Goal: Transaction & Acquisition: Obtain resource

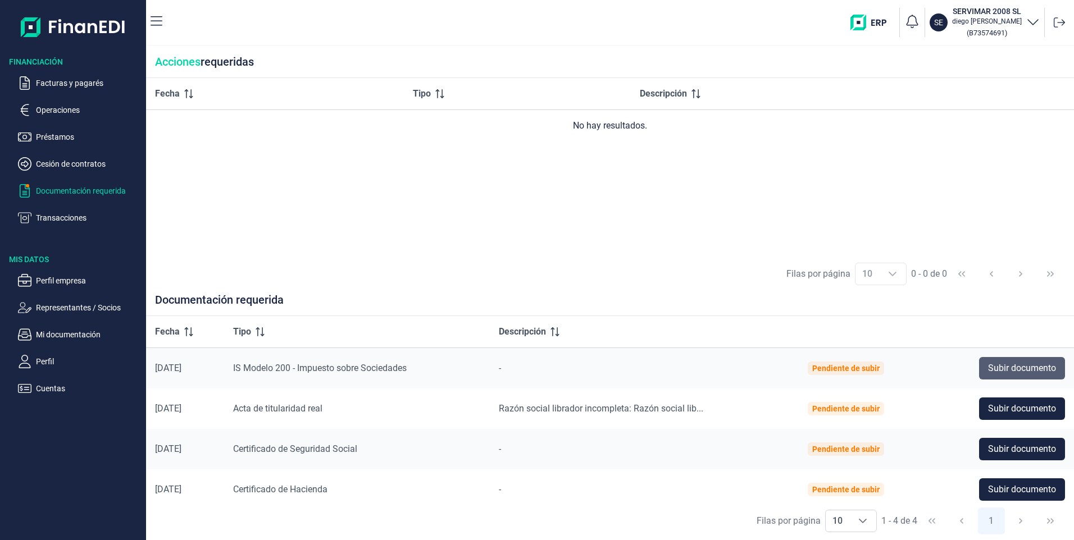
click at [1037, 371] on span "Subir documento" at bounding box center [1022, 368] width 68 height 13
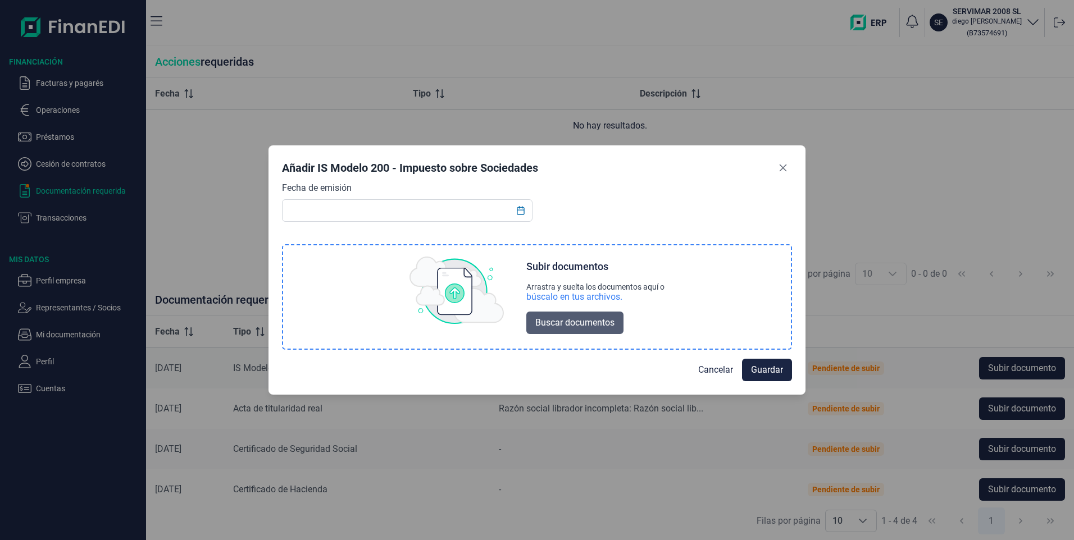
click at [587, 323] on span "Buscar documentos" at bounding box center [574, 322] width 79 height 13
click at [720, 372] on span "Cancelar" at bounding box center [715, 369] width 35 height 13
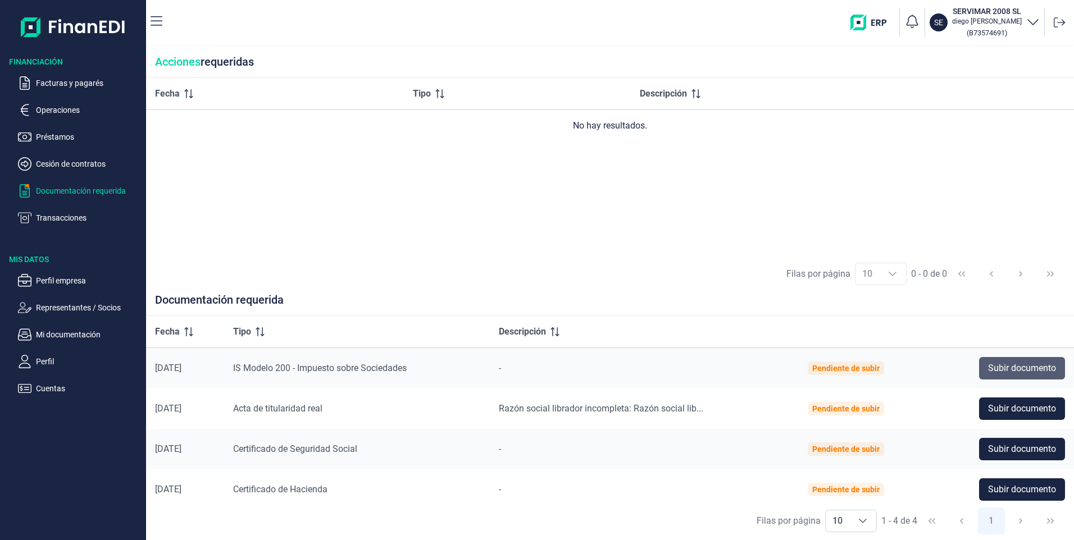
click at [1034, 372] on span "Subir documento" at bounding box center [1022, 368] width 68 height 13
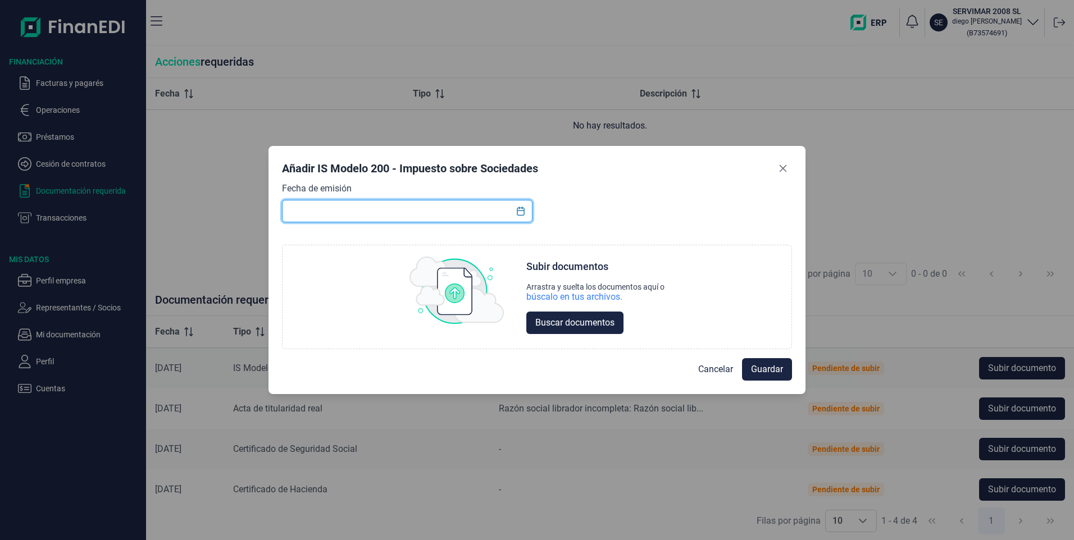
click at [451, 217] on input "text" at bounding box center [407, 211] width 250 height 22
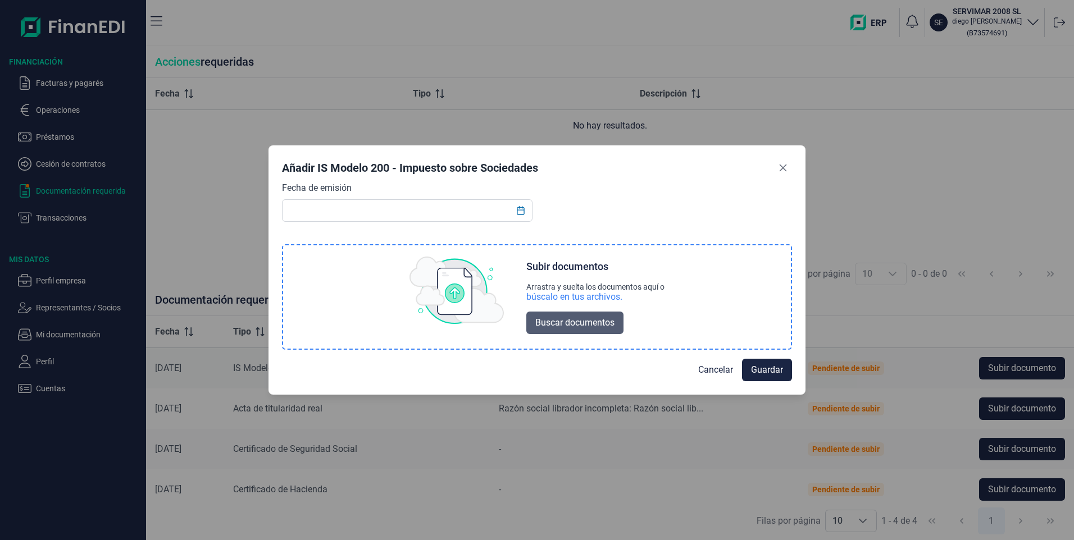
click at [599, 326] on span "Buscar documentos" at bounding box center [574, 322] width 79 height 13
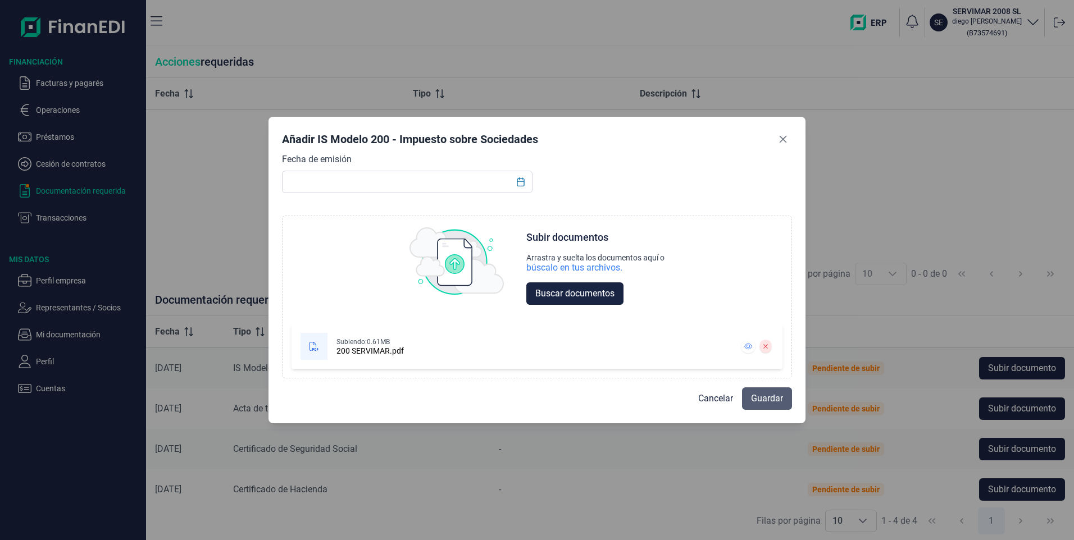
click at [779, 405] on span "Guardar" at bounding box center [767, 398] width 32 height 13
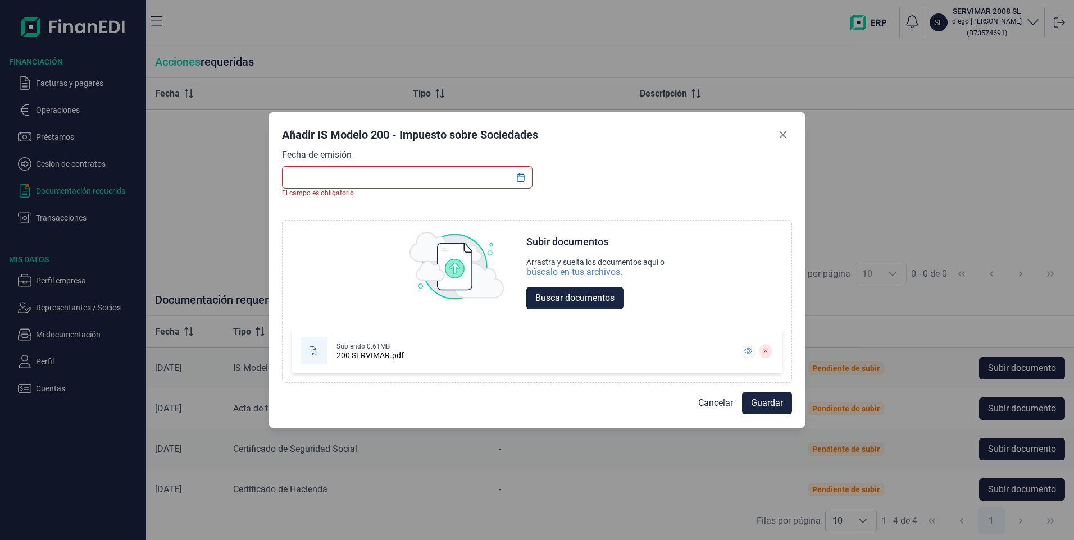
click at [310, 177] on input "text" at bounding box center [407, 177] width 250 height 22
type input "29092025"
click at [515, 179] on button "Choose Date" at bounding box center [520, 177] width 21 height 20
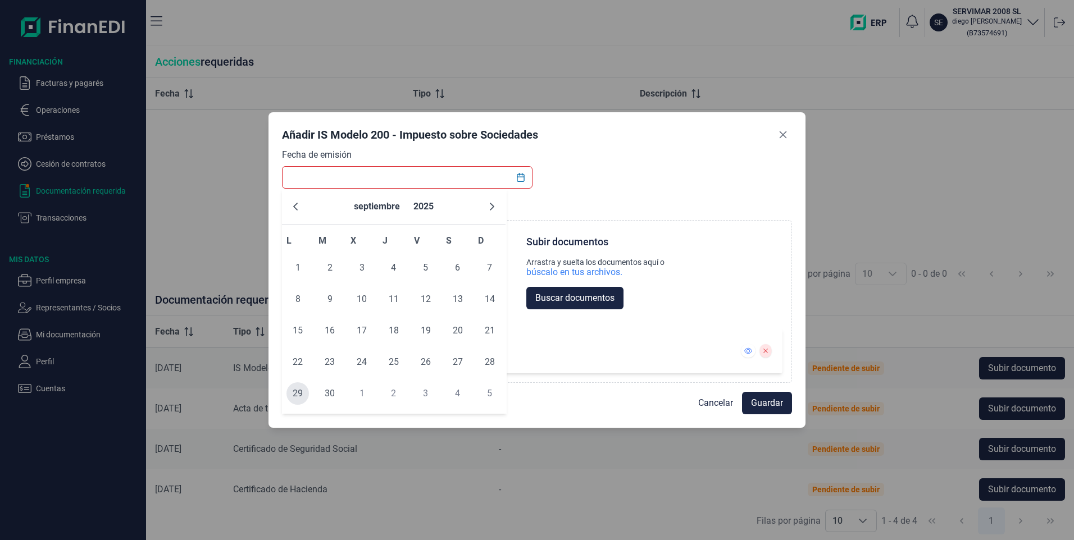
click at [302, 394] on span "29" at bounding box center [297, 393] width 22 height 22
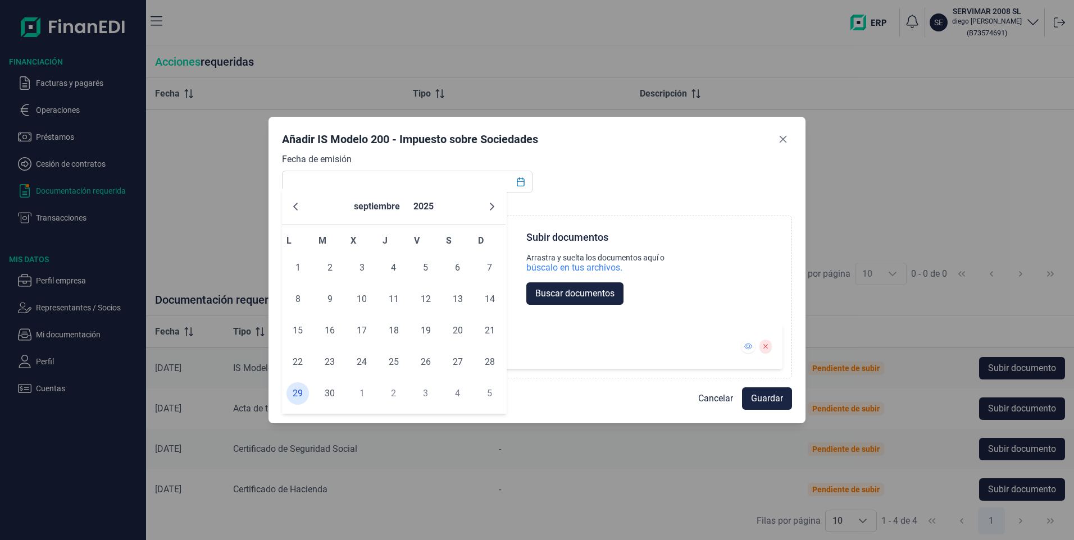
type input "[DATE]"
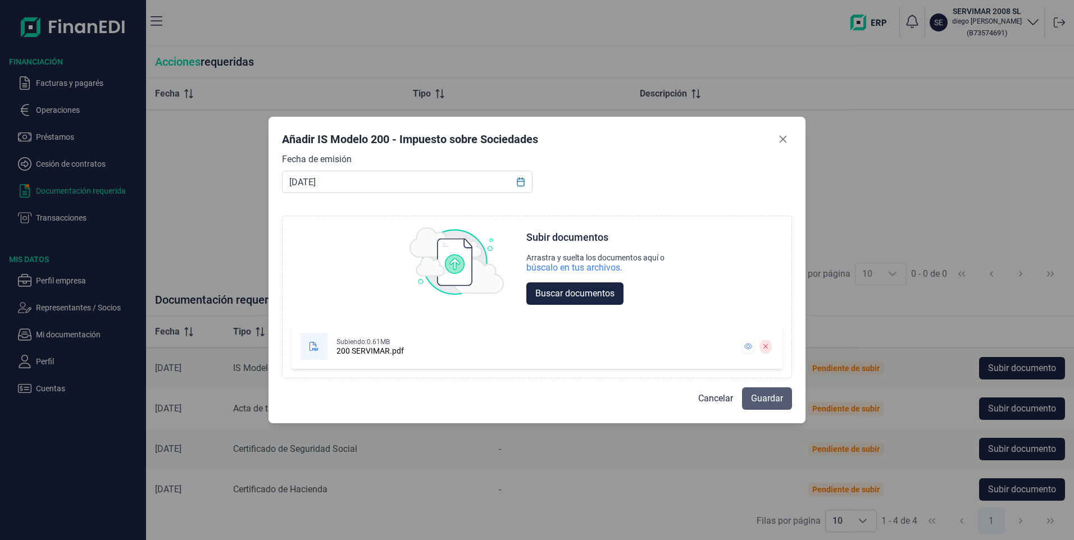
click at [765, 402] on span "Guardar" at bounding box center [767, 398] width 32 height 13
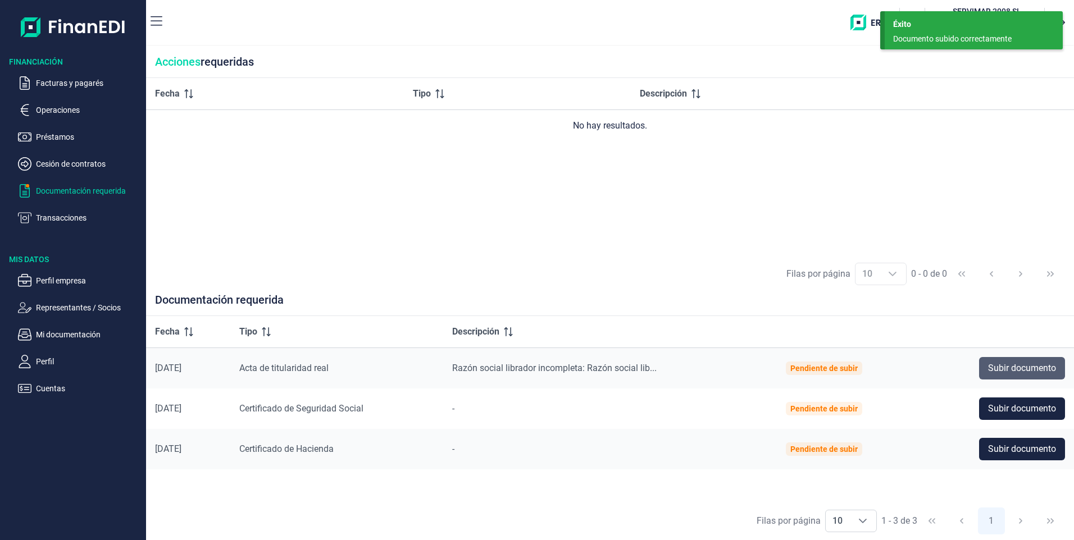
click at [1035, 366] on span "Subir documento" at bounding box center [1022, 368] width 68 height 13
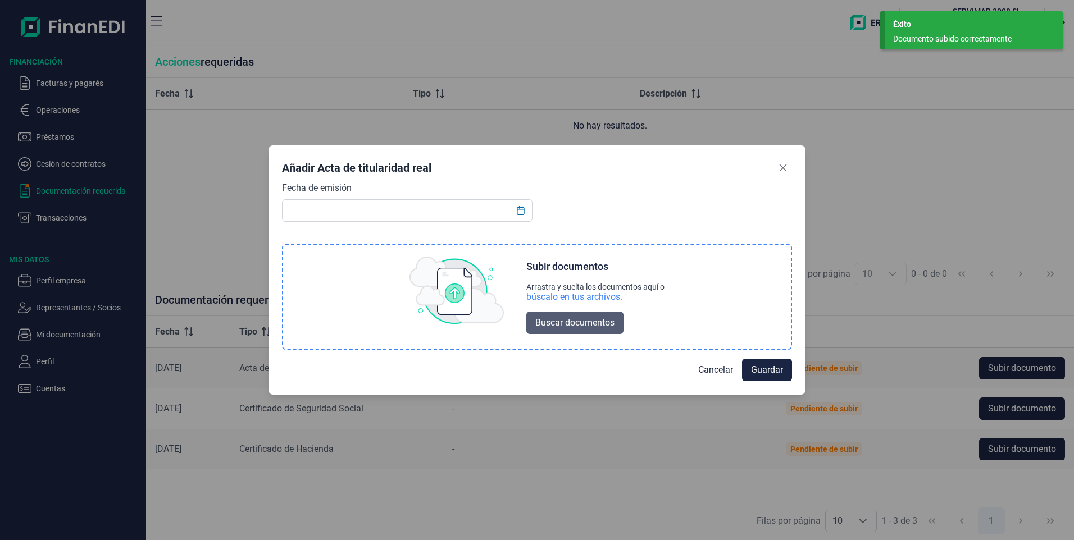
click at [573, 318] on span "Buscar documentos" at bounding box center [574, 322] width 79 height 13
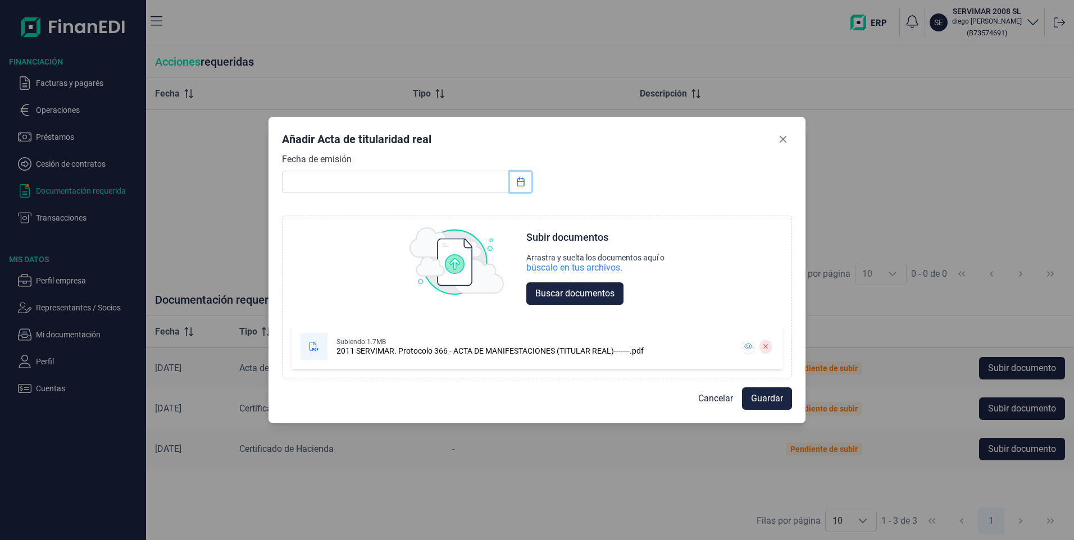
click at [521, 179] on icon "Choose Date" at bounding box center [520, 181] width 7 height 9
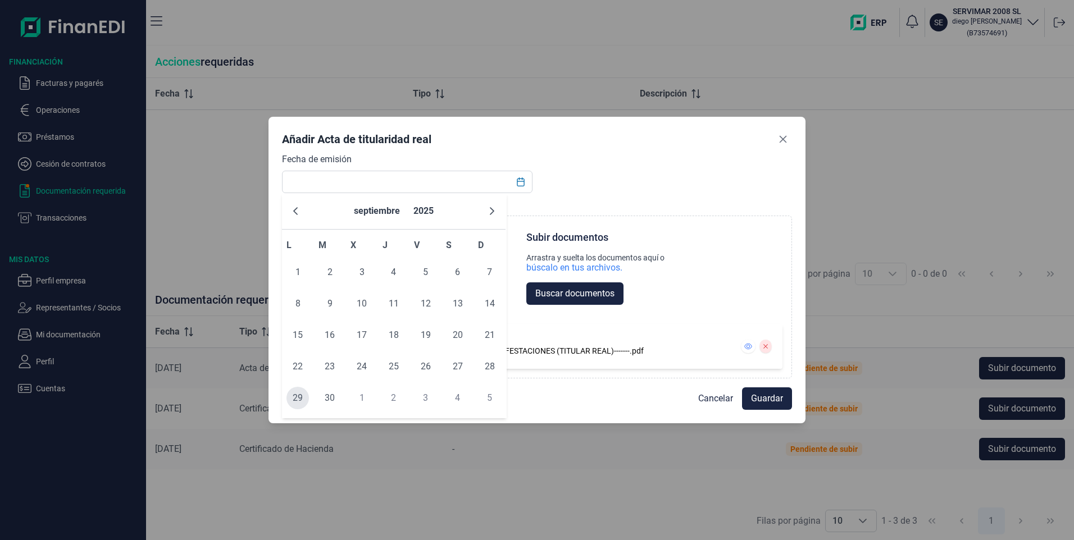
click at [306, 403] on span "29" at bounding box center [297, 398] width 22 height 22
type input "[DATE]"
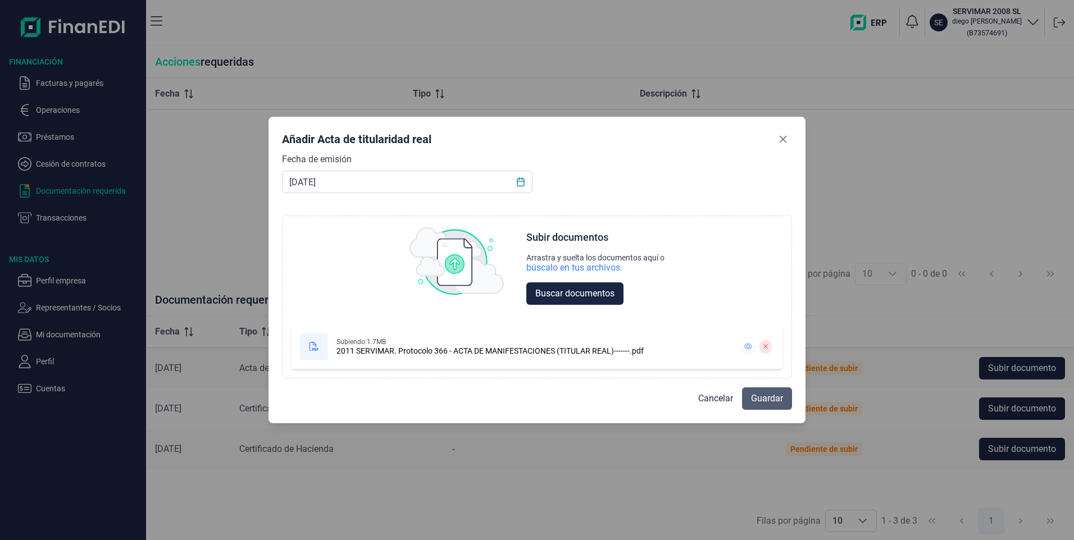
click at [775, 398] on span "Guardar" at bounding box center [767, 398] width 32 height 13
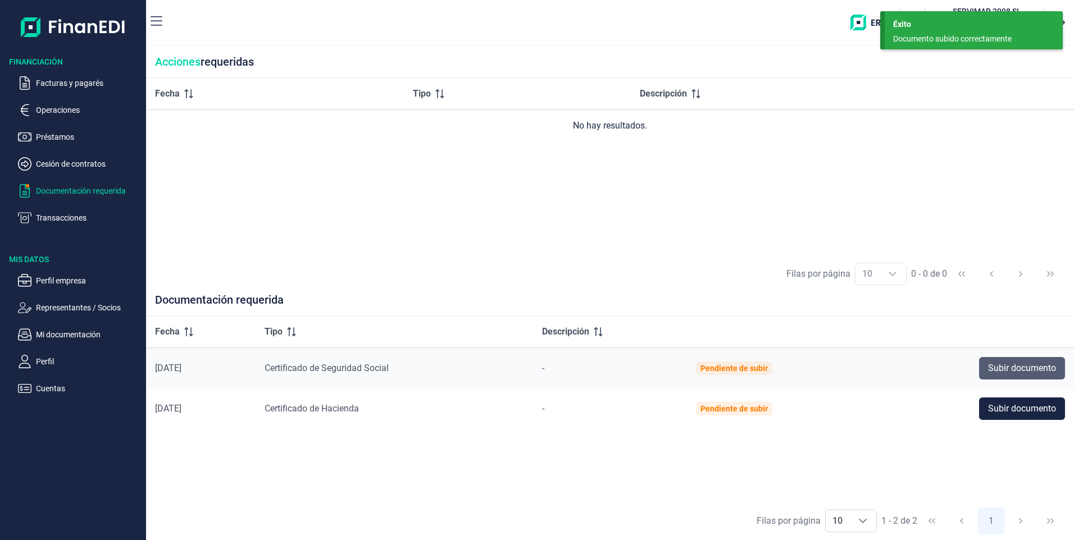
click at [1012, 362] on span "Subir documento" at bounding box center [1022, 368] width 68 height 13
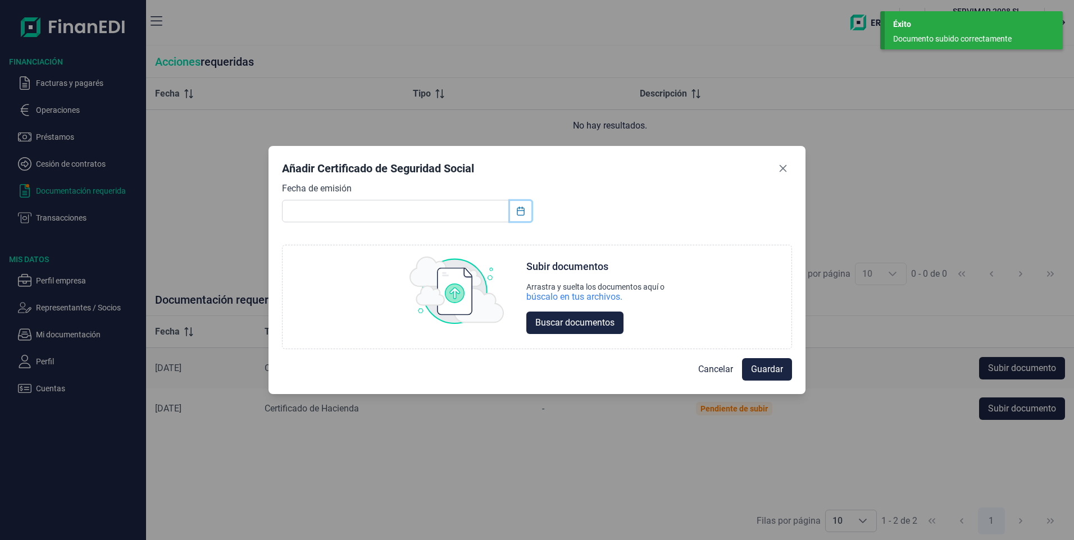
click at [521, 213] on icon "Choose Date" at bounding box center [520, 211] width 9 height 9
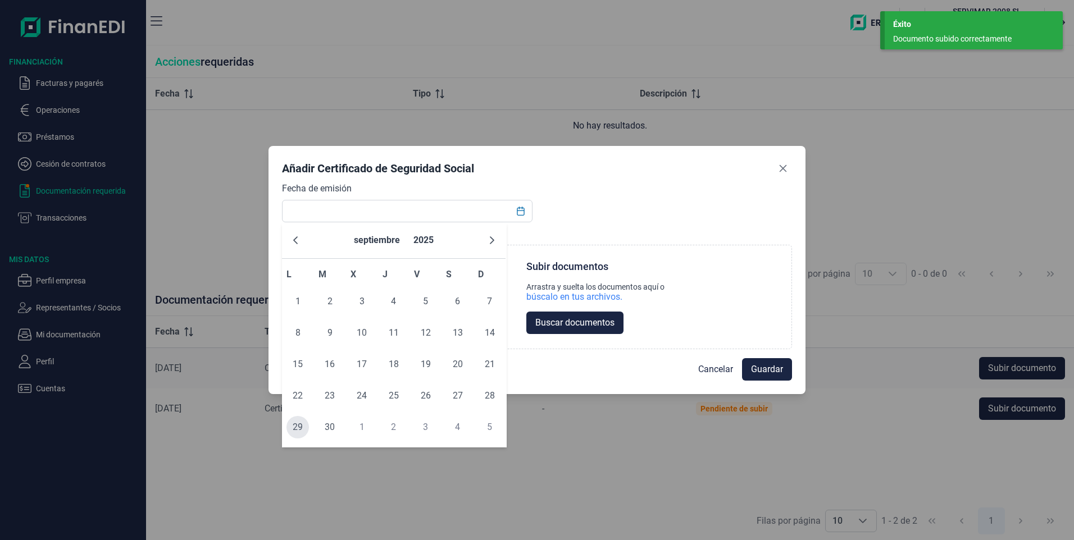
click at [298, 431] on span "29" at bounding box center [297, 427] width 22 height 22
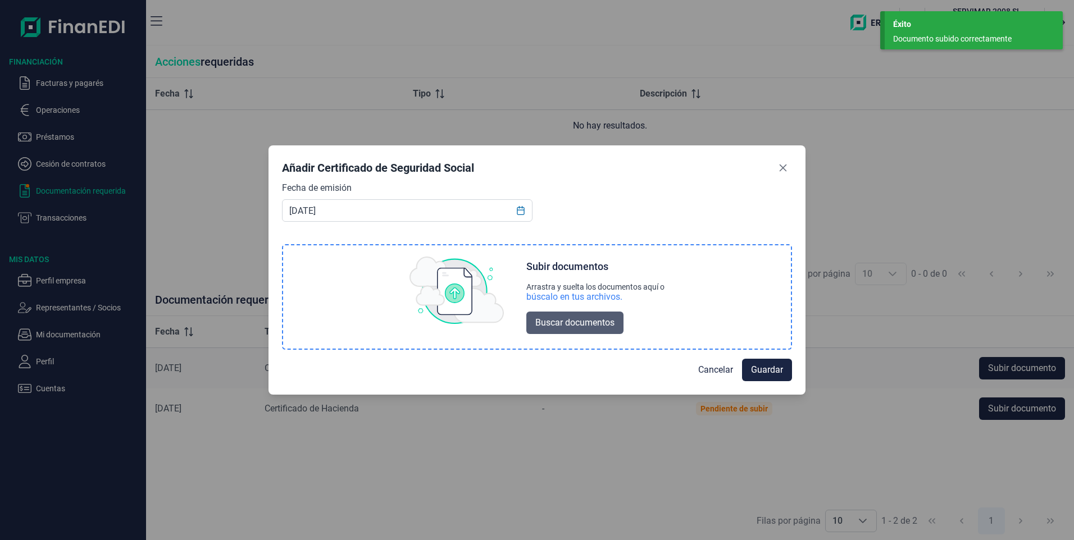
click at [587, 327] on span "Buscar documentos" at bounding box center [574, 322] width 79 height 13
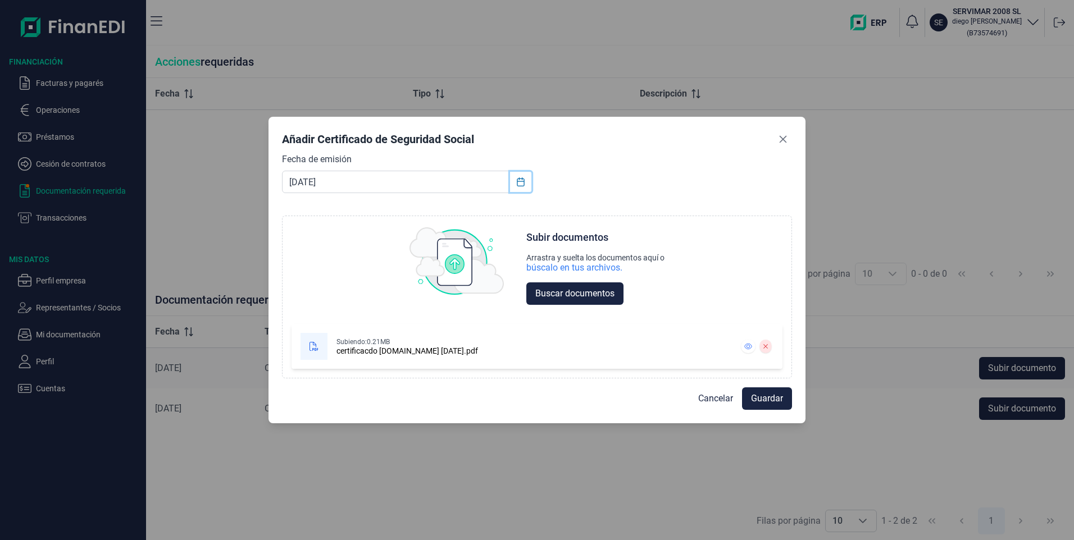
click at [522, 181] on icon "Choose Date" at bounding box center [520, 181] width 7 height 9
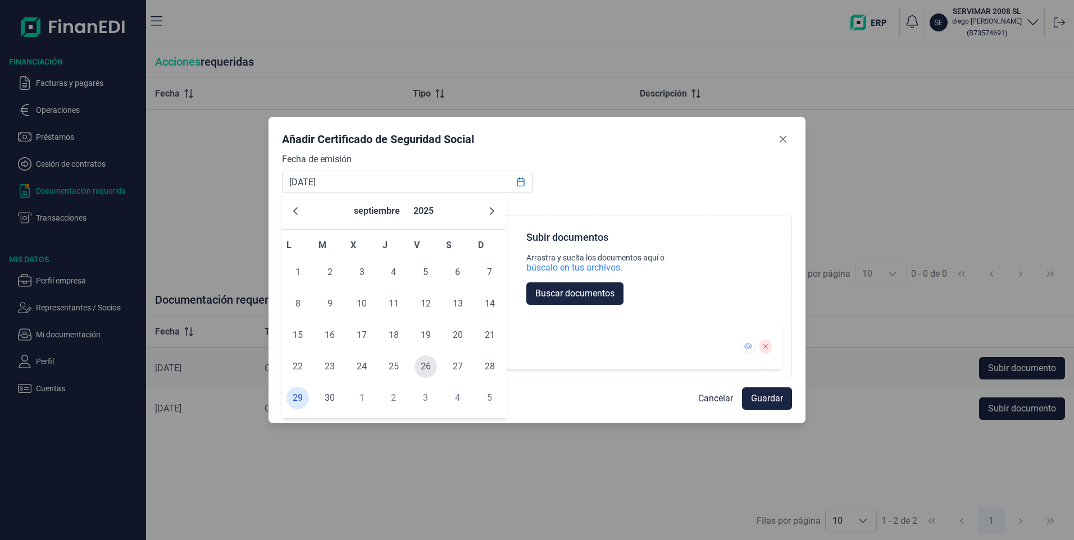
click at [430, 369] on span "26" at bounding box center [425, 366] width 22 height 22
type input "26/09/2025"
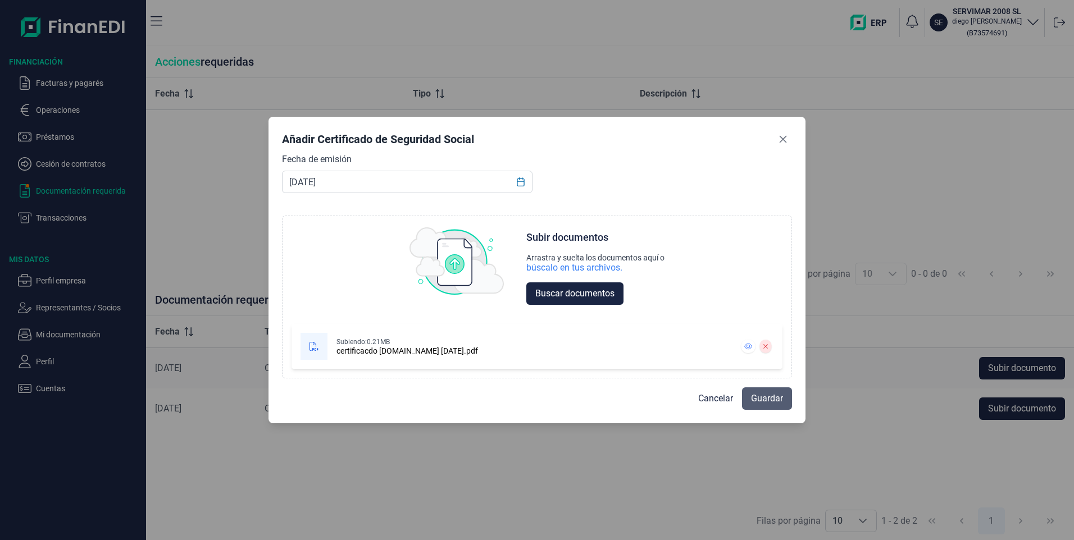
click at [768, 399] on span "Guardar" at bounding box center [767, 398] width 32 height 13
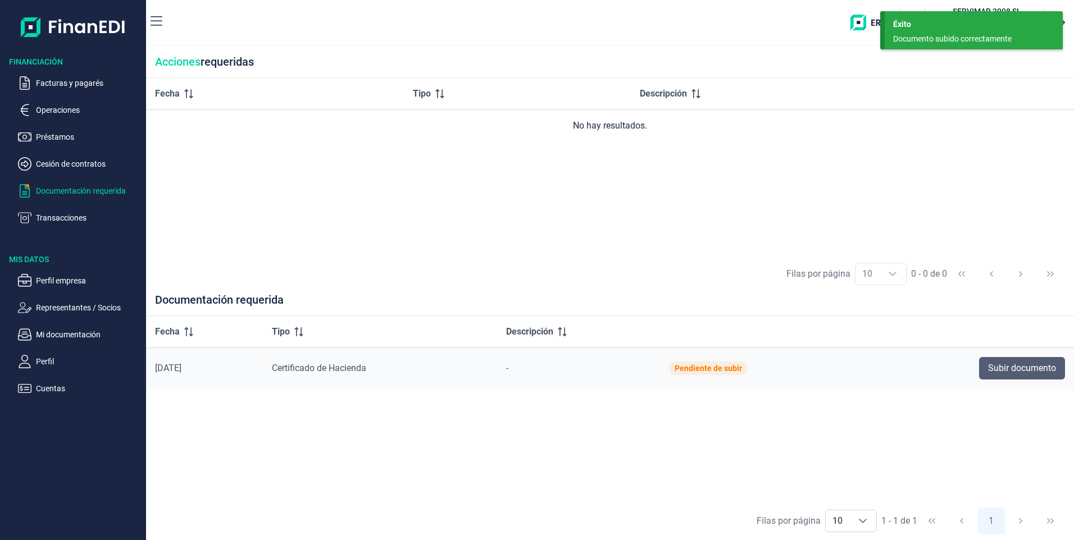
click at [1026, 367] on span "Subir documento" at bounding box center [1022, 368] width 68 height 13
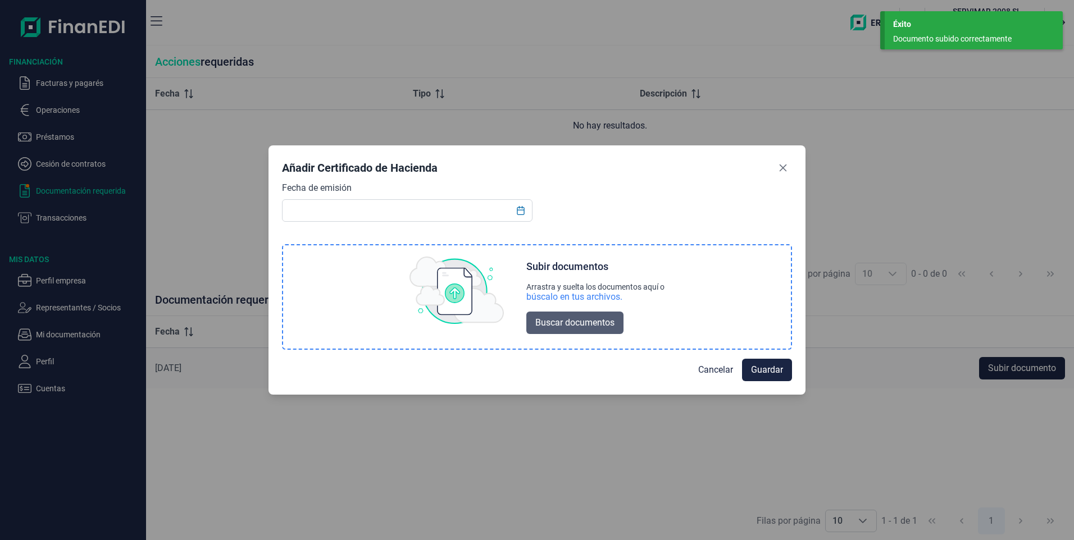
click at [575, 326] on span "Buscar documentos" at bounding box center [574, 322] width 79 height 13
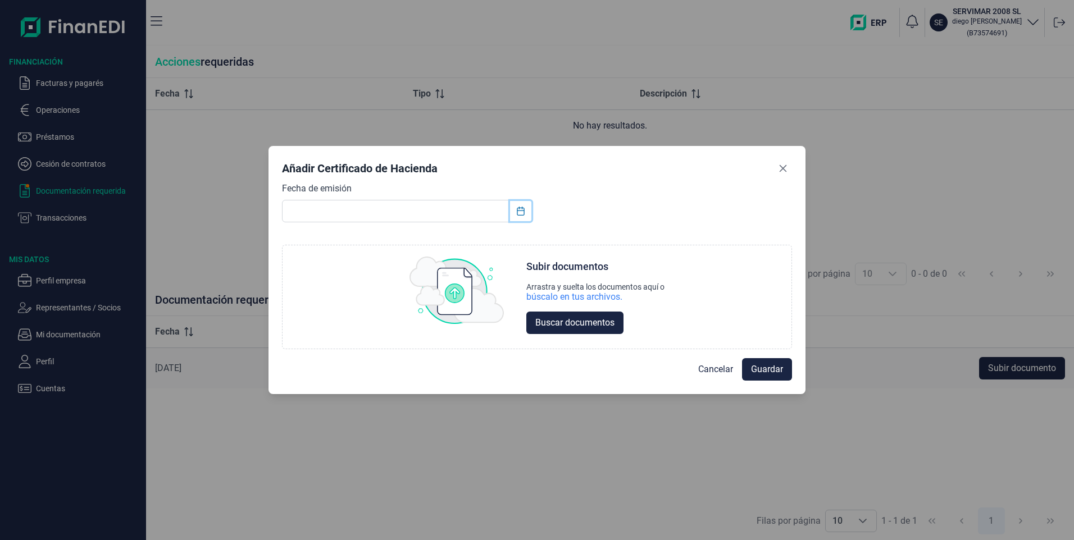
click at [522, 211] on icon "Choose Date" at bounding box center [520, 211] width 9 height 9
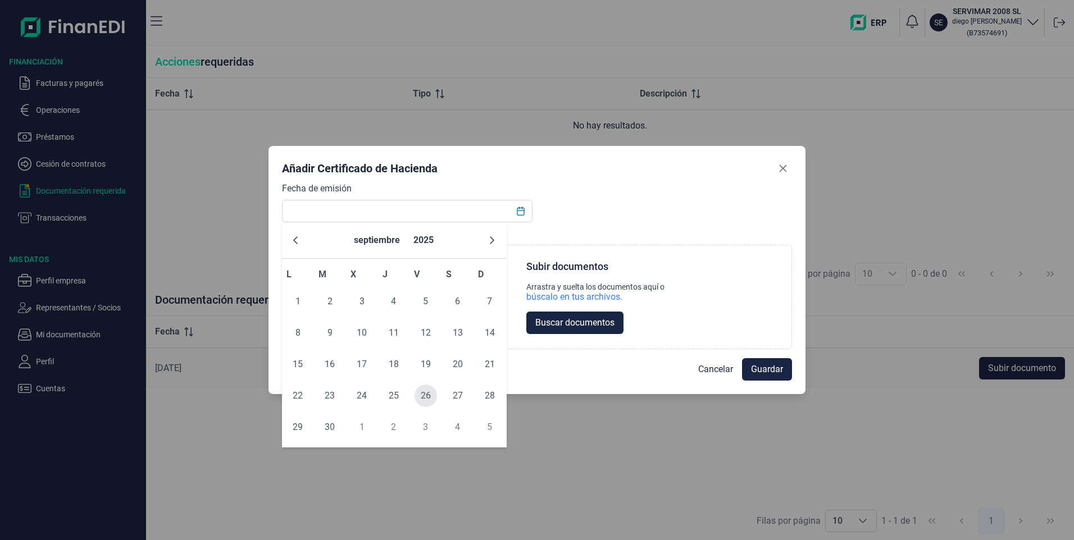
click at [430, 400] on span "26" at bounding box center [425, 396] width 22 height 22
type input "26/09/2025"
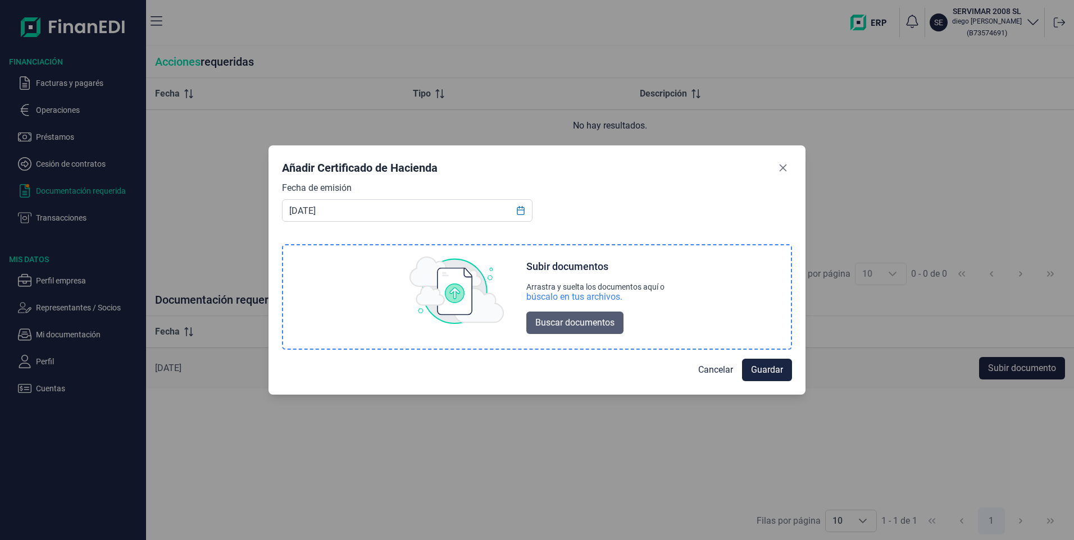
click at [570, 318] on span "Buscar documentos" at bounding box center [574, 322] width 79 height 13
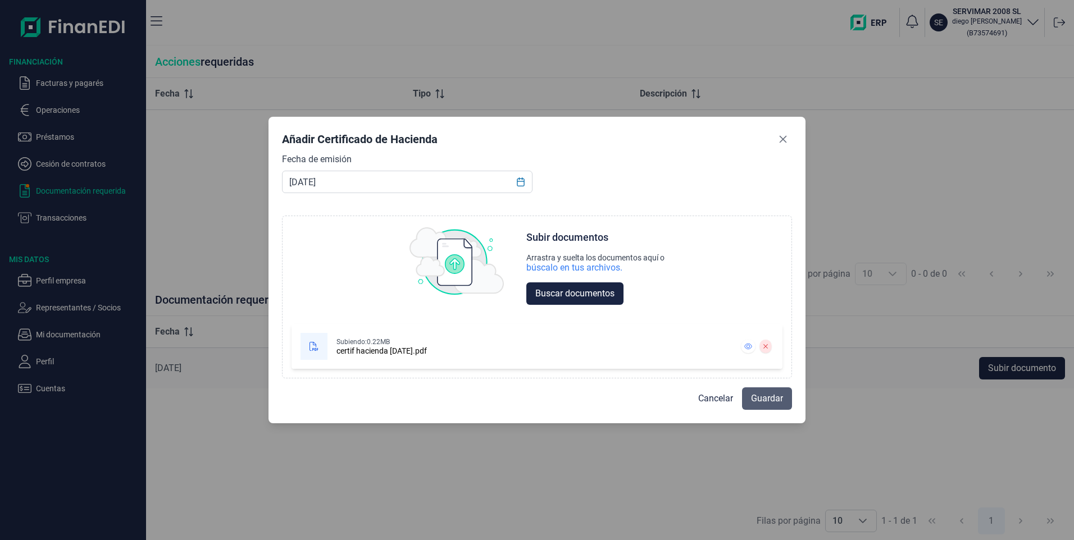
click at [774, 399] on span "Guardar" at bounding box center [767, 398] width 32 height 13
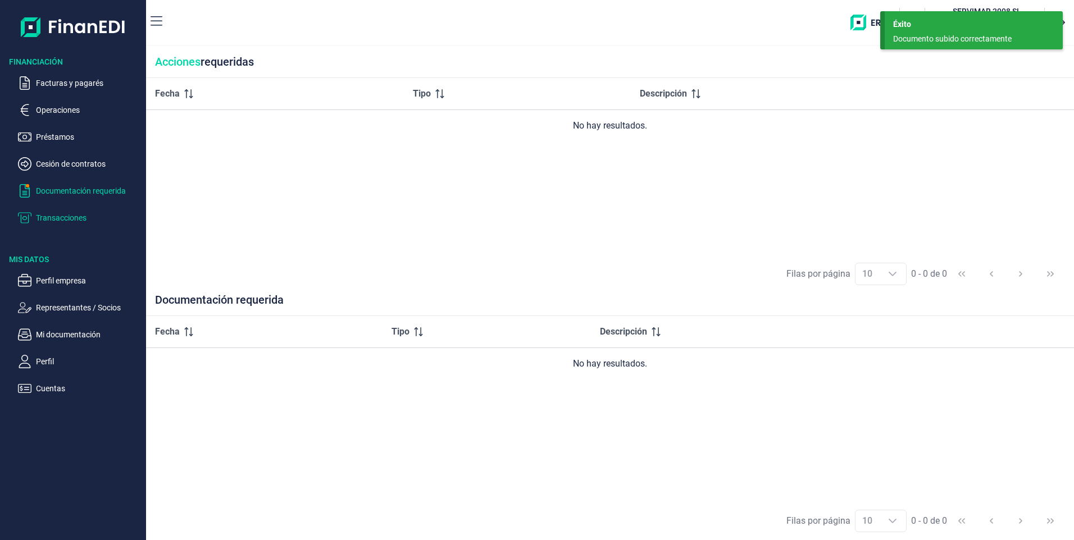
click at [51, 215] on p "Transacciones" at bounding box center [89, 217] width 106 height 13
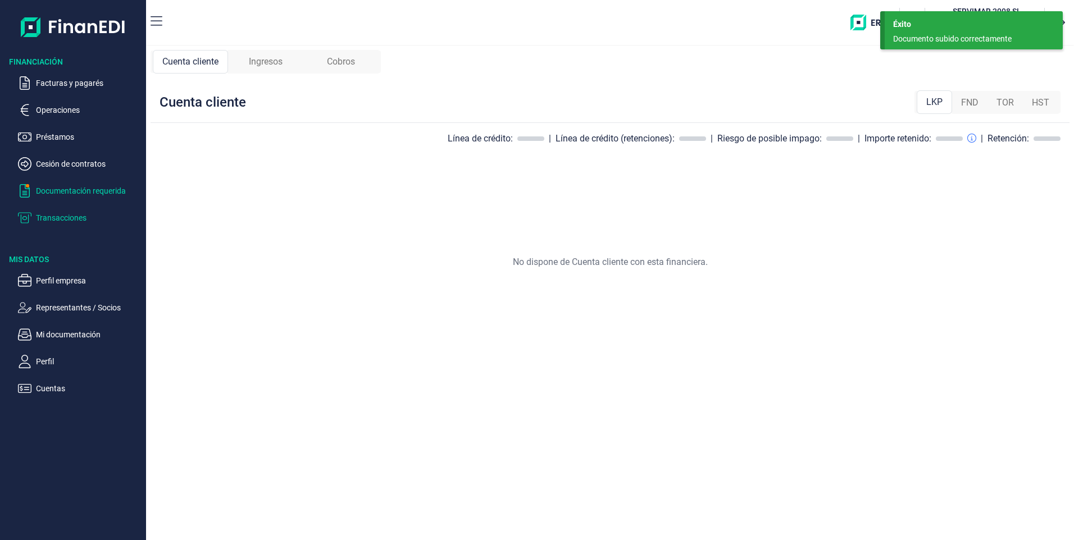
click at [67, 185] on p "Documentación requerida" at bounding box center [89, 190] width 106 height 13
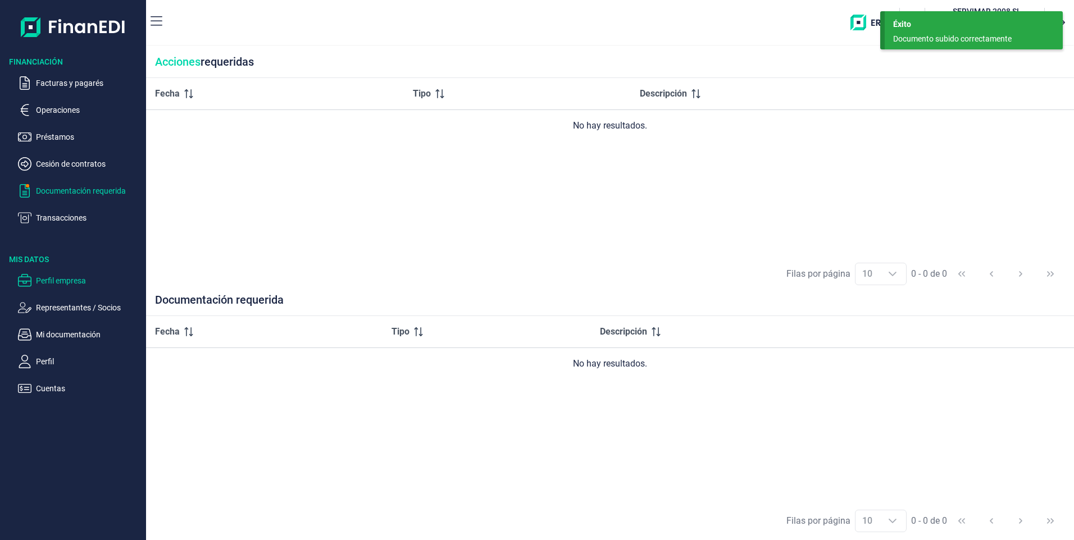
click at [58, 280] on p "Perfil empresa" at bounding box center [89, 280] width 106 height 13
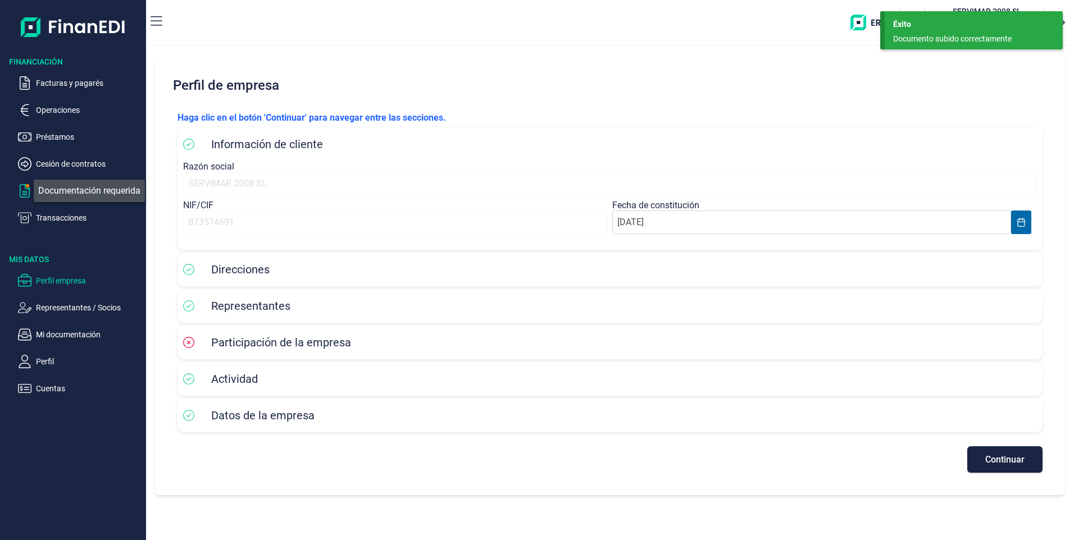
click at [25, 184] on div "button" at bounding box center [24, 190] width 13 height 13
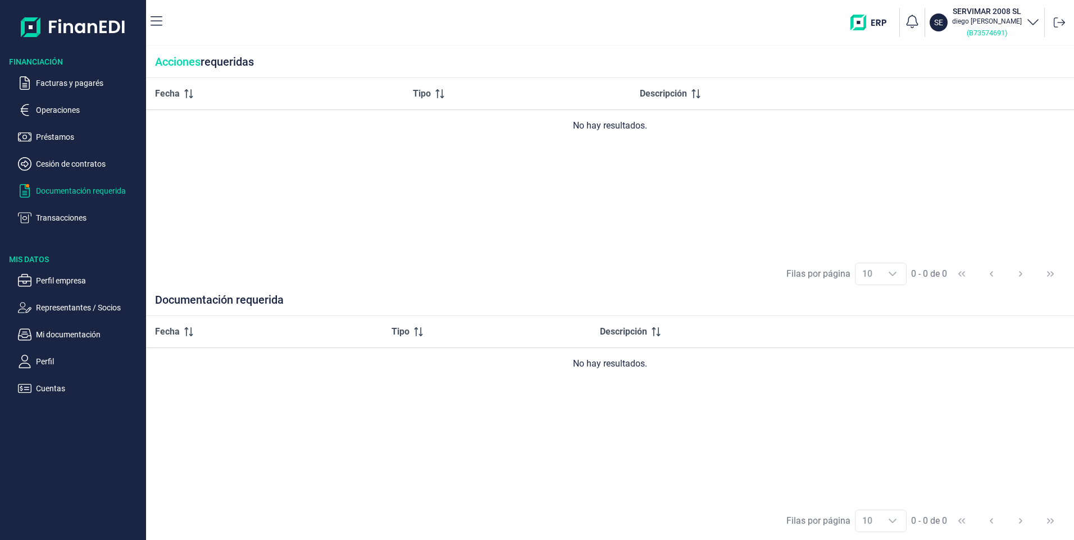
click at [978, 29] on small "( B73574691 )" at bounding box center [986, 33] width 40 height 8
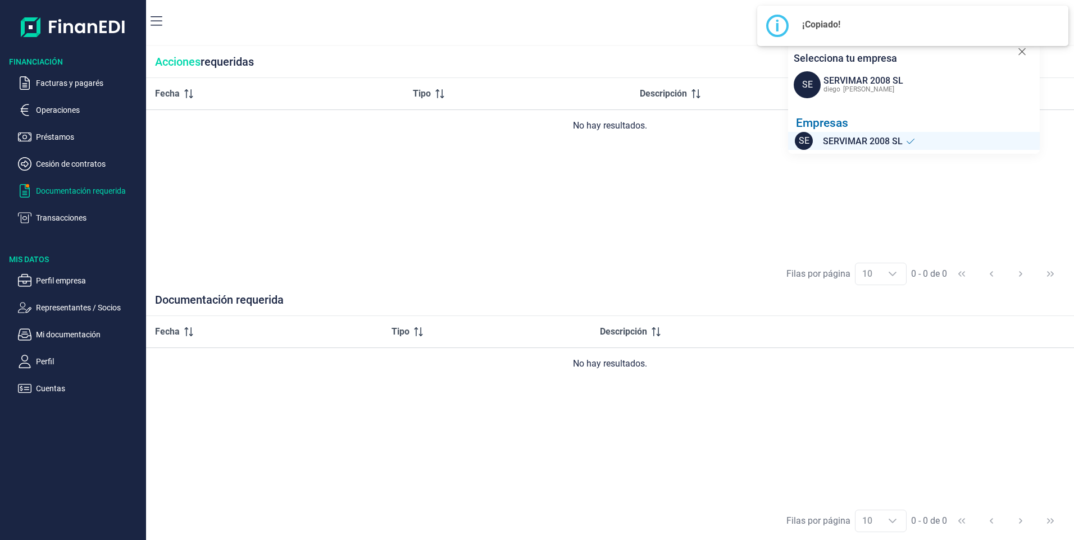
click at [859, 84] on div "diego fernandez martinez" at bounding box center [861, 88] width 83 height 13
click at [904, 139] on div at bounding box center [908, 141] width 12 height 16
click at [857, 21] on img "button" at bounding box center [872, 23] width 44 height 16
click at [690, 26] on div "SE SERVIMAR 2008 SL diego fernandez martinez ( B73574691 ) Selecciona tu empres…" at bounding box center [620, 22] width 898 height 36
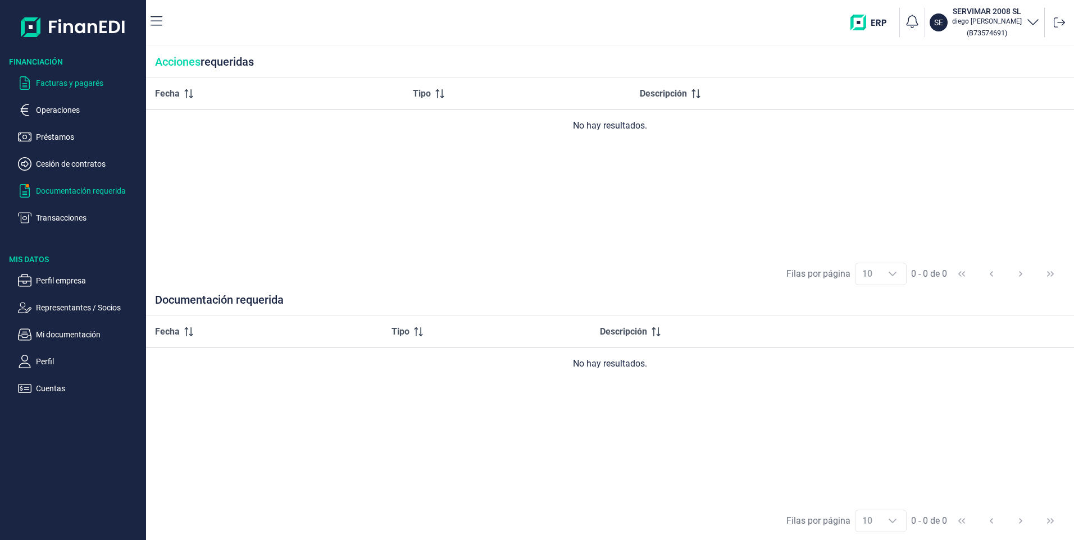
click at [37, 84] on p "Facturas y pagarés" at bounding box center [89, 82] width 106 height 13
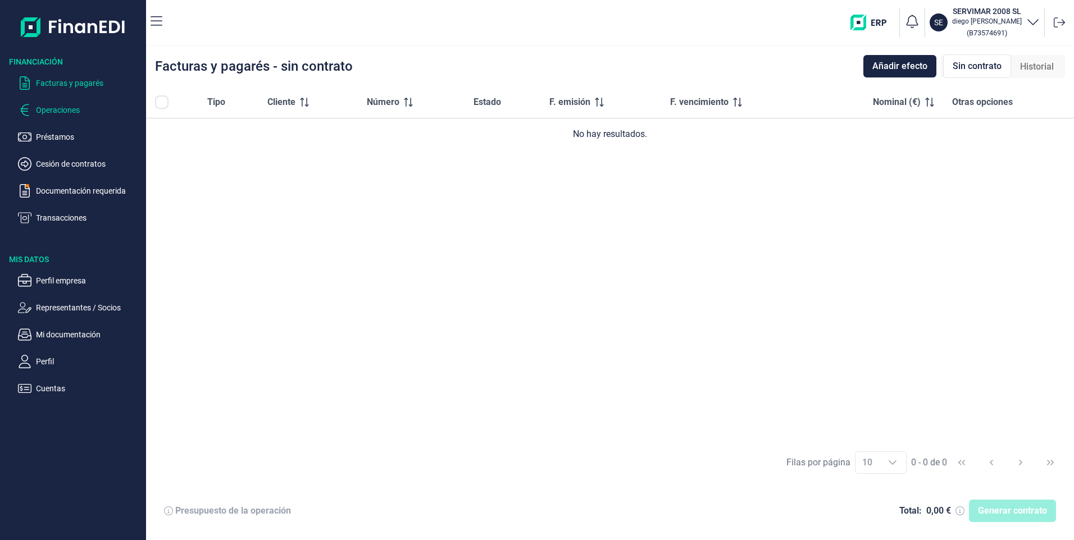
click at [62, 112] on p "Operaciones" at bounding box center [89, 109] width 106 height 13
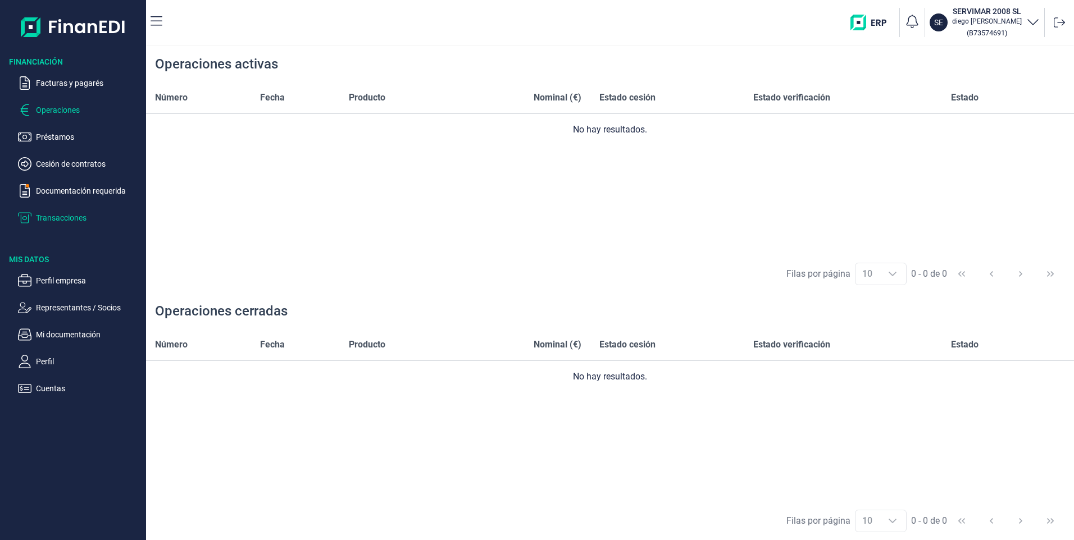
click at [57, 216] on p "Transacciones" at bounding box center [89, 217] width 106 height 13
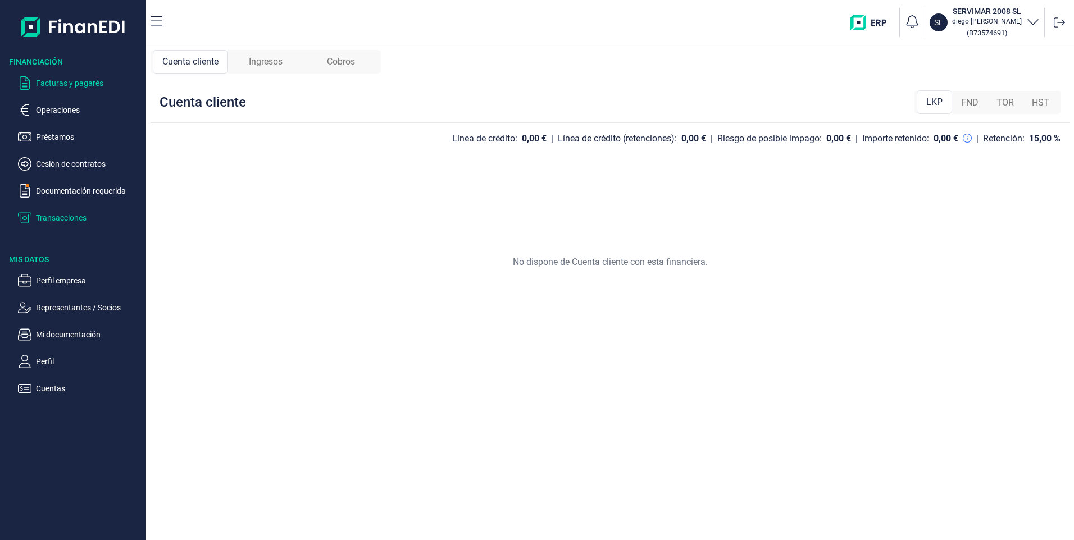
click at [57, 82] on p "Facturas y pagarés" at bounding box center [89, 82] width 106 height 13
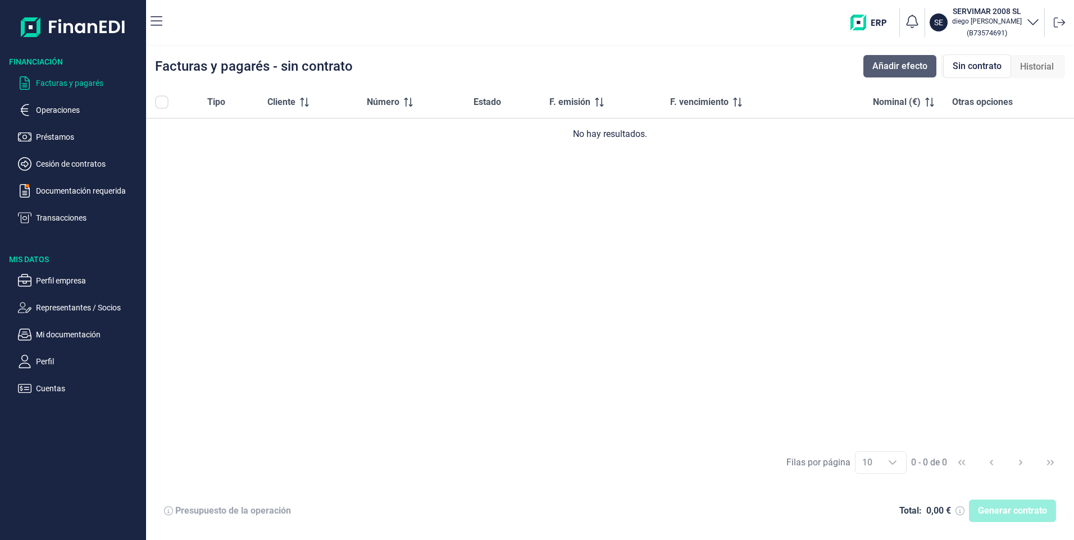
click at [905, 62] on span "Añadir efecto" at bounding box center [899, 66] width 55 height 13
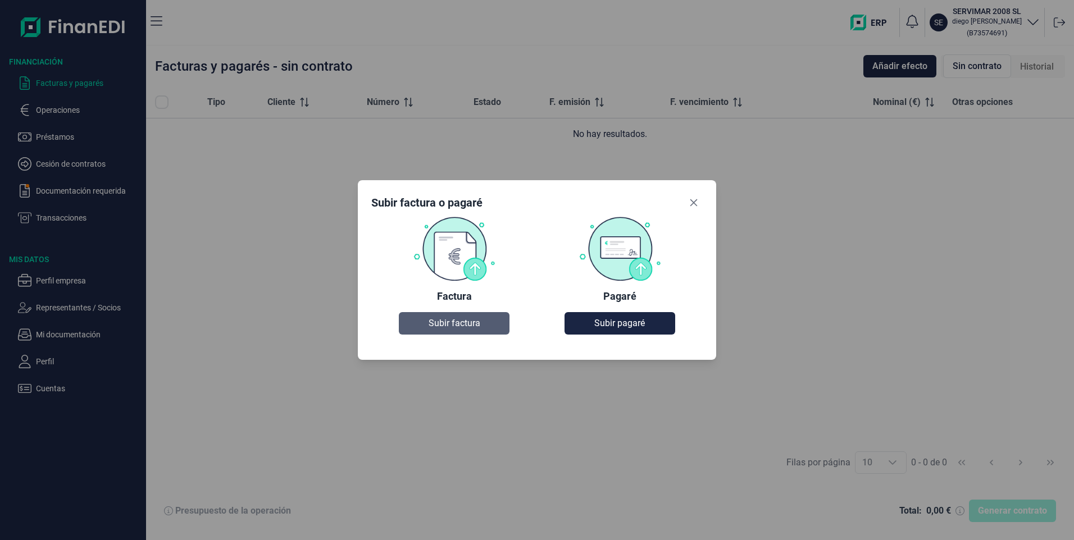
click at [450, 321] on span "Subir factura" at bounding box center [454, 323] width 52 height 13
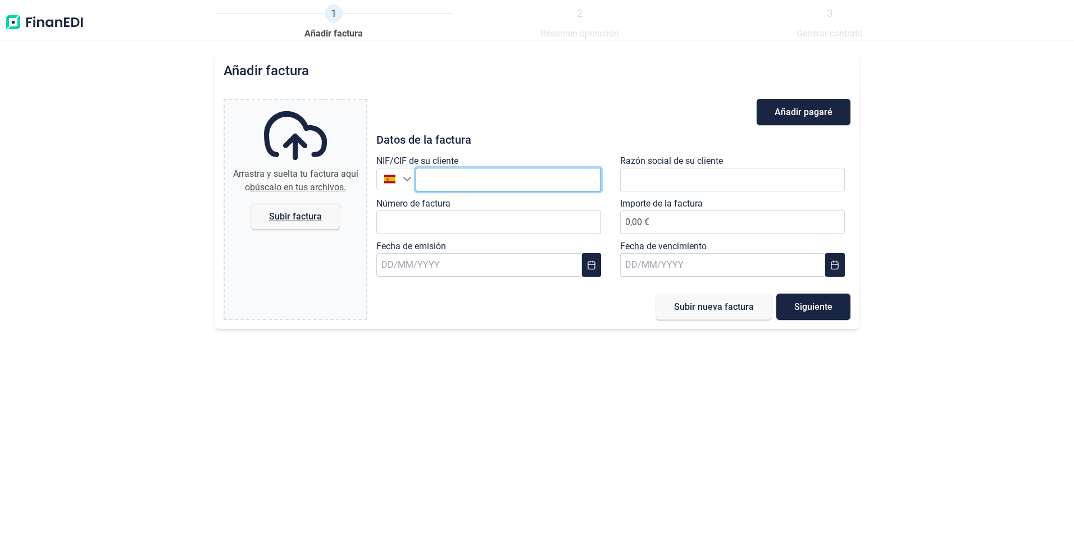
click at [446, 181] on input "text" at bounding box center [508, 180] width 185 height 24
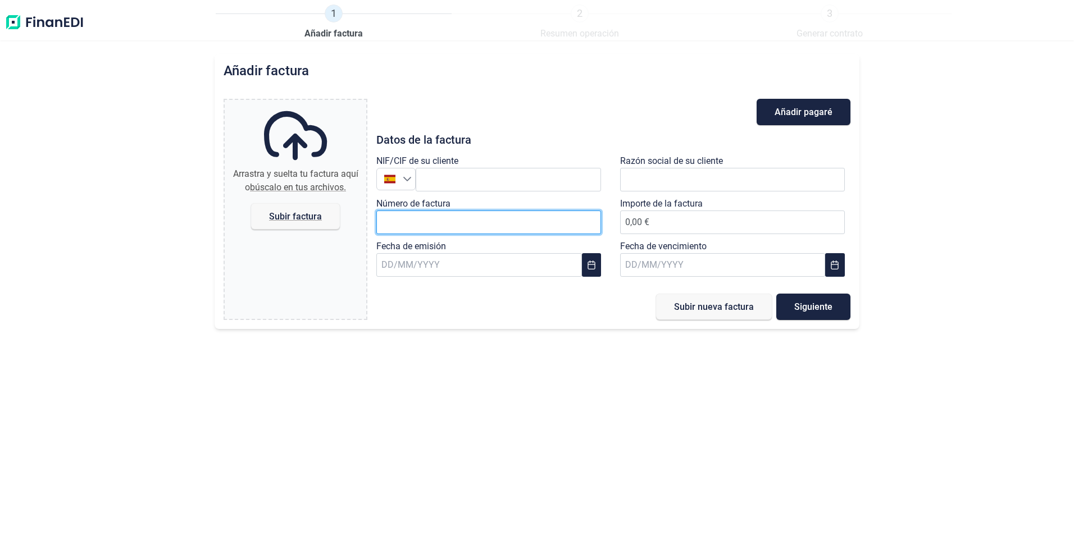
click at [417, 226] on input "Número de factura" at bounding box center [488, 223] width 225 height 24
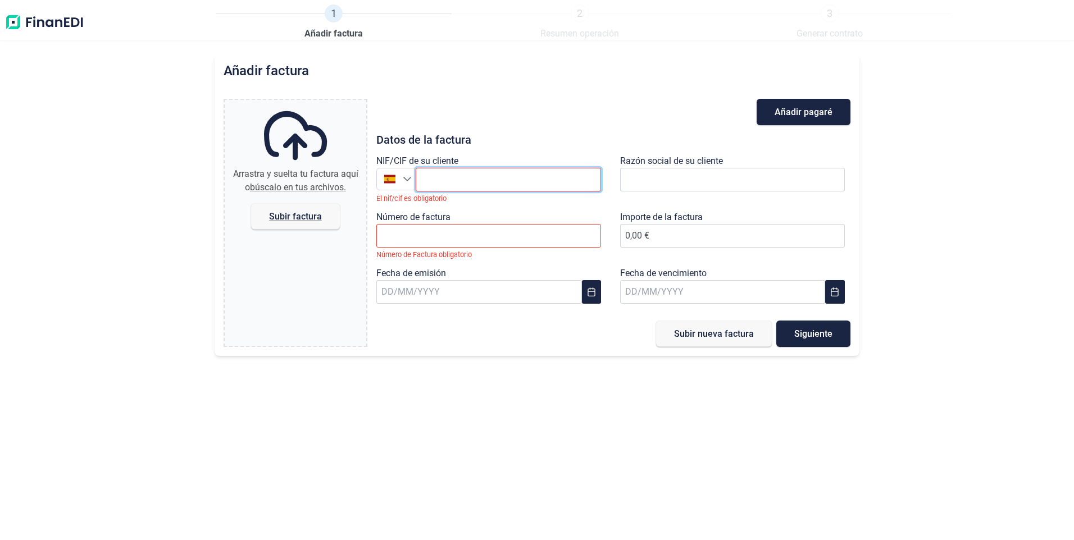
click at [467, 179] on input "text" at bounding box center [508, 180] width 185 height 24
type input "B"
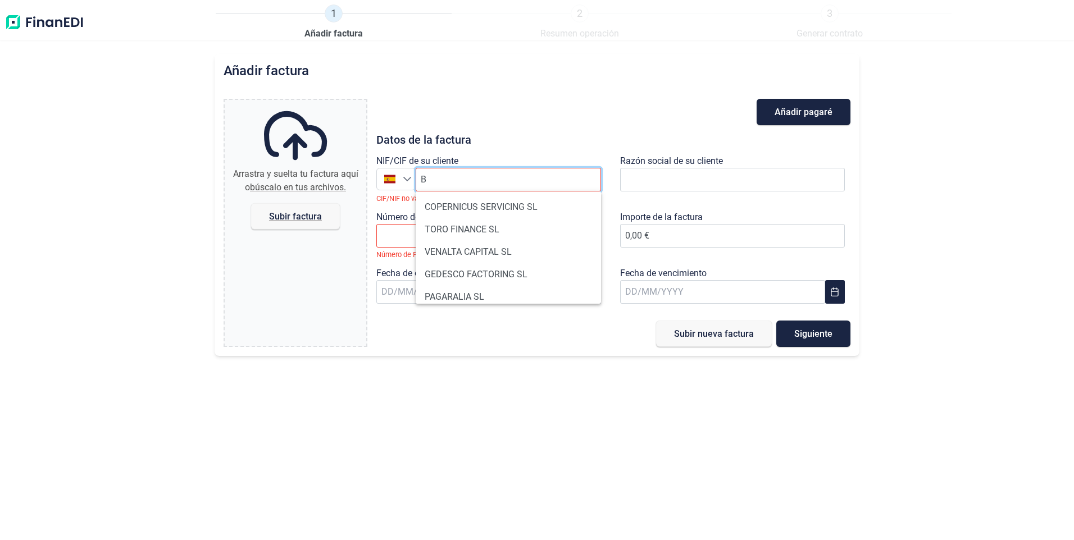
type input "B"
click at [476, 184] on input "B" at bounding box center [508, 180] width 185 height 24
click at [481, 188] on input "B" at bounding box center [508, 180] width 185 height 24
type input "A"
click at [455, 177] on input "S" at bounding box center [508, 180] width 185 height 24
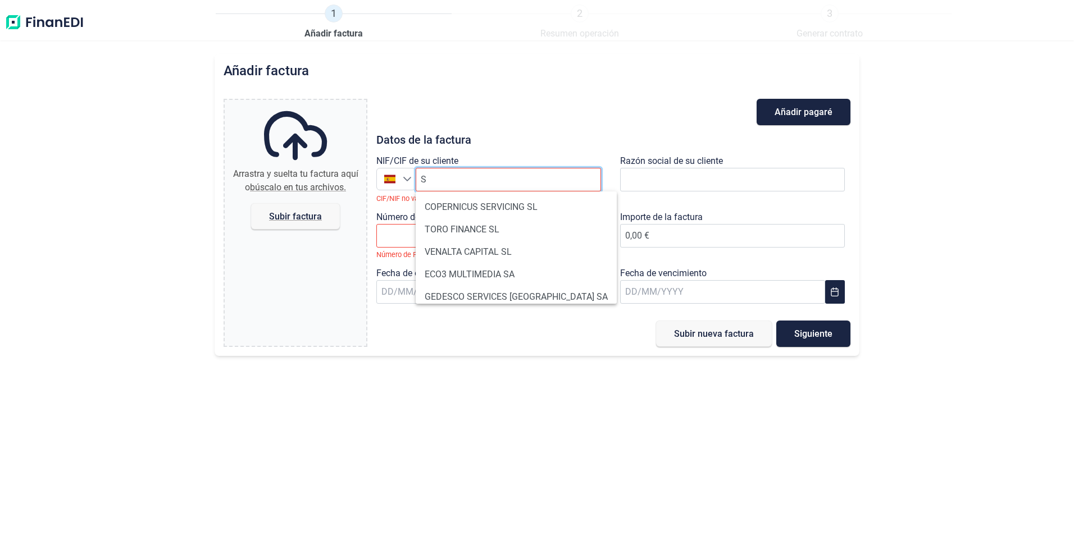
click at [444, 175] on input "S" at bounding box center [508, 180] width 185 height 24
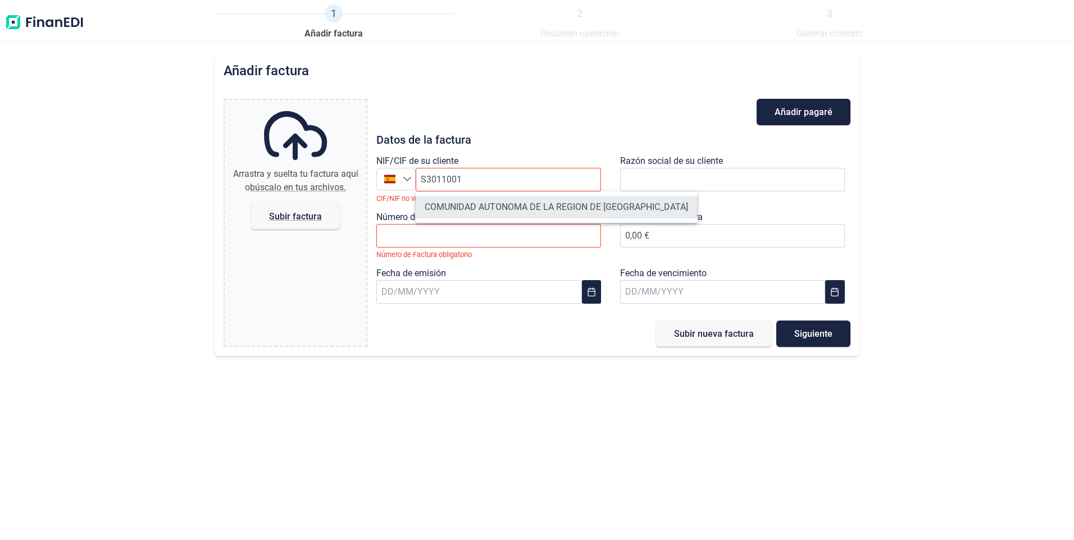
click at [490, 206] on li "COMUNIDAD AUTONOMA DE LA REGION DE [GEOGRAPHIC_DATA]" at bounding box center [556, 207] width 281 height 22
type input "S3011001I"
type input "COMUNIDAD AUTONOMA DE LA REGION DE [GEOGRAPHIC_DATA]"
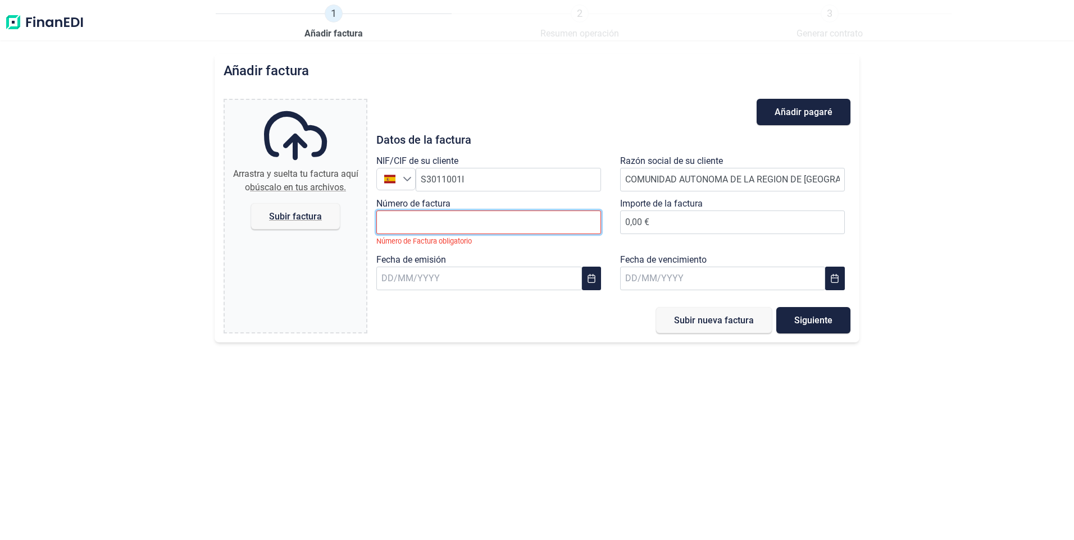
click at [462, 223] on input "Número de factura" at bounding box center [488, 223] width 225 height 24
click at [409, 223] on input "Número de factura" at bounding box center [488, 223] width 225 height 24
type input "2503/1"
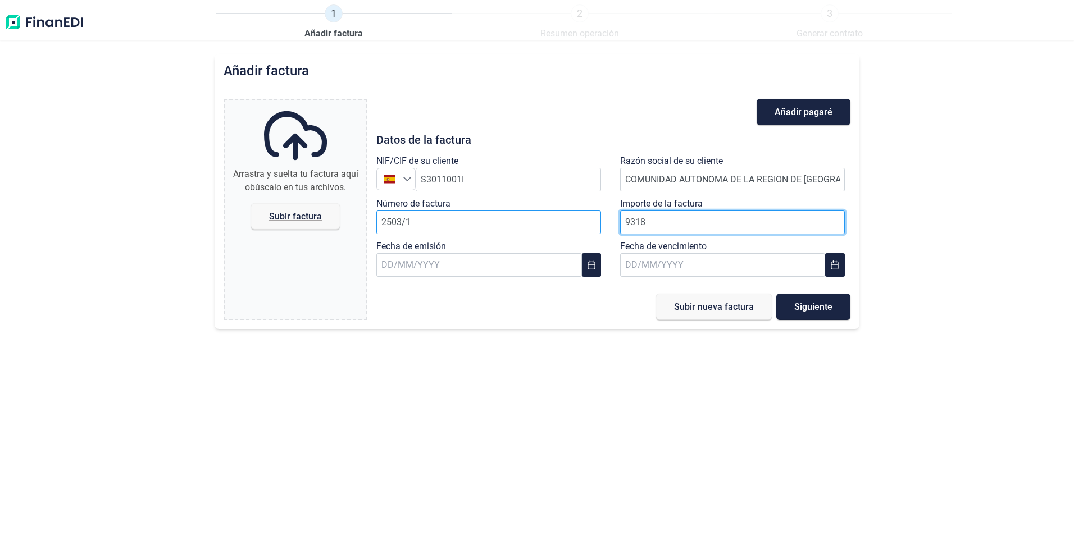
type input "93187"
type input "93.187,45 €"
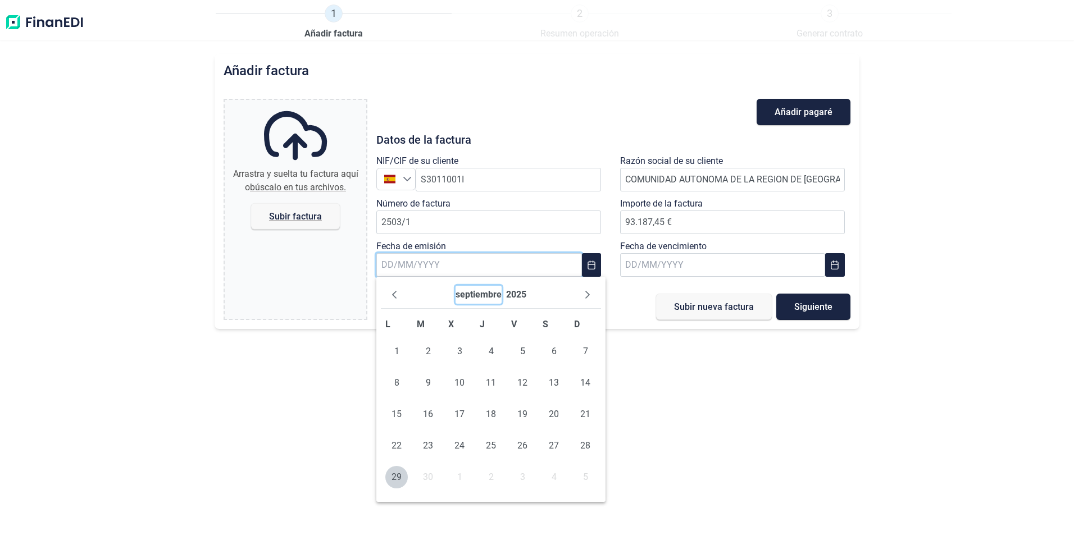
click at [468, 296] on button "septiembre" at bounding box center [478, 295] width 46 height 18
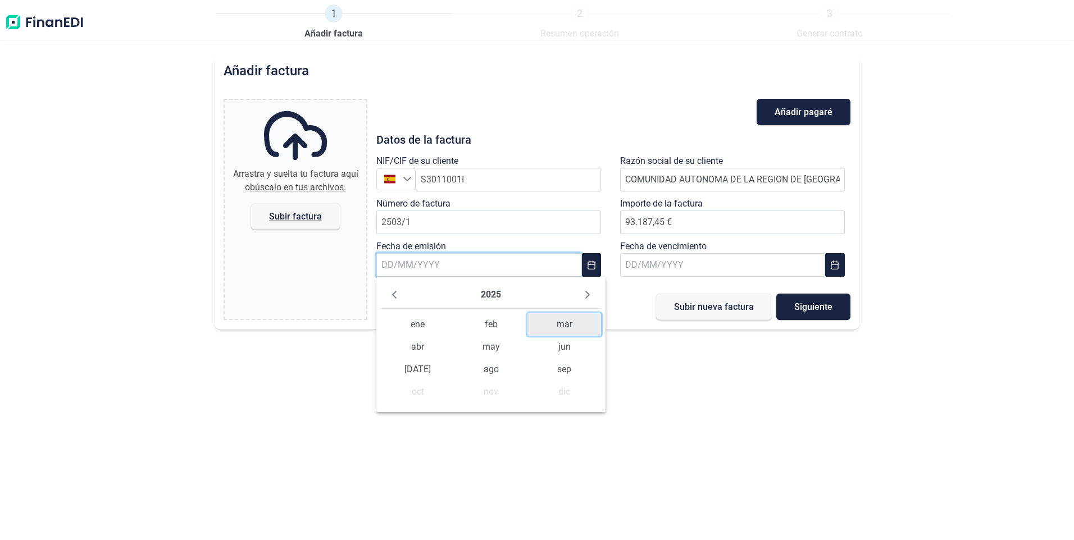
click at [563, 328] on span "mar" at bounding box center [564, 324] width 74 height 22
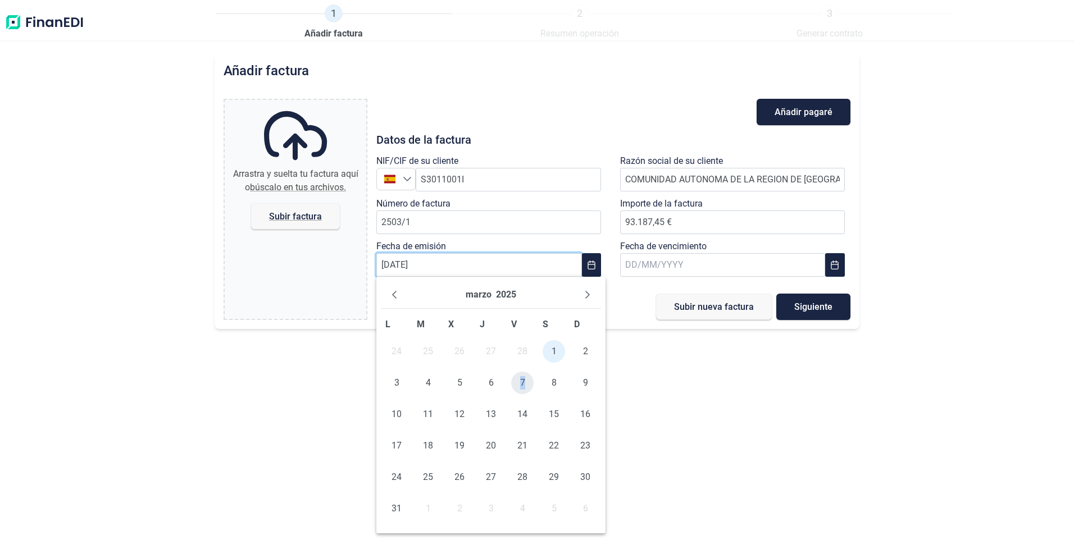
click at [523, 382] on span "7" at bounding box center [522, 383] width 22 height 22
type input "[DATE]"
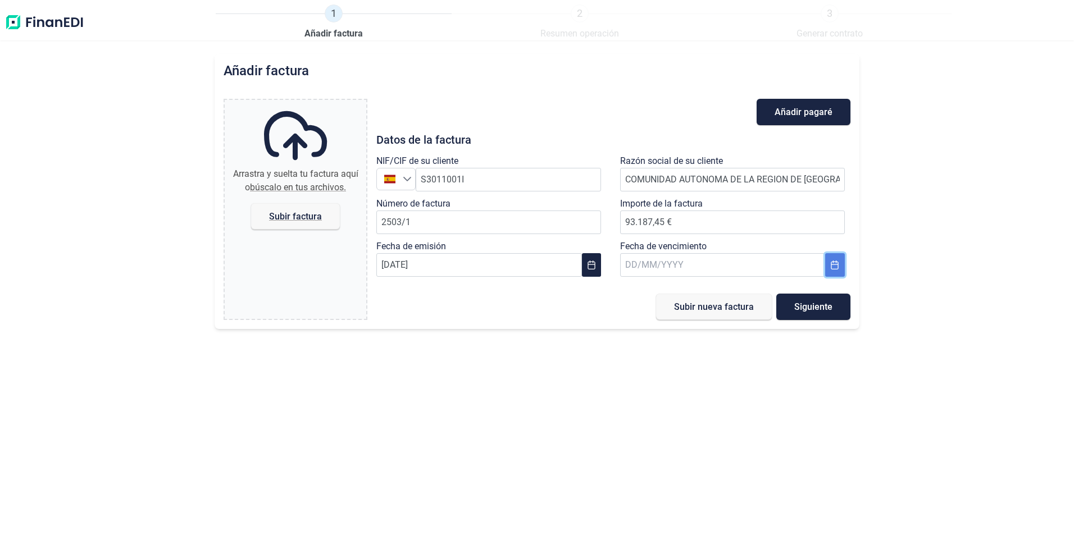
click at [835, 264] on icon "Choose Date" at bounding box center [834, 265] width 9 height 9
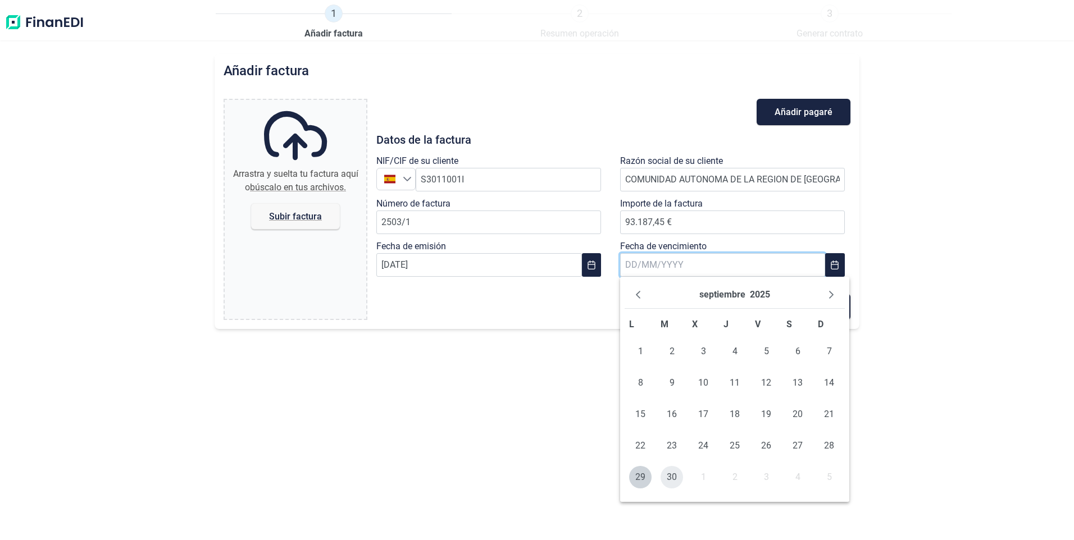
click at [671, 477] on span "30" at bounding box center [671, 477] width 22 height 22
type input "[DATE]"
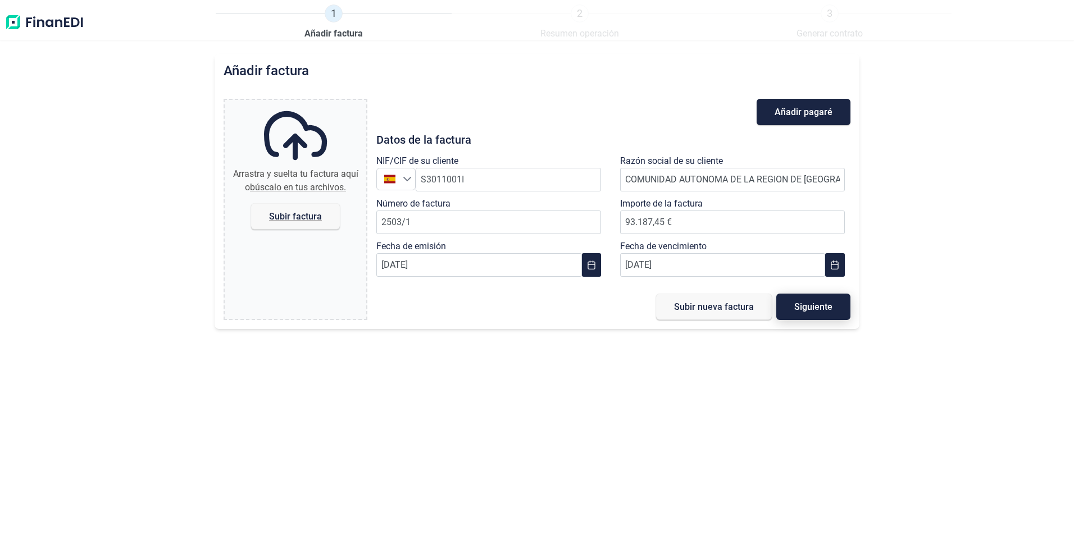
click at [816, 307] on span "Siguiente" at bounding box center [813, 307] width 38 height 8
click at [291, 218] on span "Subir factura" at bounding box center [295, 216] width 53 height 8
click at [291, 103] on input "Arrastra y suelta tu factura aquí o búscalo en tus archivos. Subir factura" at bounding box center [296, 101] width 142 height 3
type input "C:\fakepath\FAC-2503-000001-CARM-CONSERJERIA DE SALUD..pdf"
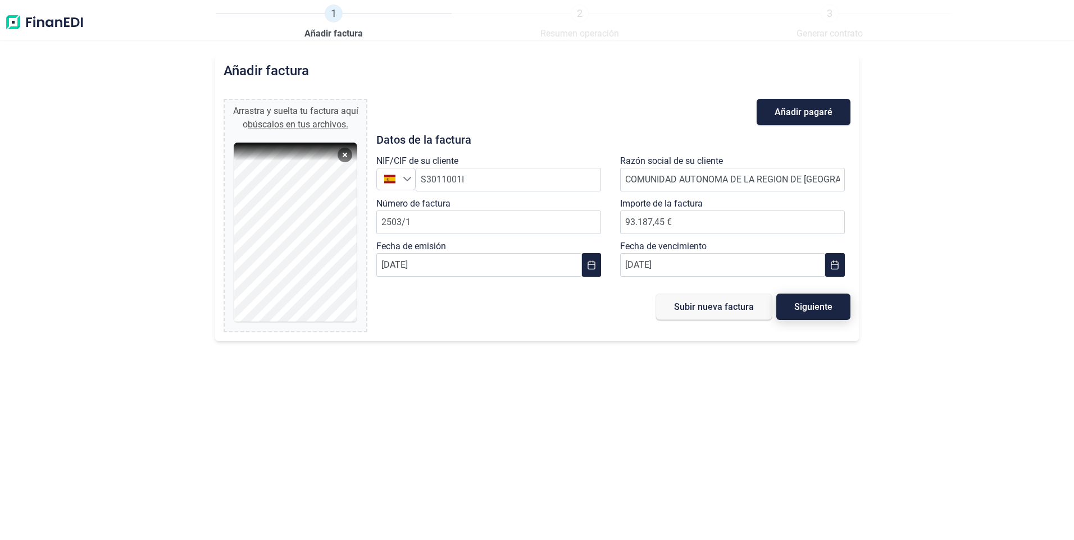
click at [818, 307] on span "Siguiente" at bounding box center [813, 307] width 38 height 8
type input "0,00 €"
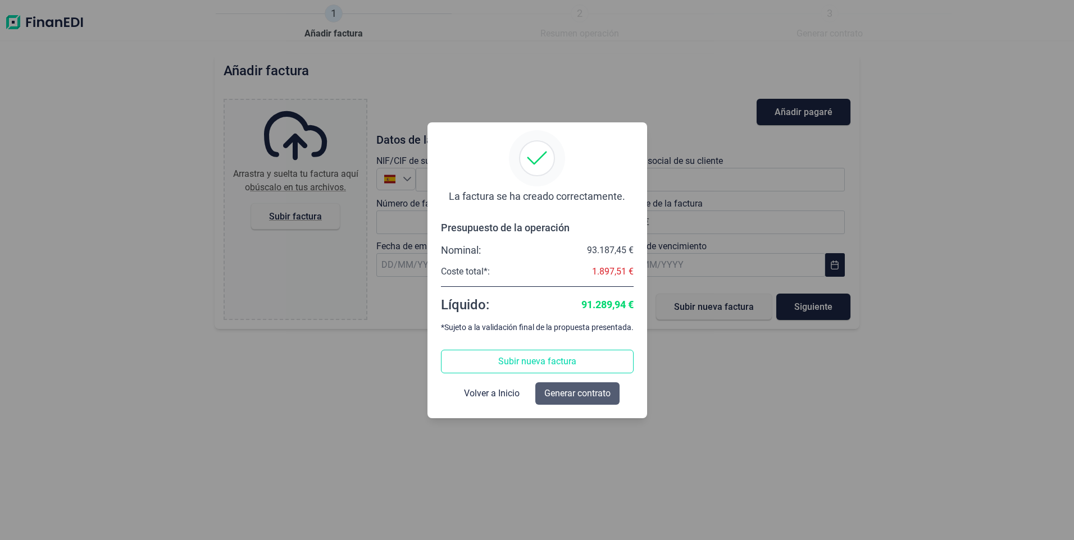
click at [581, 391] on span "Generar contrato" at bounding box center [577, 393] width 66 height 13
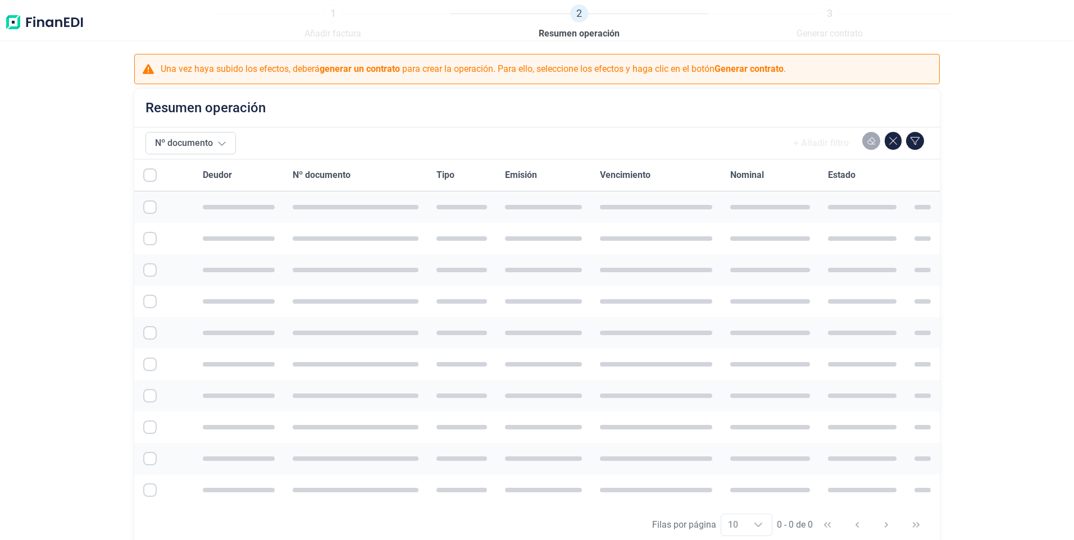
checkbox input "true"
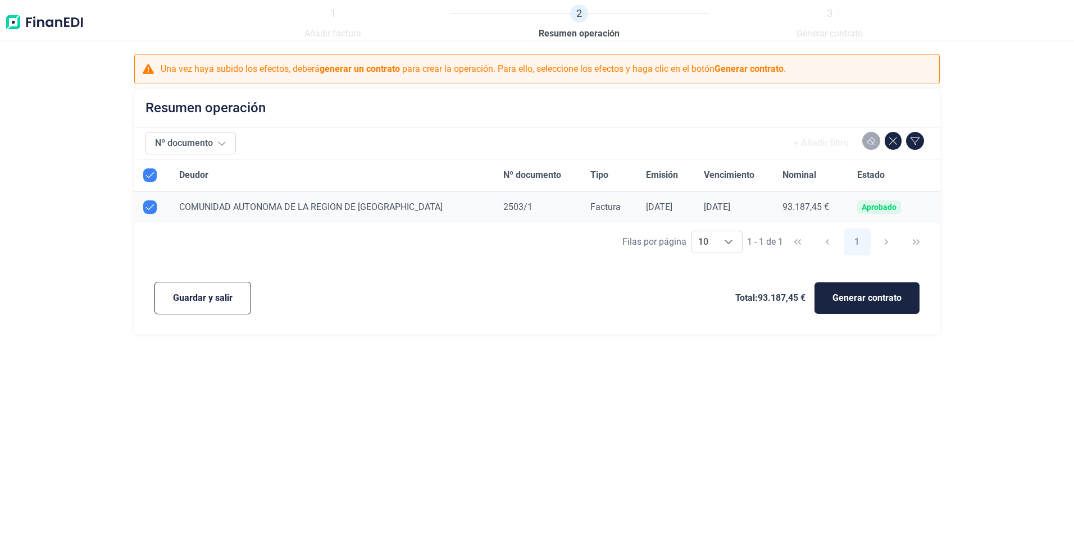
drag, startPoint x: 879, startPoint y: 298, endPoint x: 862, endPoint y: 343, distance: 47.7
click at [867, 344] on div "1 Añadir factura 2 Resumen operación 3 Generar contrato Una vez haya subido los…" at bounding box center [537, 270] width 1074 height 540
click at [866, 293] on span "Generar contrato" at bounding box center [866, 297] width 69 height 13
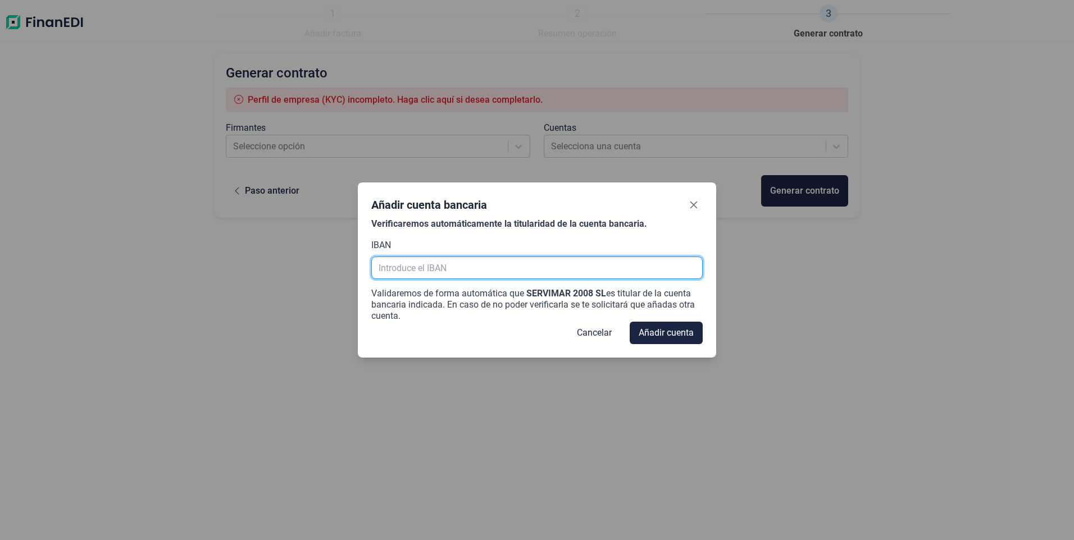
click at [396, 266] on input "text" at bounding box center [536, 268] width 331 height 22
type input "e"
type input "[FINANCIAL_ID]"
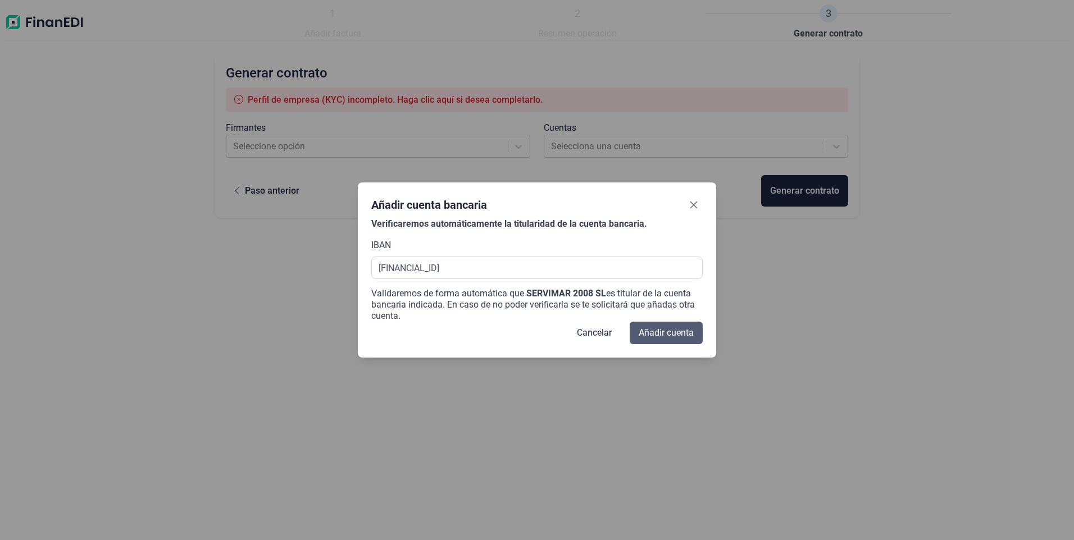
click at [670, 332] on span "Añadir cuenta" at bounding box center [665, 332] width 55 height 13
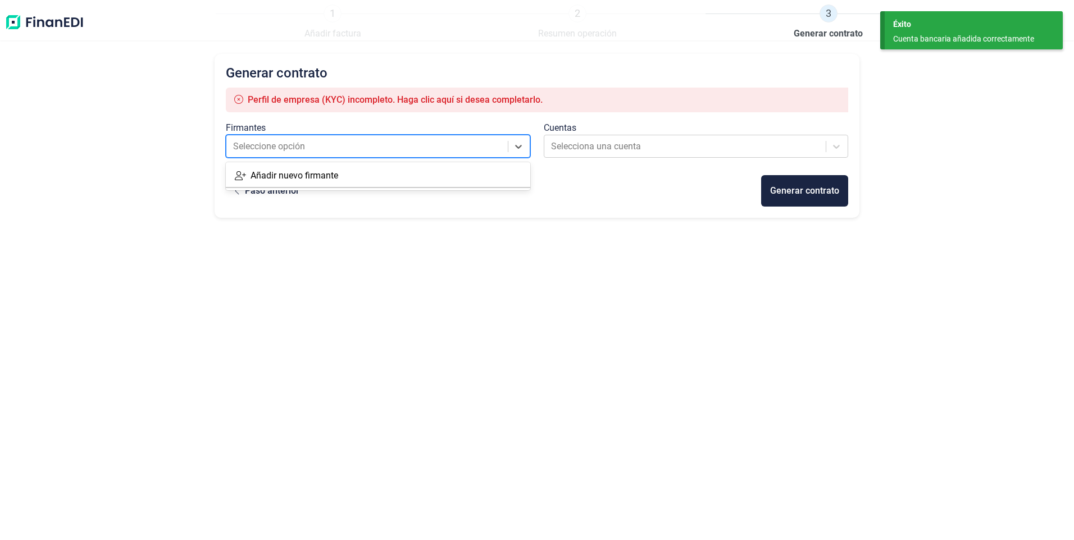
click at [394, 145] on div at bounding box center [367, 147] width 269 height 16
click at [381, 144] on div at bounding box center [367, 147] width 269 height 16
click at [467, 146] on div at bounding box center [367, 147] width 269 height 16
click at [350, 178] on div "Añadir nuevo firmante" at bounding box center [378, 176] width 304 height 22
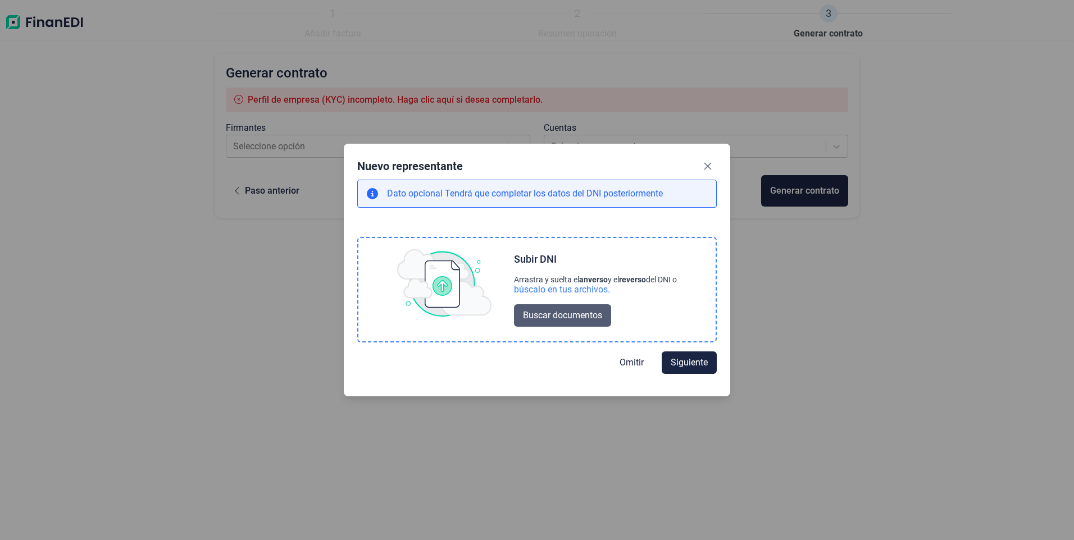
click at [572, 314] on span "Buscar documentos" at bounding box center [562, 315] width 79 height 13
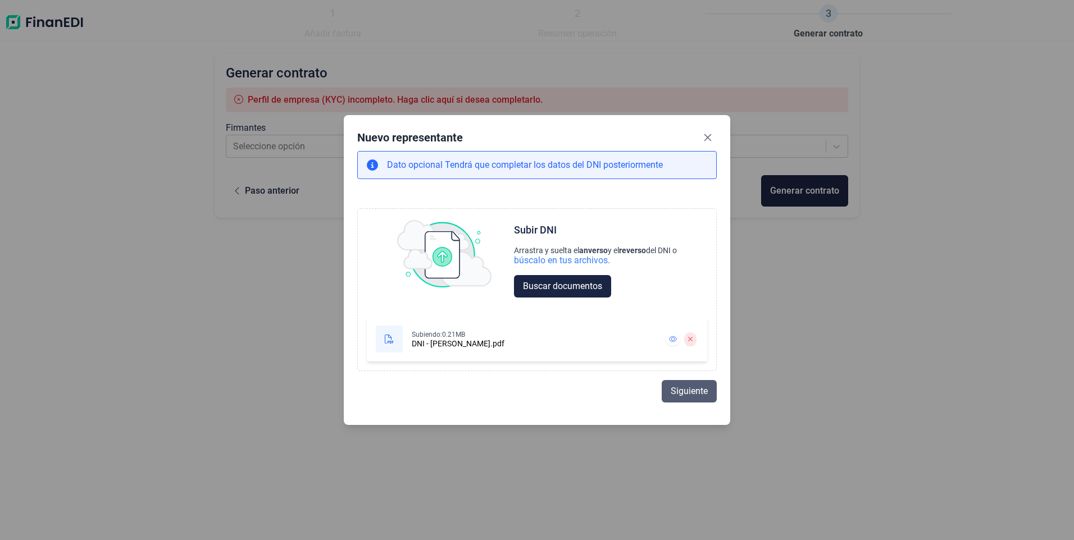
click at [692, 390] on span "Siguiente" at bounding box center [688, 391] width 37 height 13
select select "ES"
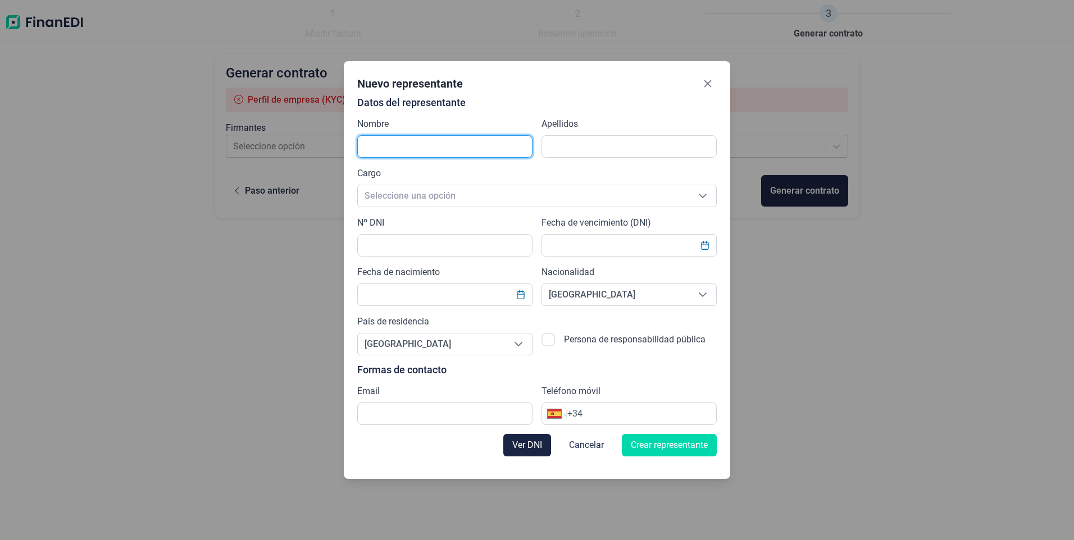
click at [404, 147] on input "text" at bounding box center [444, 146] width 175 height 22
type input "diego"
type input "[PERSON_NAME]"
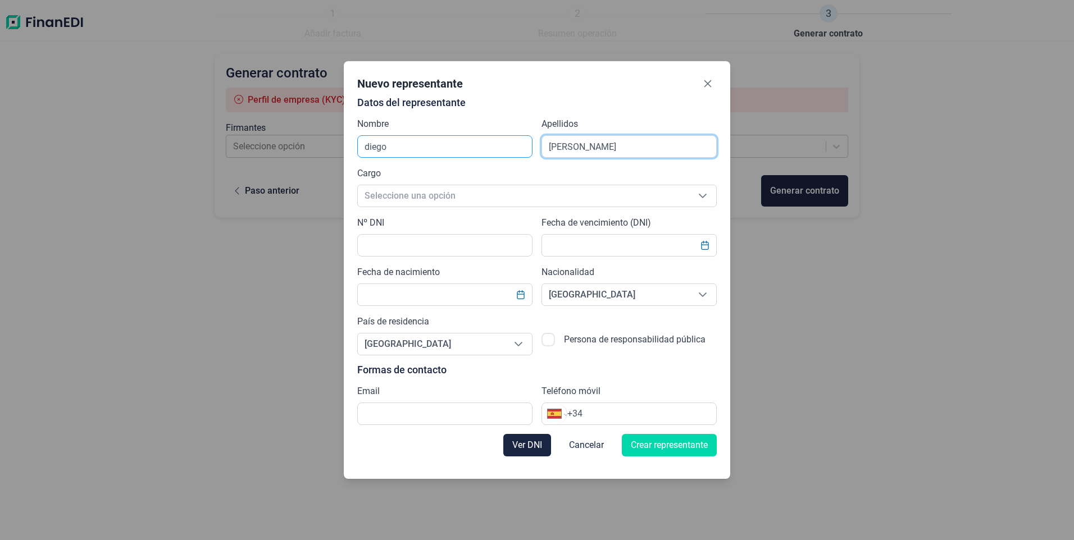
type input "[EMAIL_ADDRESS][DOMAIN_NAME]"
click at [441, 194] on span "Seleccione una opción" at bounding box center [523, 195] width 331 height 21
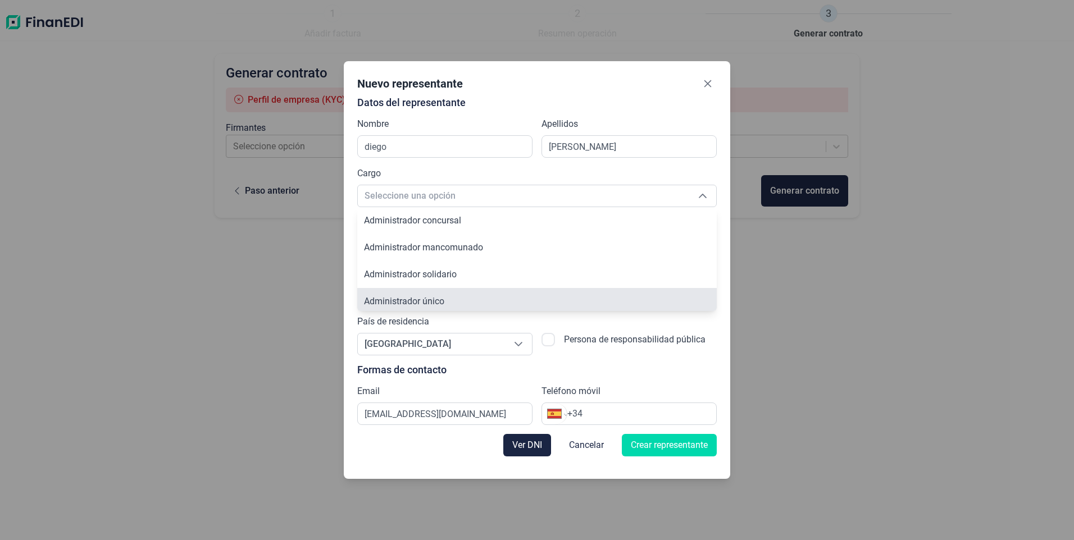
scroll to position [4, 0]
click at [450, 300] on li "Administrador único" at bounding box center [536, 297] width 359 height 27
type input "Administrador único"
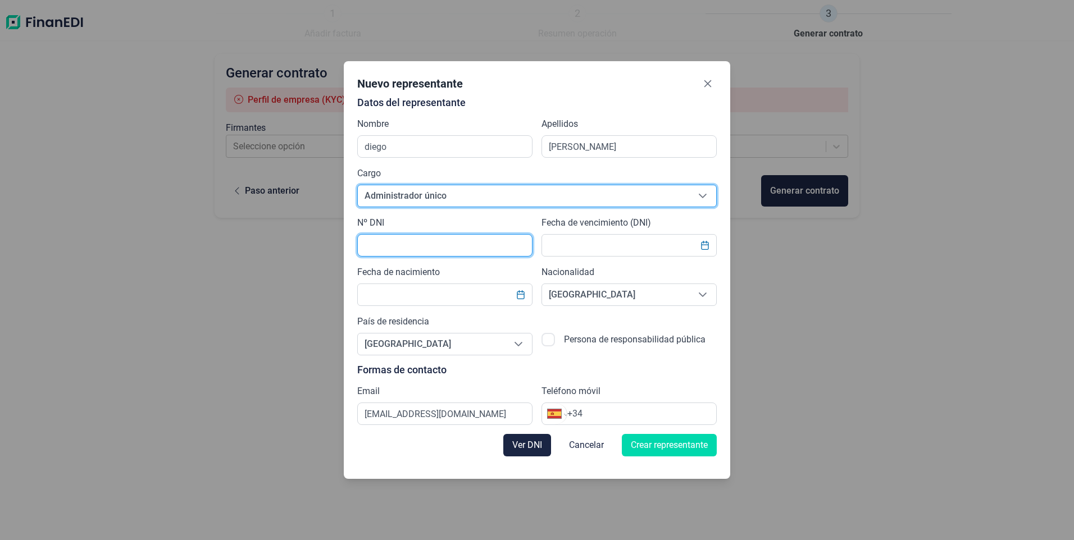
click at [430, 247] on input "text" at bounding box center [444, 245] width 175 height 22
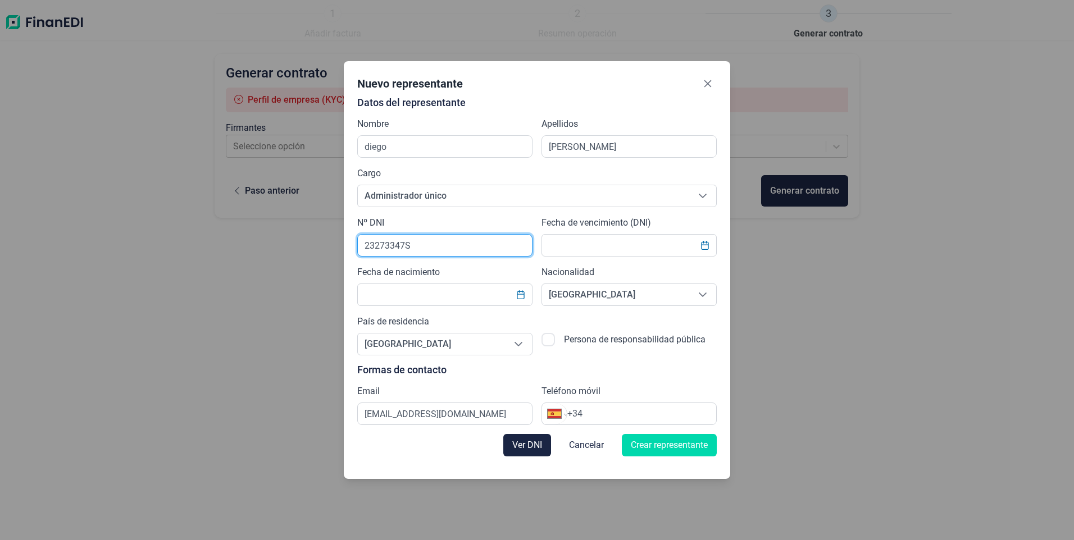
type input "23273347S"
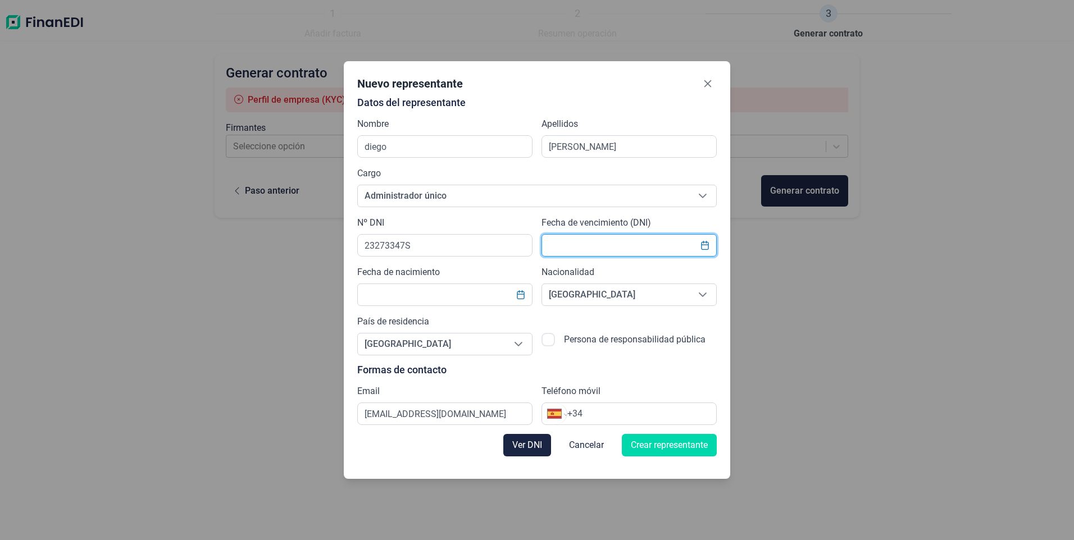
click at [588, 247] on input "text" at bounding box center [628, 245] width 175 height 22
click at [631, 248] on input "text" at bounding box center [628, 245] width 175 height 22
type input "[DATE]"
click at [396, 297] on input "text" at bounding box center [444, 295] width 175 height 22
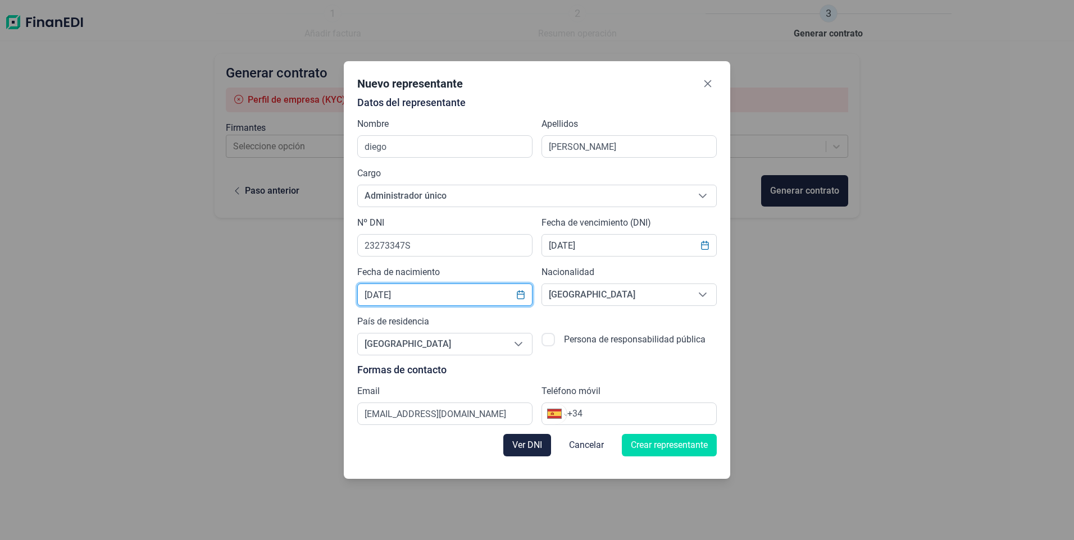
type input "[DATE]"
click at [610, 412] on input "+34" at bounding box center [641, 413] width 149 height 13
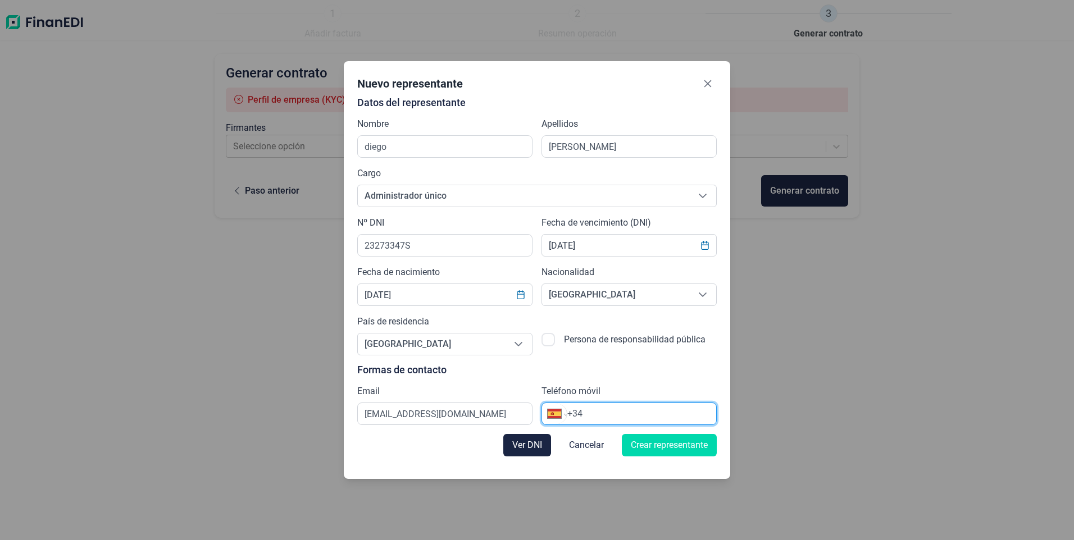
type input "[PHONE_NUMBER]"
click at [530, 446] on span "Ver DNI" at bounding box center [527, 445] width 30 height 13
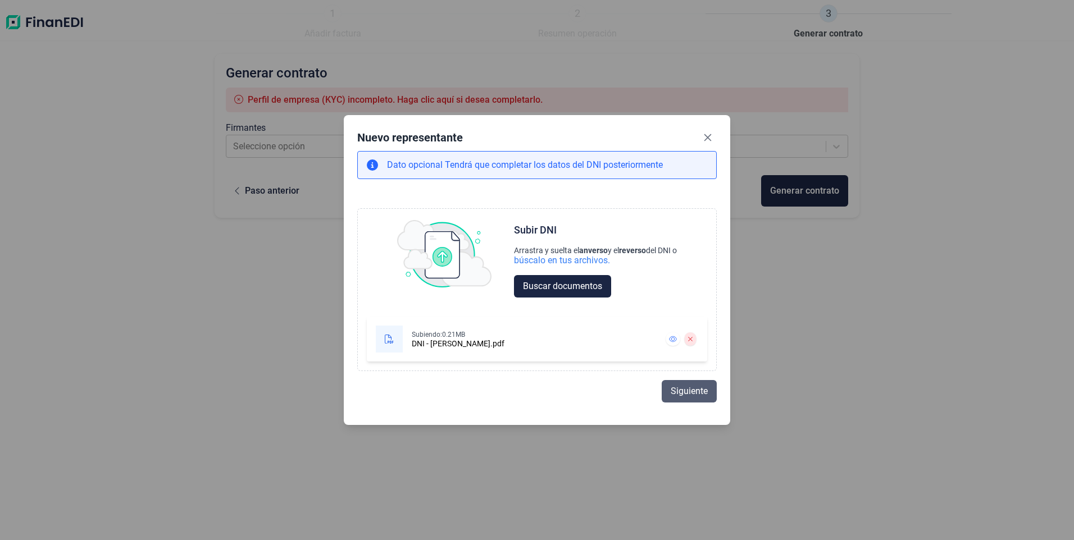
click at [691, 395] on span "Siguiente" at bounding box center [688, 391] width 37 height 13
select select "ES"
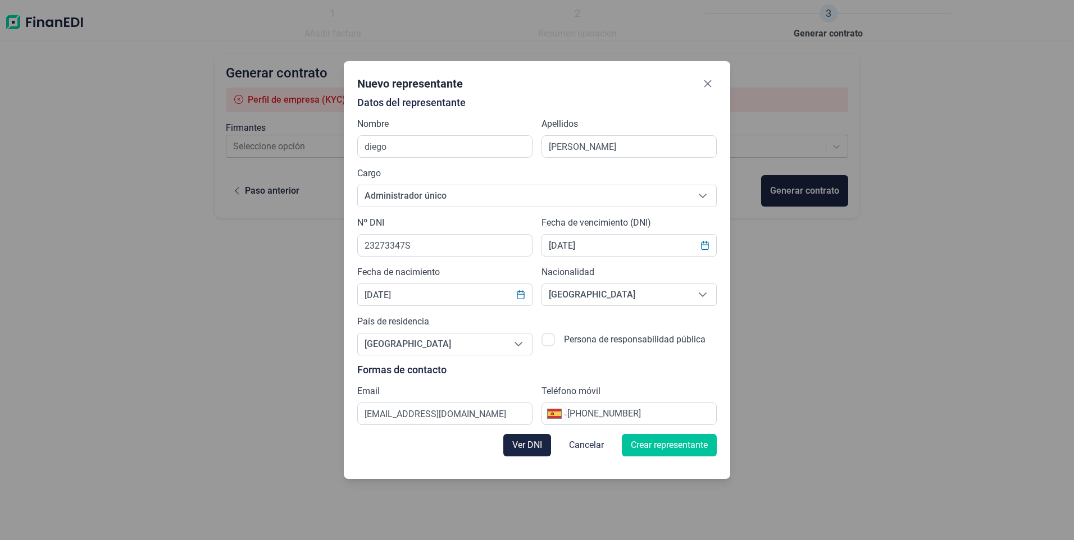
click at [691, 443] on span "Crear representante" at bounding box center [669, 445] width 77 height 13
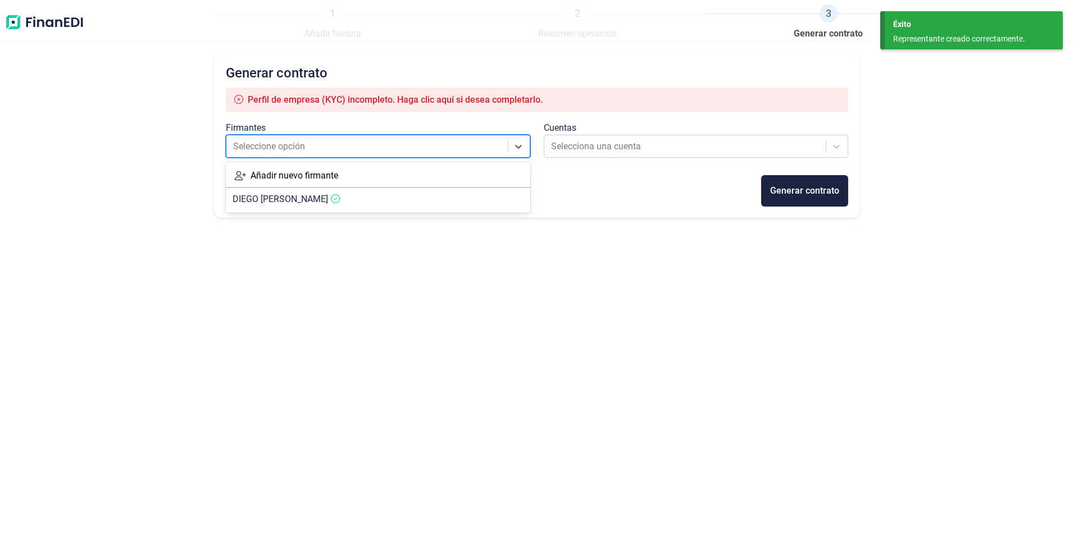
click at [303, 145] on div at bounding box center [367, 147] width 269 height 16
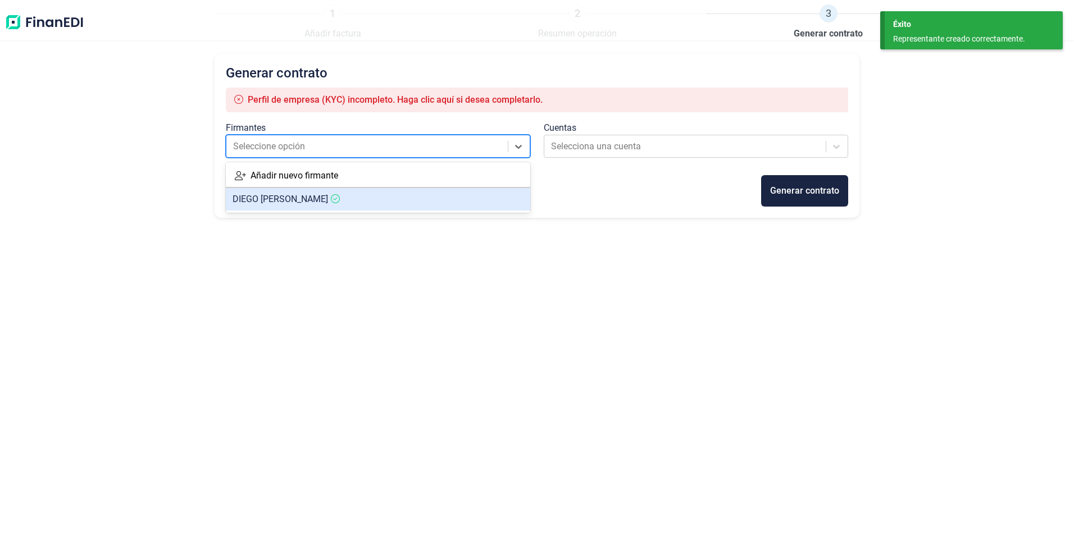
click at [328, 204] on span "[PERSON_NAME]" at bounding box center [279, 199] width 95 height 11
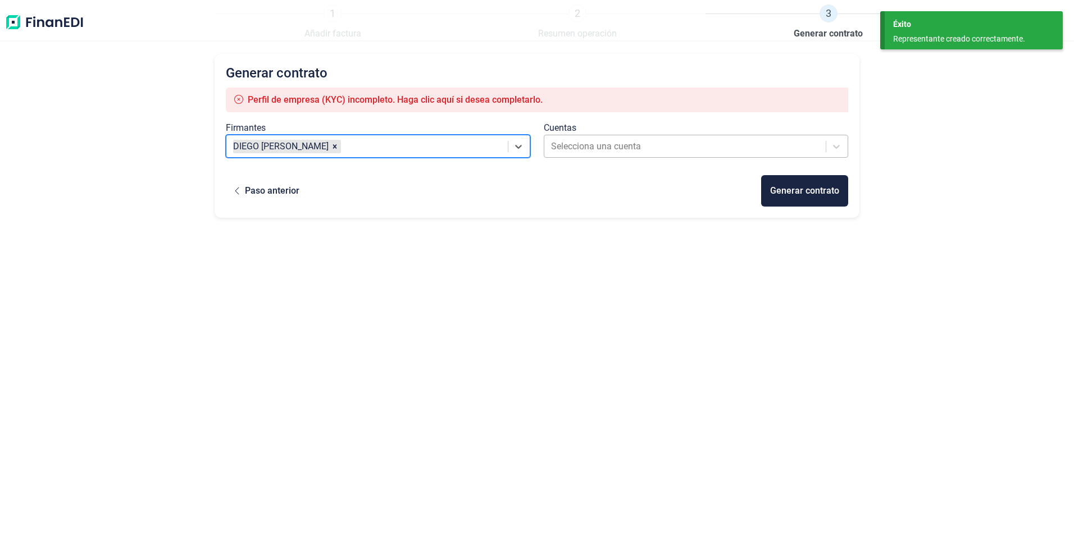
click at [608, 148] on div at bounding box center [685, 147] width 269 height 16
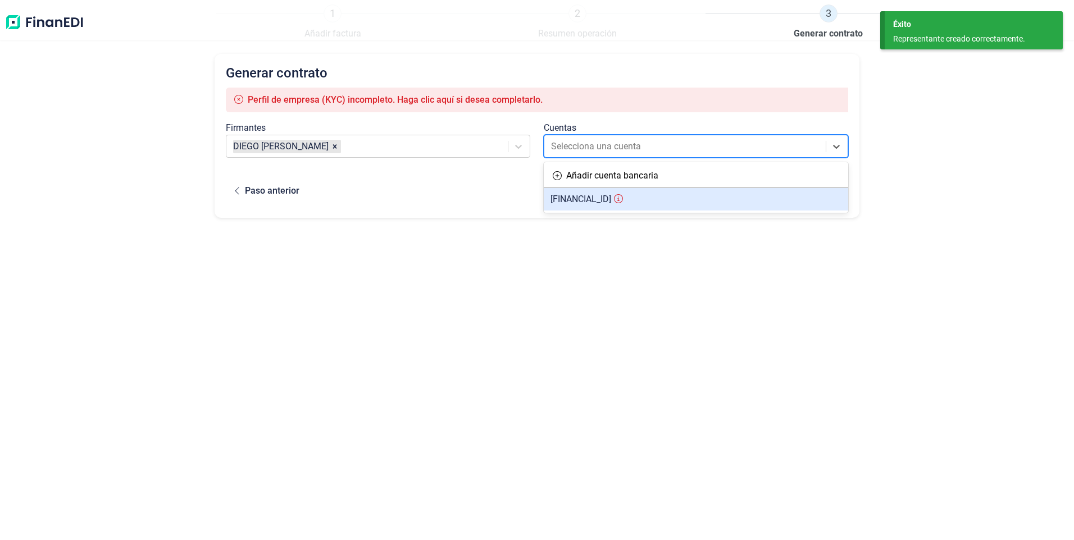
click at [611, 198] on span "[FINANCIAL_ID]" at bounding box center [580, 199] width 61 height 11
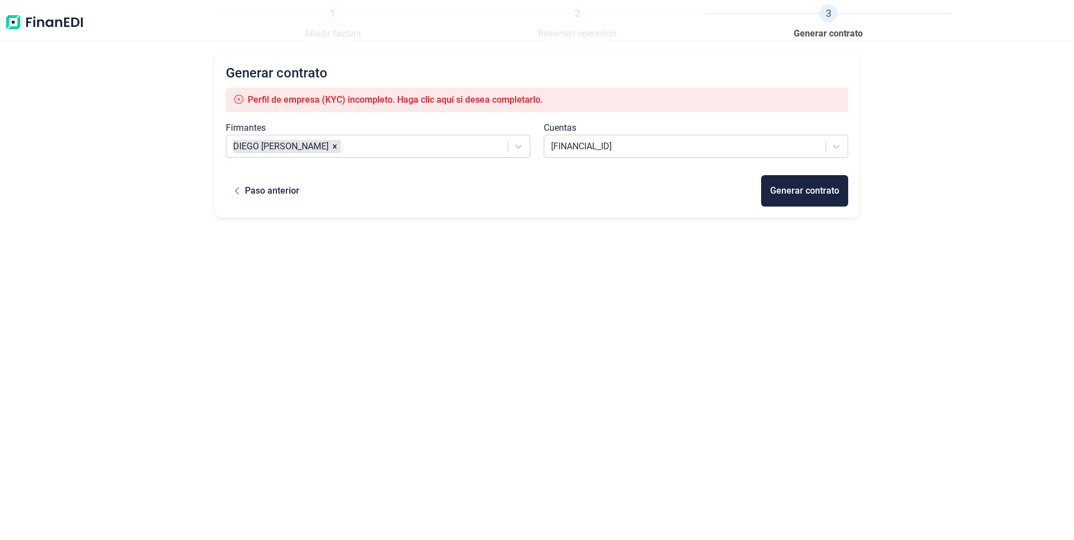
click at [333, 97] on span "Perfil de empresa (KYC) incompleto. Haga clic aquí si desea completarlo." at bounding box center [395, 99] width 295 height 11
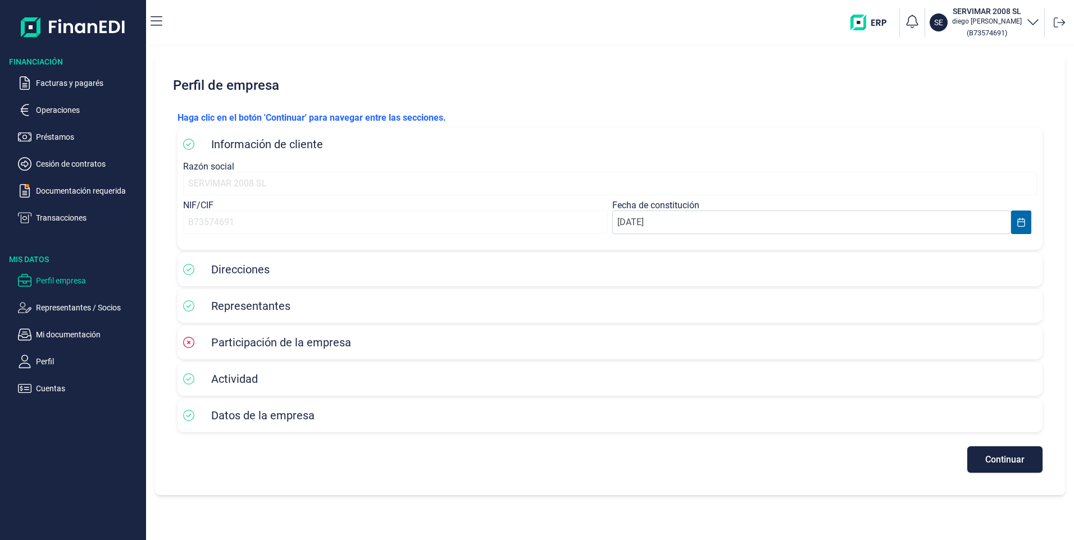
click at [192, 343] on icon at bounding box center [188, 342] width 11 height 11
click at [301, 347] on span "Participación de la empresa" at bounding box center [281, 342] width 140 height 13
click at [235, 182] on div "SERVIMAR 2008 SL" at bounding box center [610, 184] width 854 height 24
click at [229, 222] on div "B73574691" at bounding box center [395, 223] width 425 height 24
click at [229, 271] on span "Direcciones" at bounding box center [240, 269] width 58 height 13
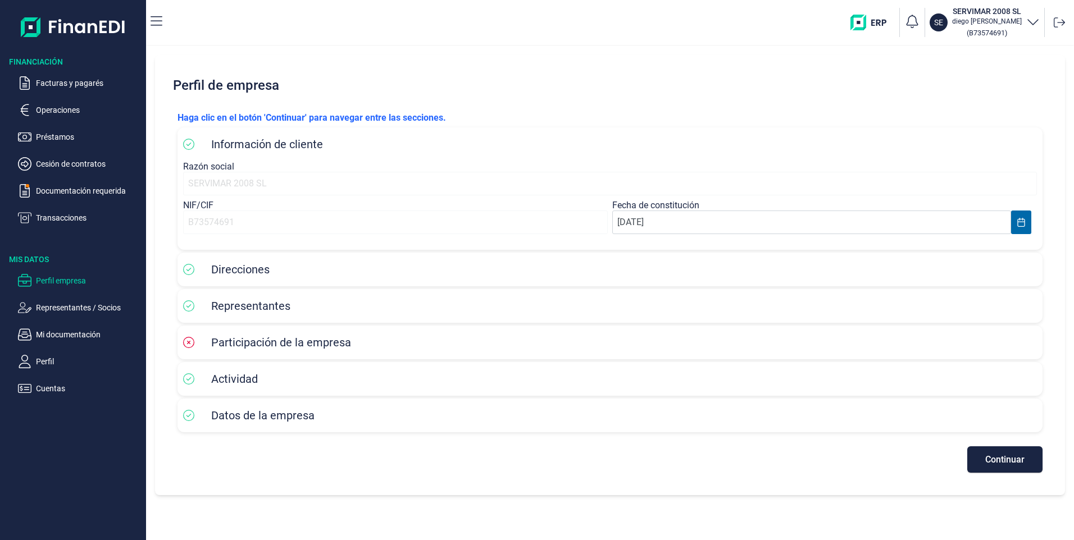
click at [188, 271] on icon at bounding box center [188, 269] width 11 height 11
click at [190, 350] on div "Participación de la empresa" at bounding box center [610, 342] width 854 height 17
click at [1017, 465] on button "Continuar" at bounding box center [1004, 459] width 75 height 26
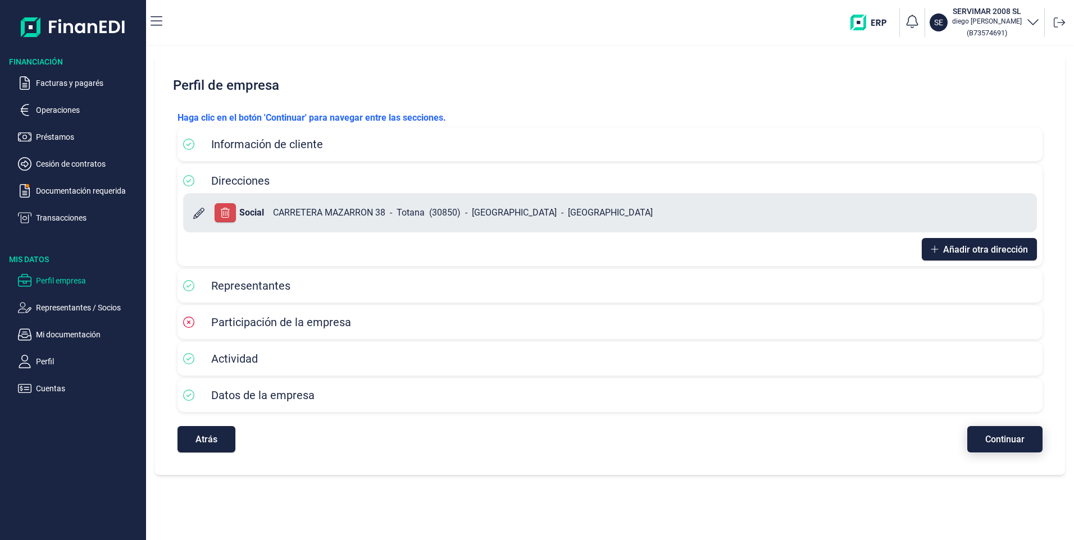
click at [1017, 442] on span "Continuar" at bounding box center [1004, 439] width 39 height 8
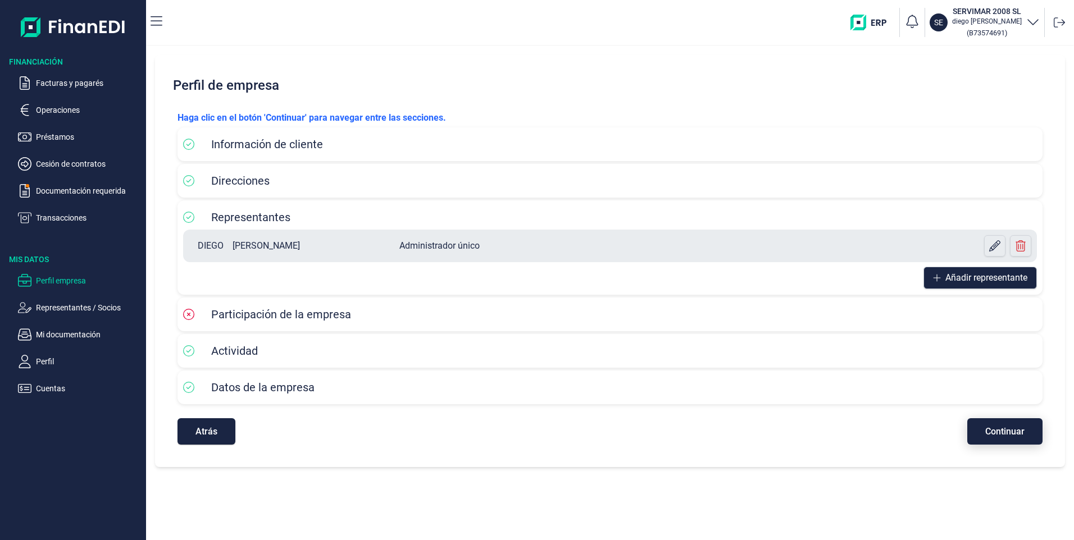
click at [1017, 442] on button "Continuar" at bounding box center [1004, 431] width 75 height 26
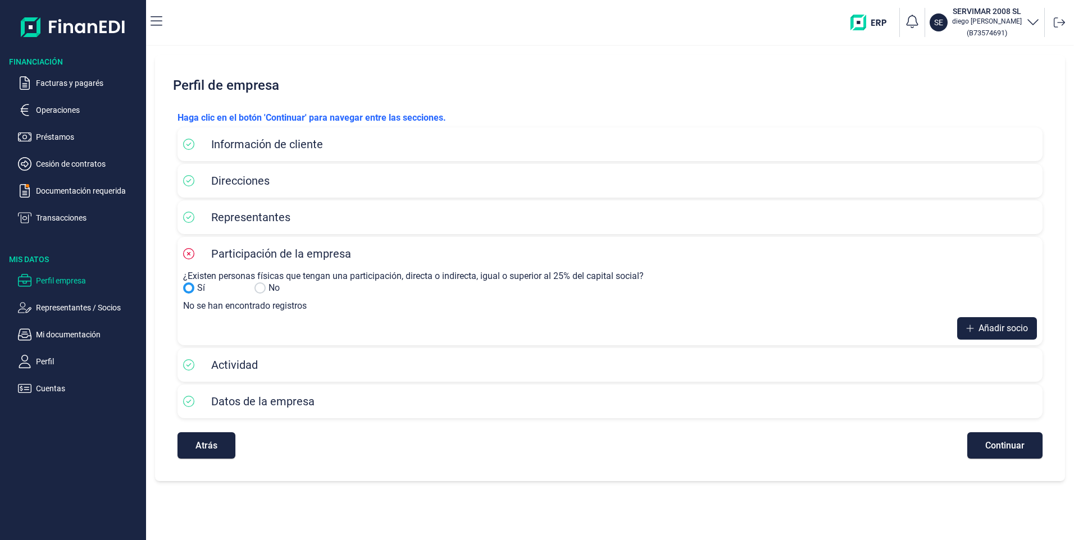
click at [264, 286] on input "Sí" at bounding box center [259, 287] width 11 height 11
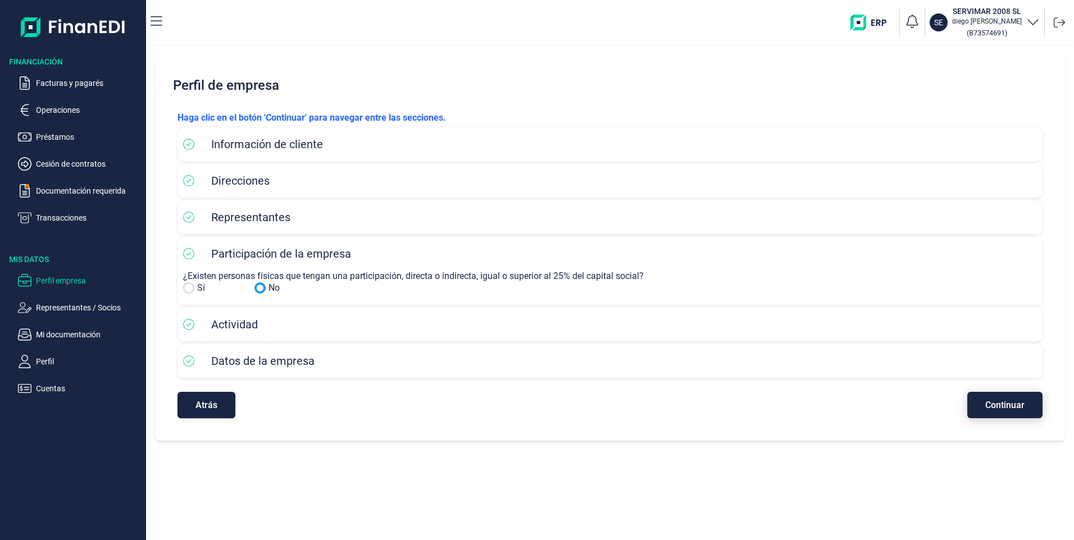
click at [1005, 403] on span "Continuar" at bounding box center [1004, 405] width 39 height 8
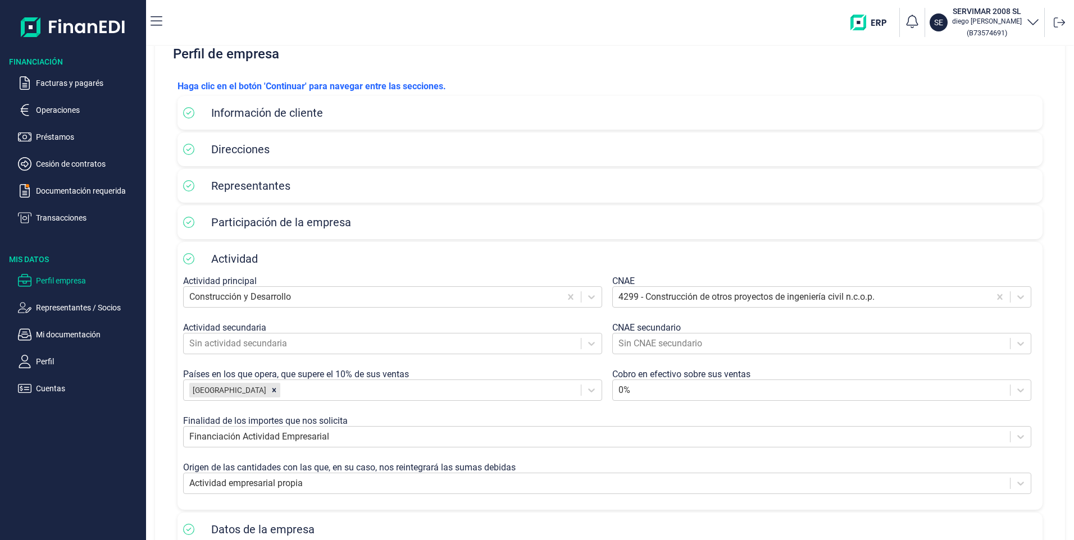
scroll to position [101, 0]
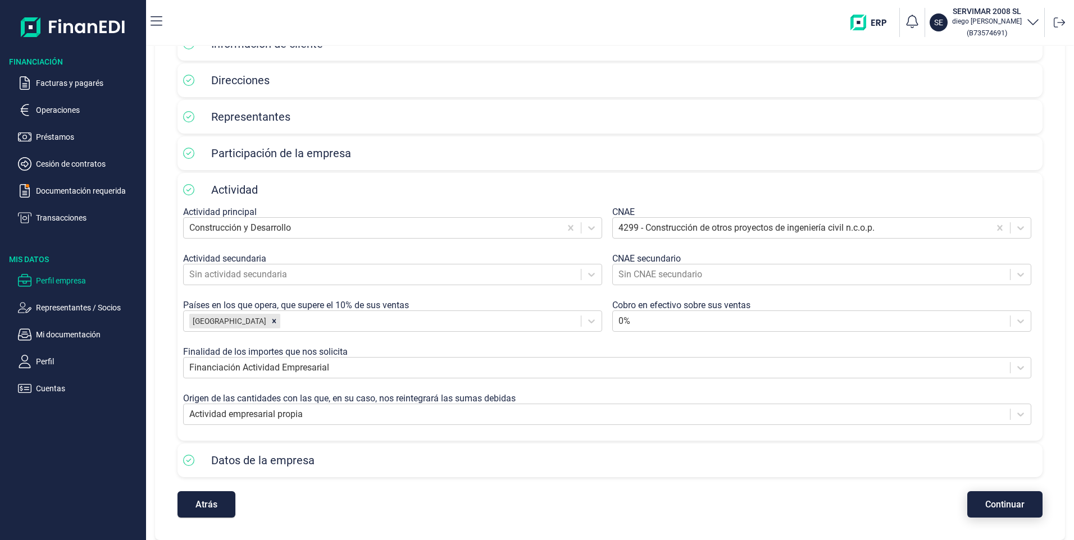
click at [1010, 506] on span "Continuar" at bounding box center [1004, 504] width 39 height 8
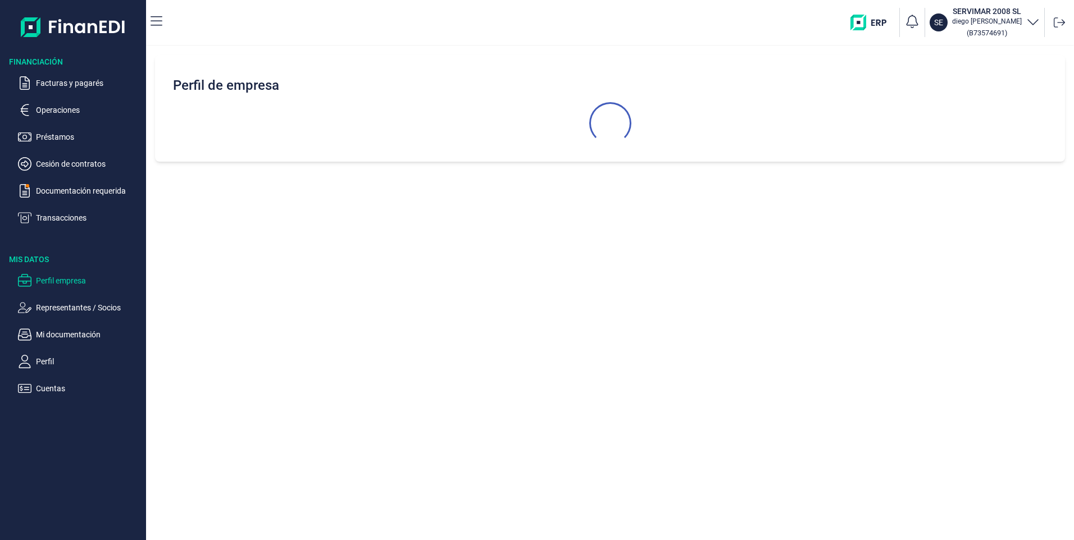
select select "ES"
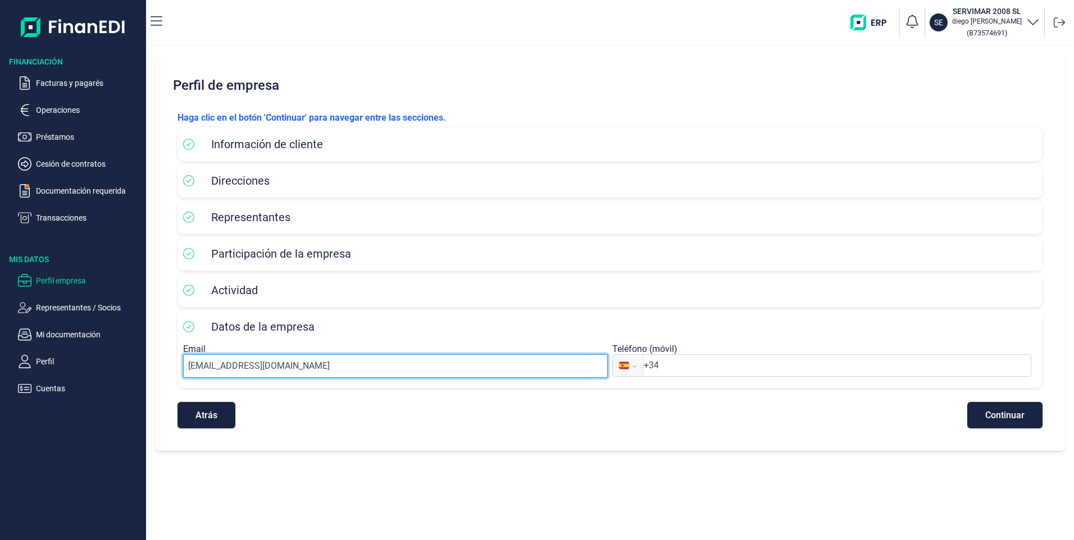
click at [216, 368] on input "[EMAIL_ADDRESS][DOMAIN_NAME]" at bounding box center [395, 366] width 425 height 24
drag, startPoint x: 220, startPoint y: 366, endPoint x: 147, endPoint y: 366, distance: 73.0
click at [148, 368] on div "Perfil de empresa [PERSON_NAME] clic en el botón 'Continuar' para navegar entre…" at bounding box center [610, 293] width 928 height 494
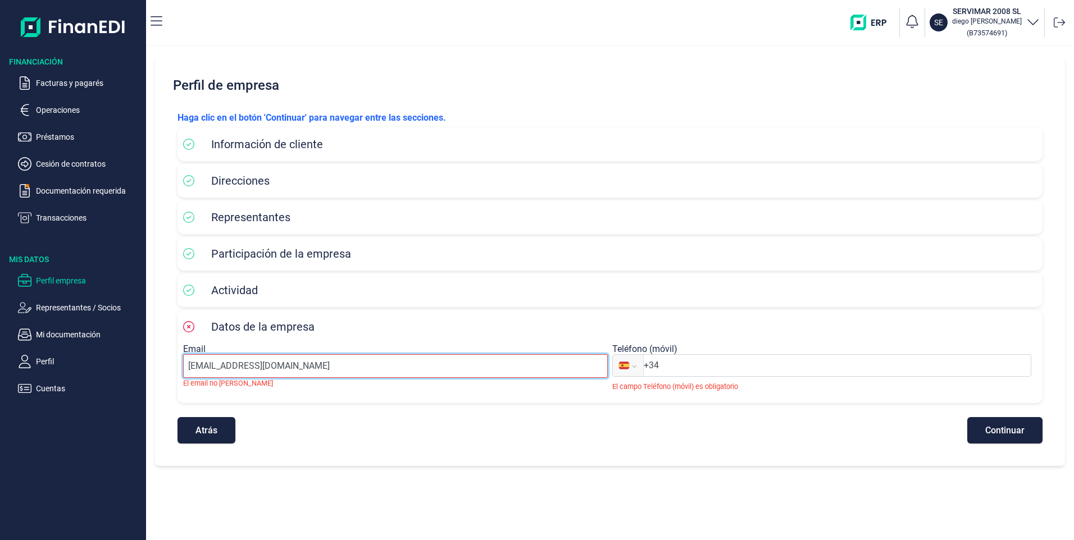
type input "[EMAIL_ADDRESS][DOMAIN_NAME]"
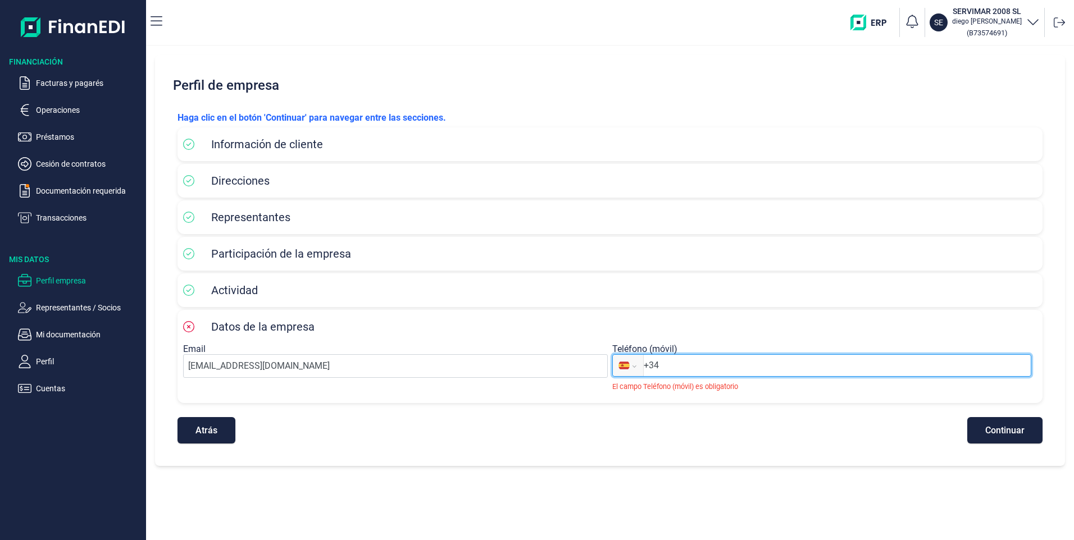
click at [672, 369] on input "+34" at bounding box center [836, 365] width 387 height 13
type input "[PHONE_NUMBER]"
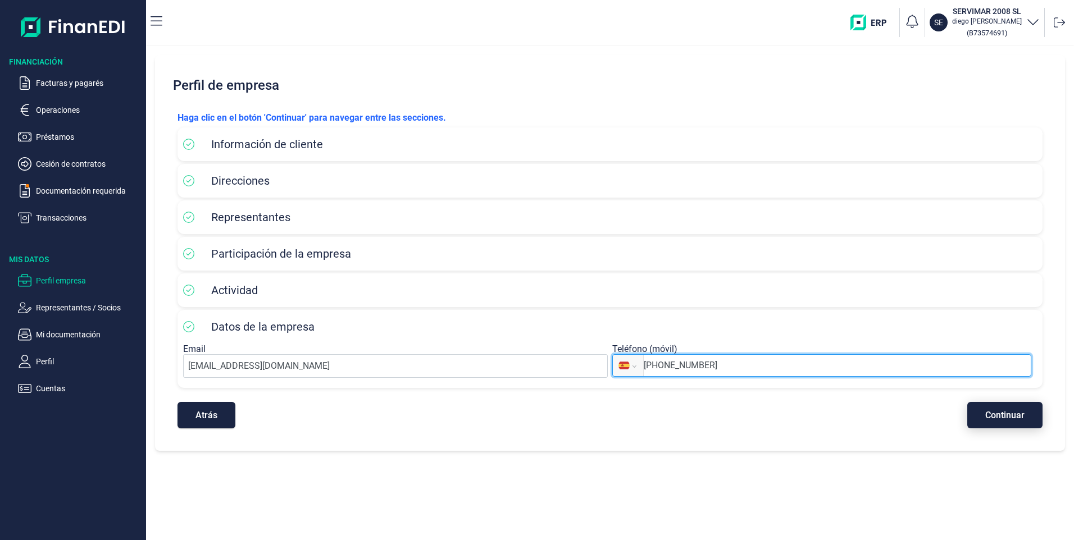
click at [1016, 419] on span "Continuar" at bounding box center [1004, 415] width 39 height 8
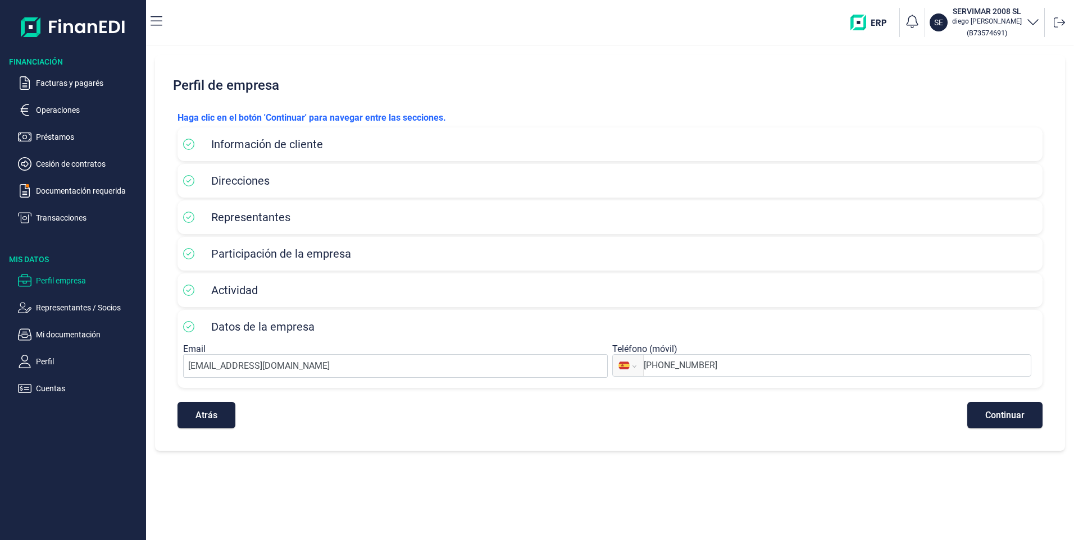
select select "ES"
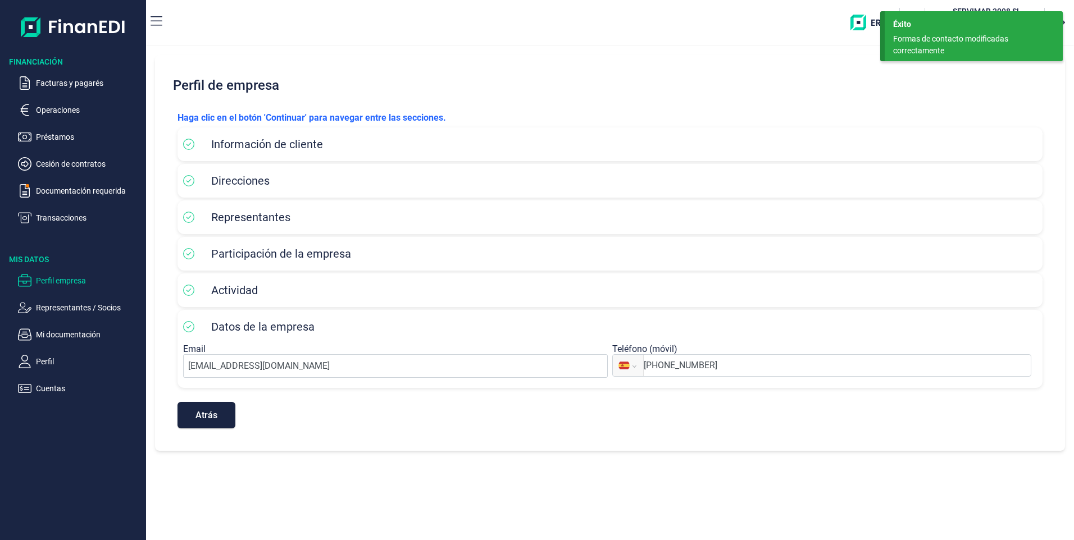
click at [911, 45] on div "Formas de contacto modificadas correctamente" at bounding box center [969, 45] width 153 height 24
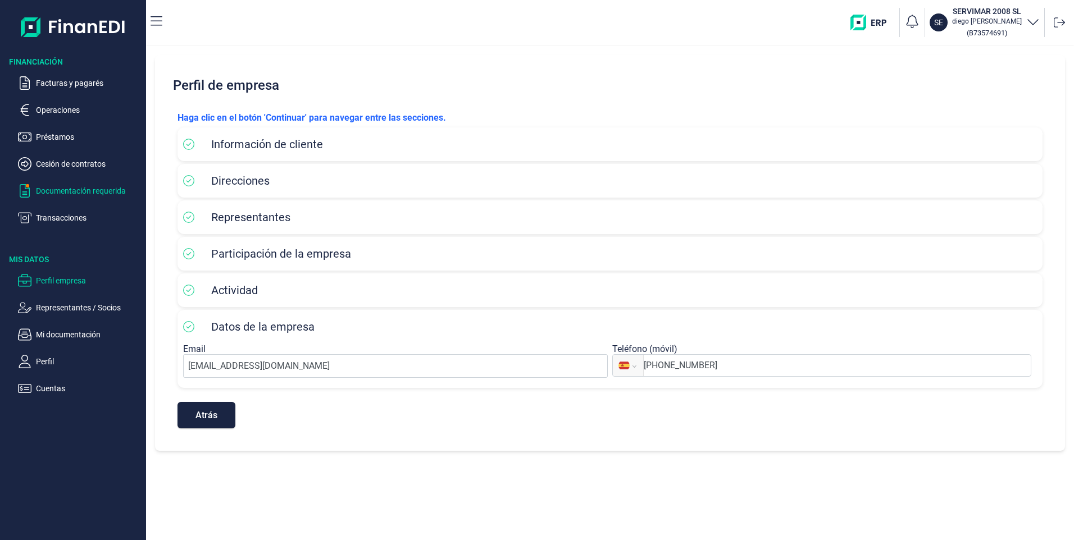
click at [66, 191] on p "Documentación requerida" at bounding box center [89, 190] width 106 height 13
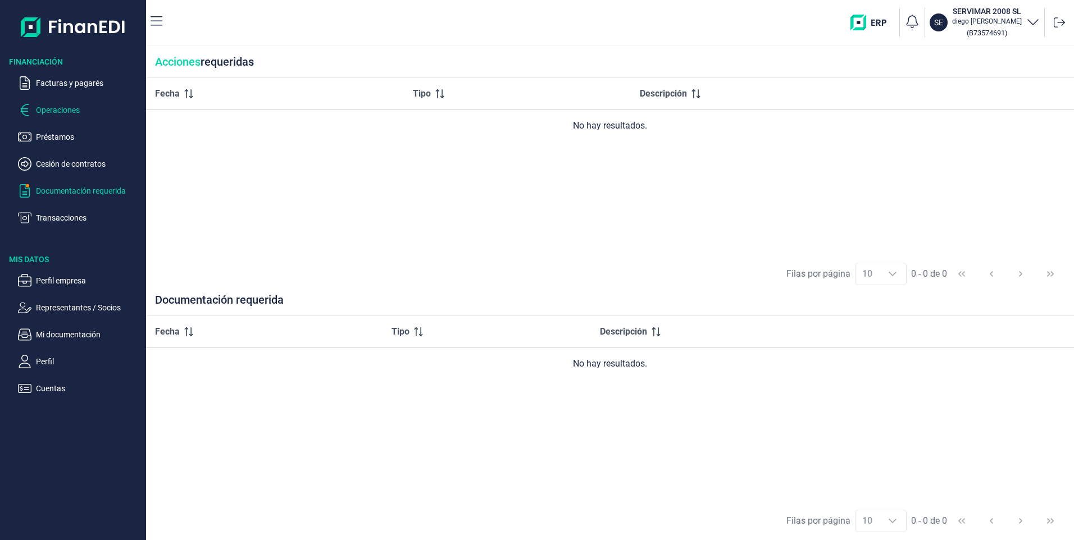
click at [51, 107] on p "Operaciones" at bounding box center [89, 109] width 106 height 13
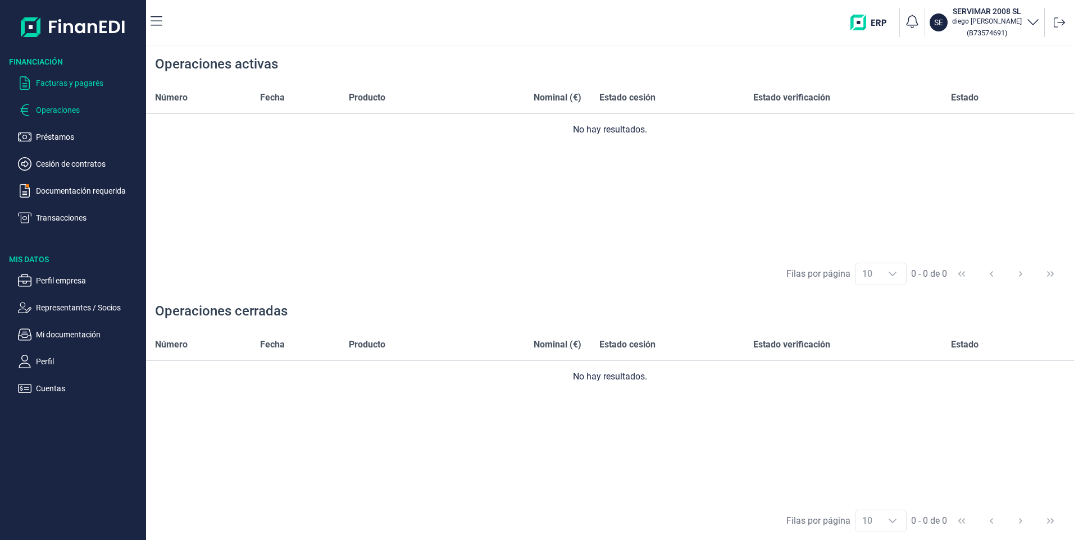
click at [71, 78] on p "Facturas y pagarés" at bounding box center [89, 82] width 106 height 13
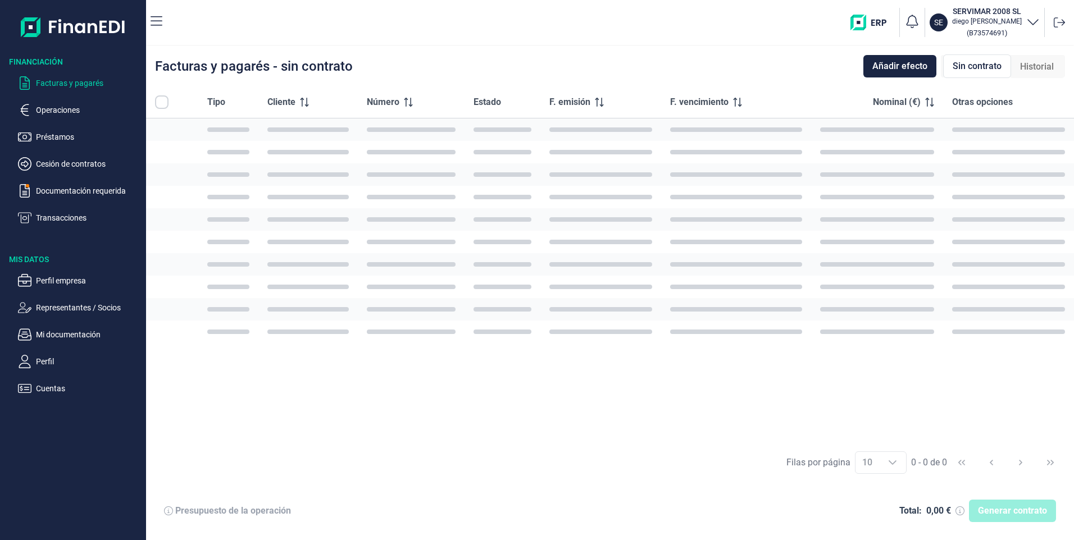
checkbox input "true"
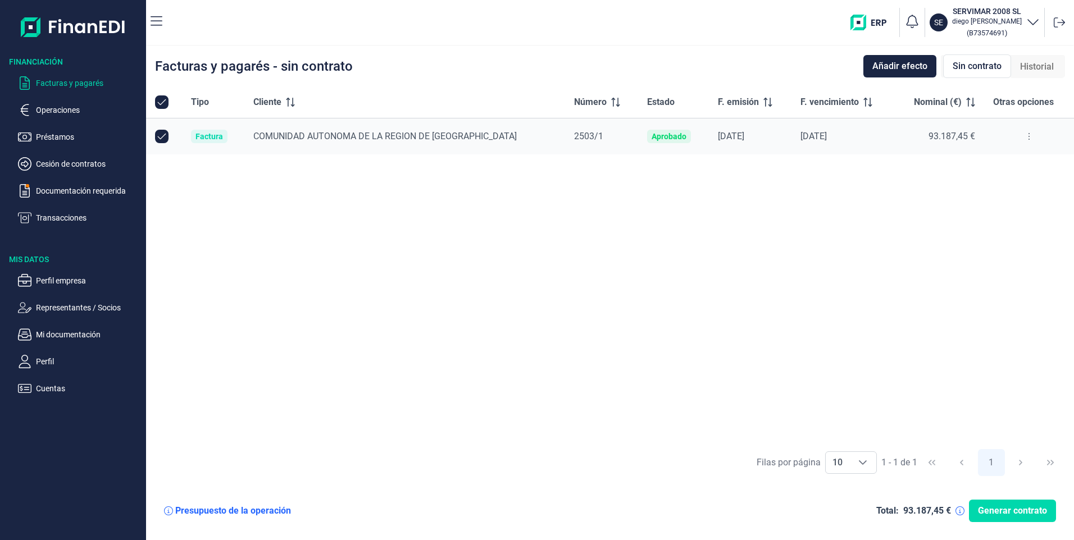
click at [1028, 135] on icon at bounding box center [1029, 136] width 2 height 9
click at [998, 165] on span "Ver detalle de la factura" at bounding box center [985, 164] width 82 height 11
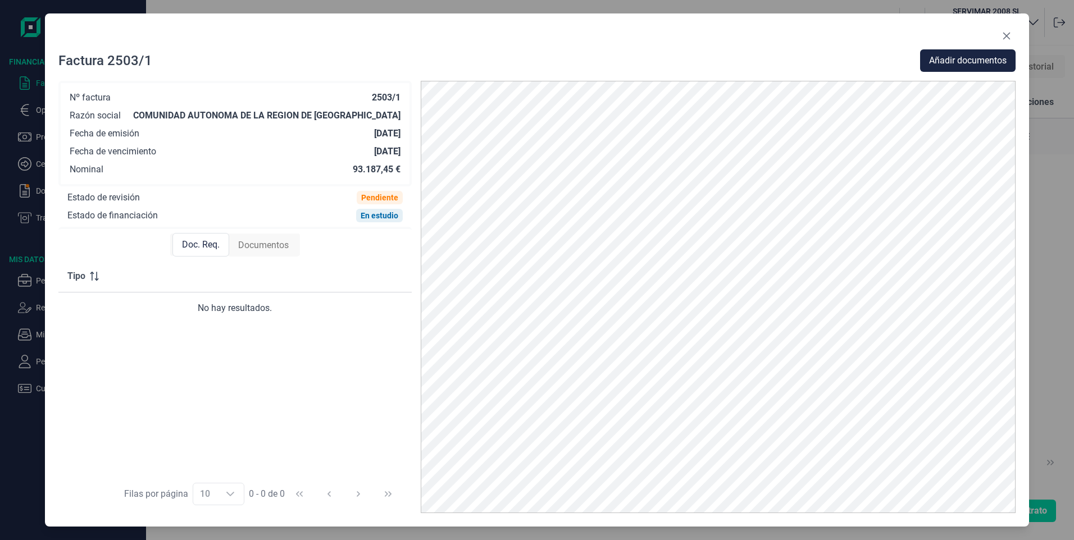
click at [331, 129] on div "Fecha de emisión [DATE]" at bounding box center [235, 133] width 331 height 11
click at [199, 244] on span "Doc. Req." at bounding box center [201, 244] width 38 height 13
click at [262, 246] on span "Documentos" at bounding box center [263, 245] width 51 height 13
click at [205, 245] on span "Doc. Req." at bounding box center [200, 245] width 38 height 13
click at [1007, 36] on icon "Close" at bounding box center [1006, 36] width 7 height 7
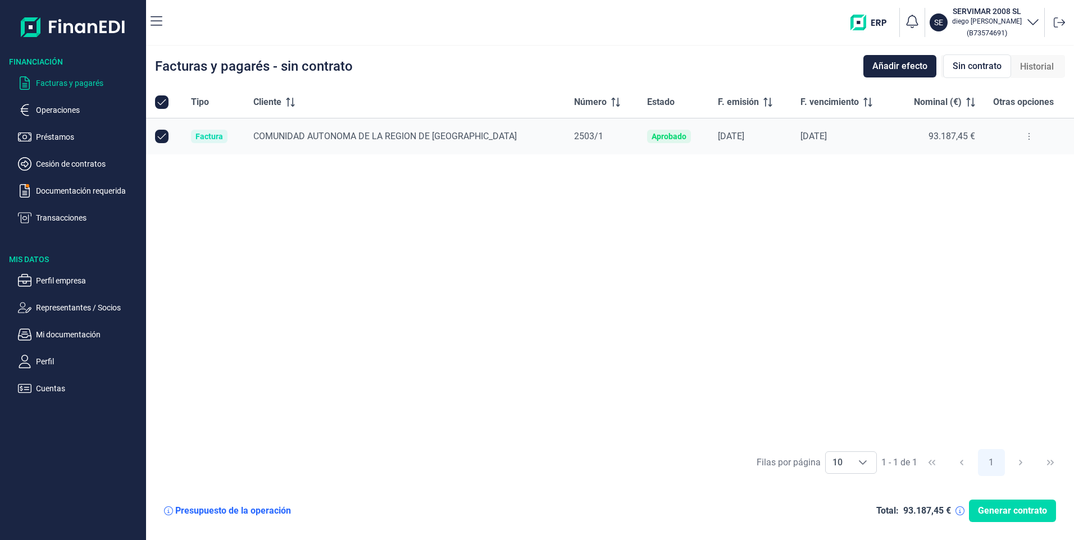
click at [987, 66] on span "Sin contrato" at bounding box center [976, 66] width 49 height 13
click at [651, 136] on div "Aprobado" at bounding box center [668, 136] width 35 height 9
click at [322, 138] on span "COMUNIDAD AUTONOMA DE LA REGION DE [GEOGRAPHIC_DATA]" at bounding box center [384, 136] width 263 height 11
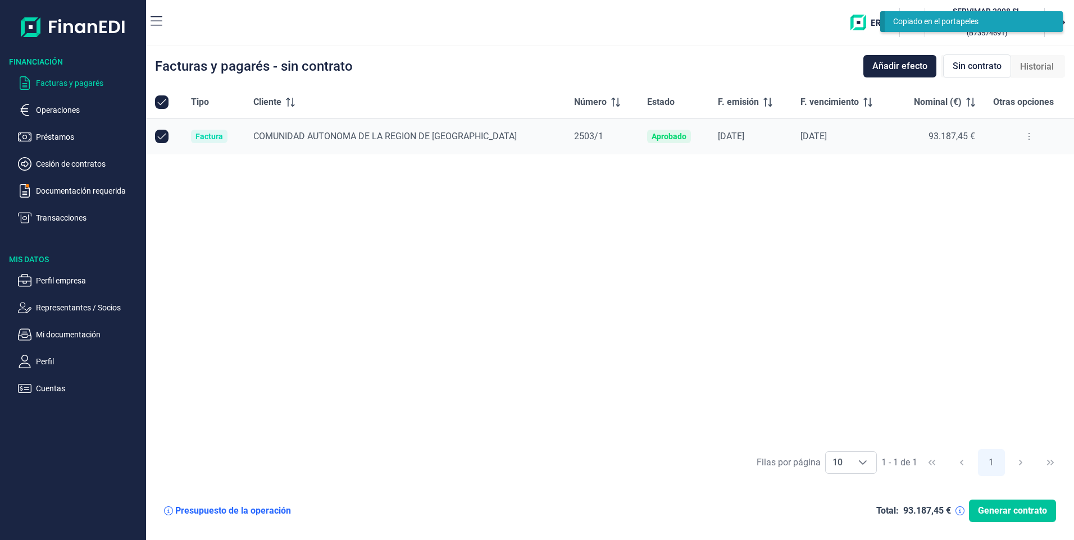
click at [1037, 511] on span "Generar contrato" at bounding box center [1012, 510] width 69 height 13
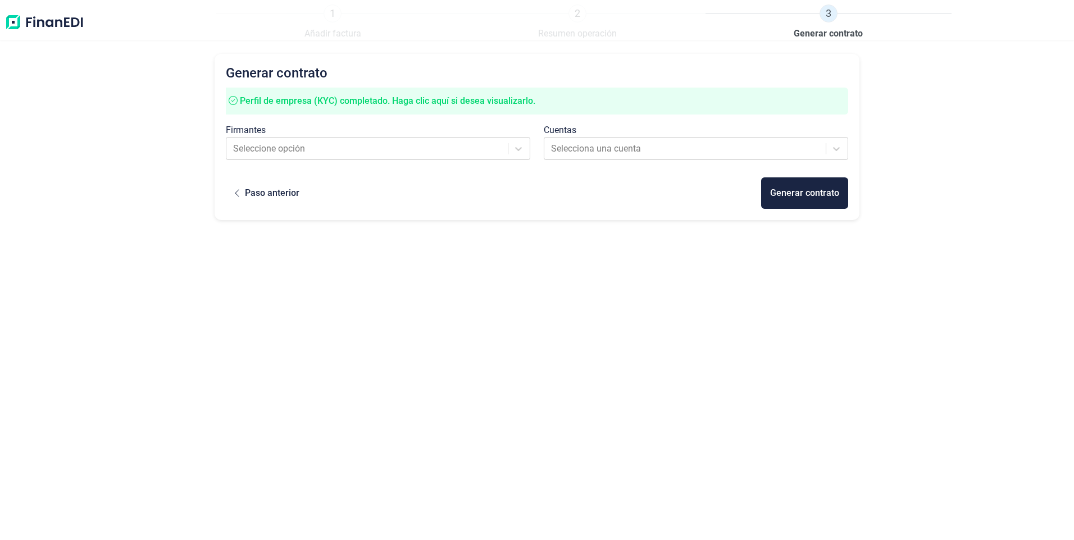
click at [416, 161] on div "Firmantes Seleccione opción" at bounding box center [378, 145] width 318 height 43
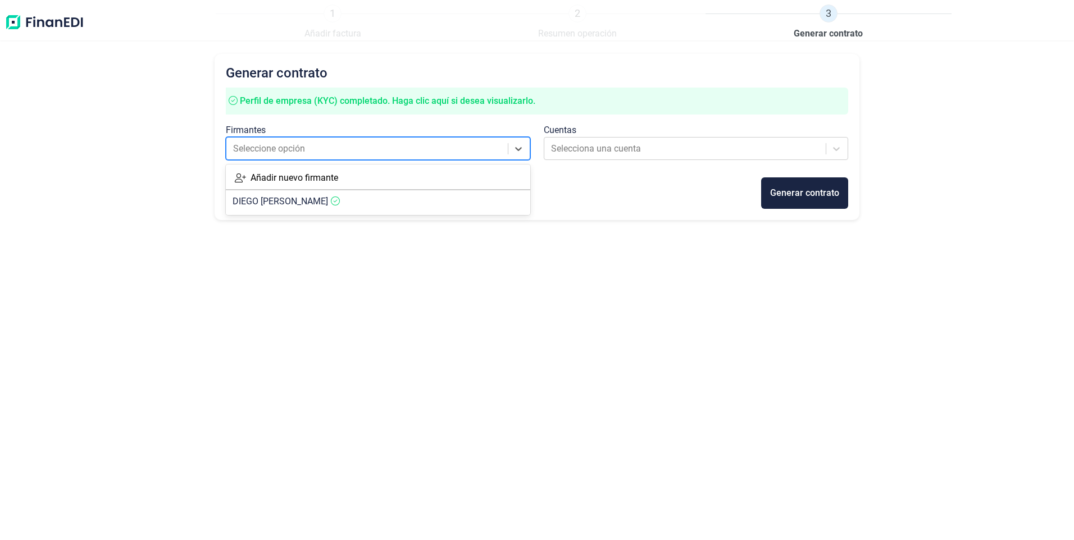
click at [404, 153] on div at bounding box center [367, 149] width 269 height 16
click at [340, 204] on icon at bounding box center [335, 201] width 9 height 9
click at [616, 146] on div at bounding box center [685, 149] width 269 height 16
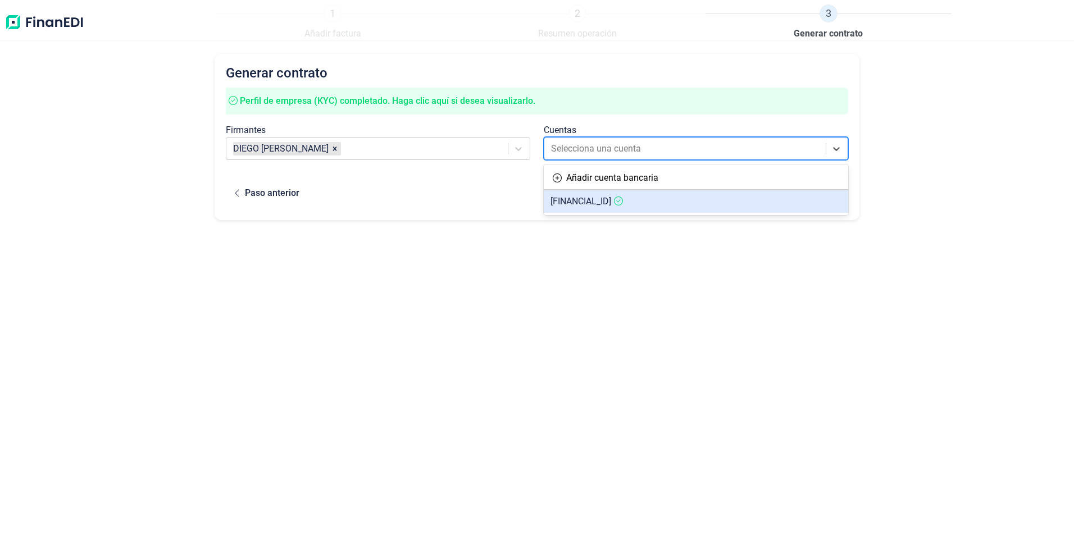
click at [608, 202] on span "[FINANCIAL_ID]" at bounding box center [580, 201] width 61 height 11
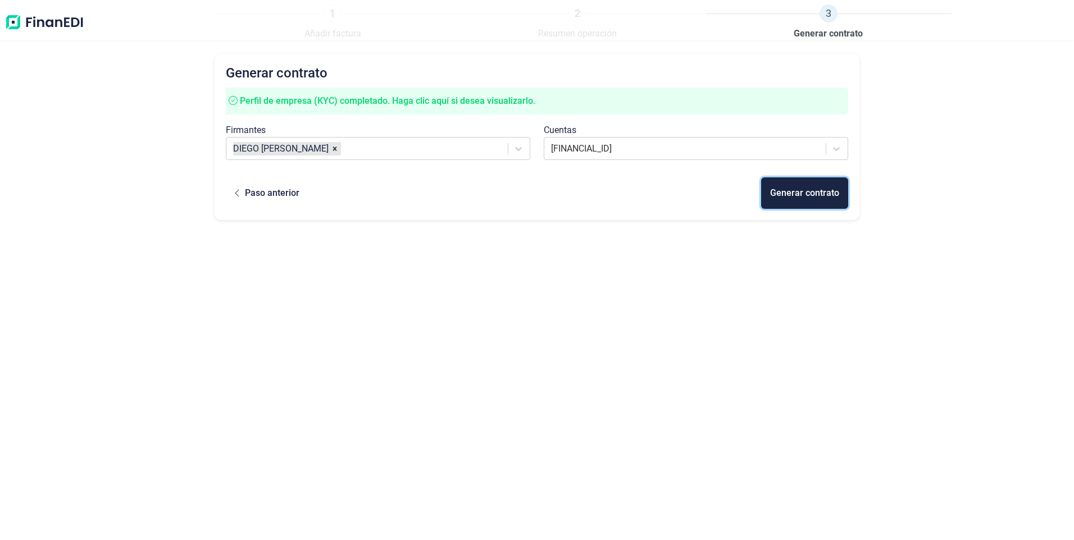
drag, startPoint x: 820, startPoint y: 194, endPoint x: 792, endPoint y: 289, distance: 98.8
click at [806, 286] on div "Generar contrato Perfil de empresa (KYC) completado. [PERSON_NAME] clic aquí si…" at bounding box center [536, 275] width 644 height 443
click at [827, 199] on div "Generar contrato" at bounding box center [804, 192] width 69 height 13
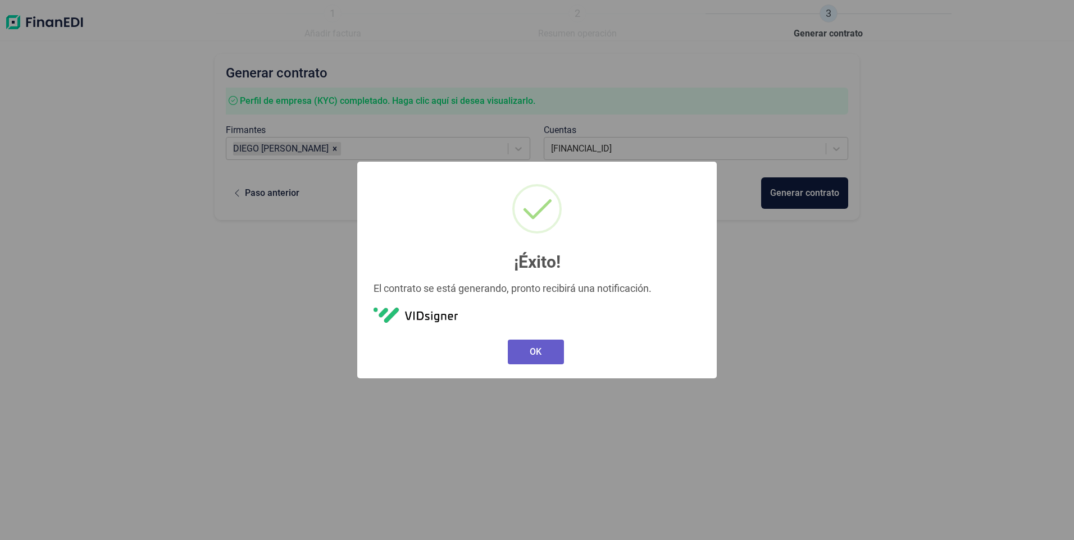
click at [540, 355] on button "OK" at bounding box center [536, 352] width 56 height 25
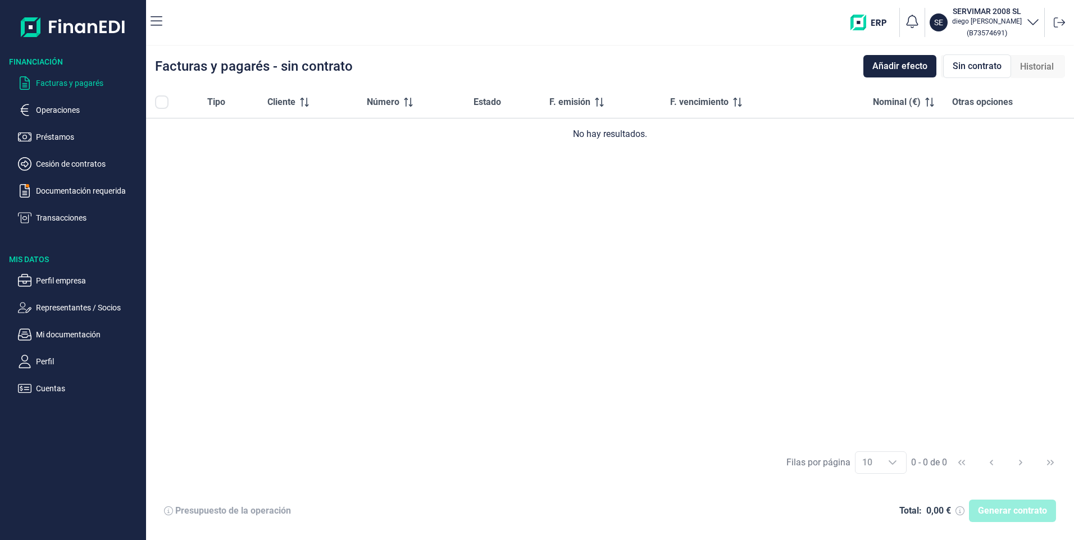
click at [82, 81] on p "Facturas y pagarés" at bounding box center [89, 82] width 106 height 13
click at [69, 108] on p "Operaciones" at bounding box center [89, 109] width 106 height 13
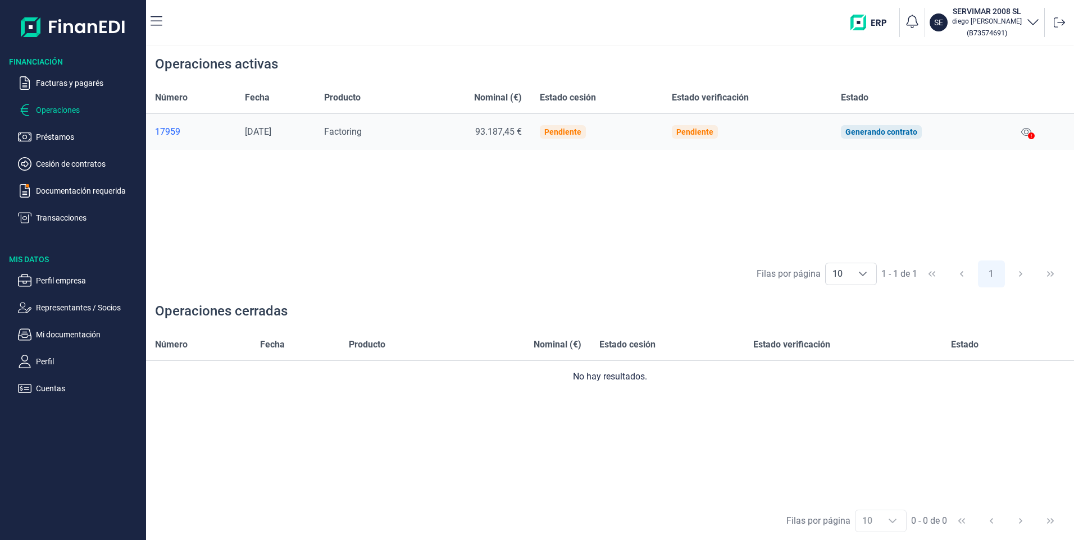
click at [1032, 134] on icon at bounding box center [1031, 136] width 7 height 7
click at [1026, 132] on icon at bounding box center [1026, 131] width 10 height 9
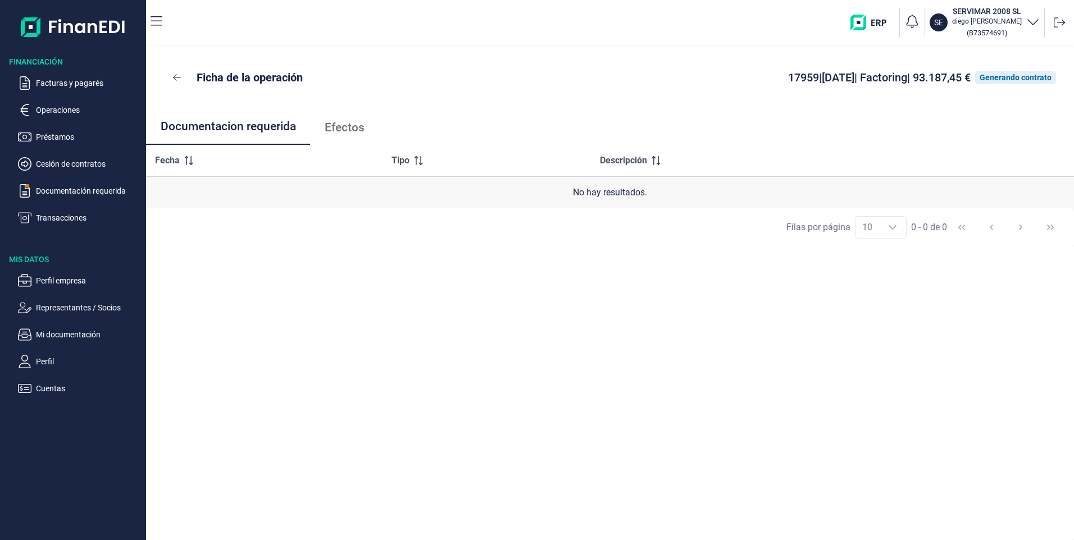
click at [354, 127] on span "Efectos" at bounding box center [345, 128] width 40 height 12
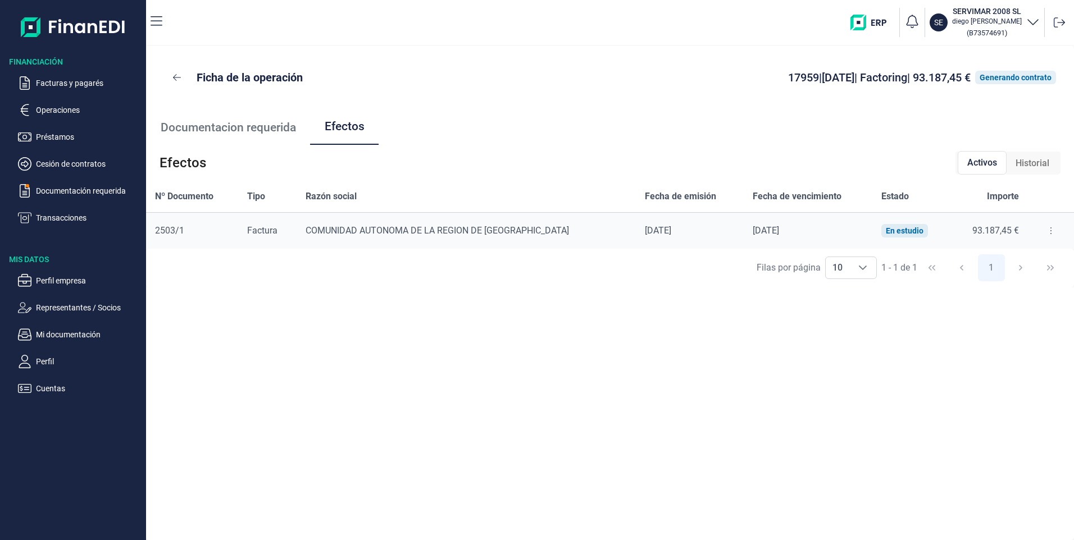
click at [1049, 230] on icon at bounding box center [1050, 230] width 2 height 9
click at [1021, 279] on span "Descargar efecto" at bounding box center [1016, 278] width 60 height 11
click at [1049, 229] on icon at bounding box center [1050, 230] width 2 height 9
click at [1016, 258] on span "Detalles efecto" at bounding box center [1011, 258] width 51 height 11
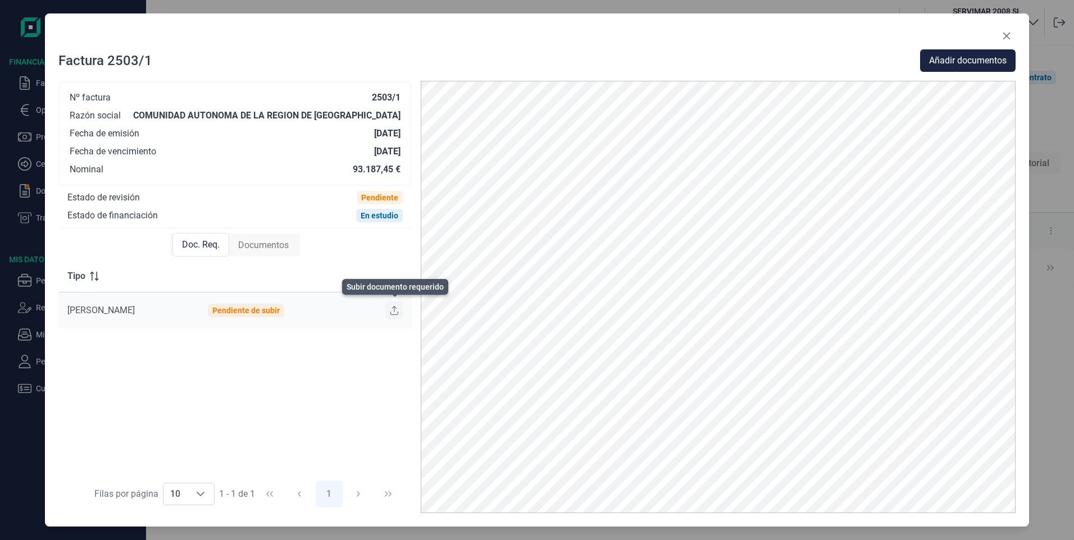
click at [394, 310] on icon at bounding box center [394, 310] width 8 height 9
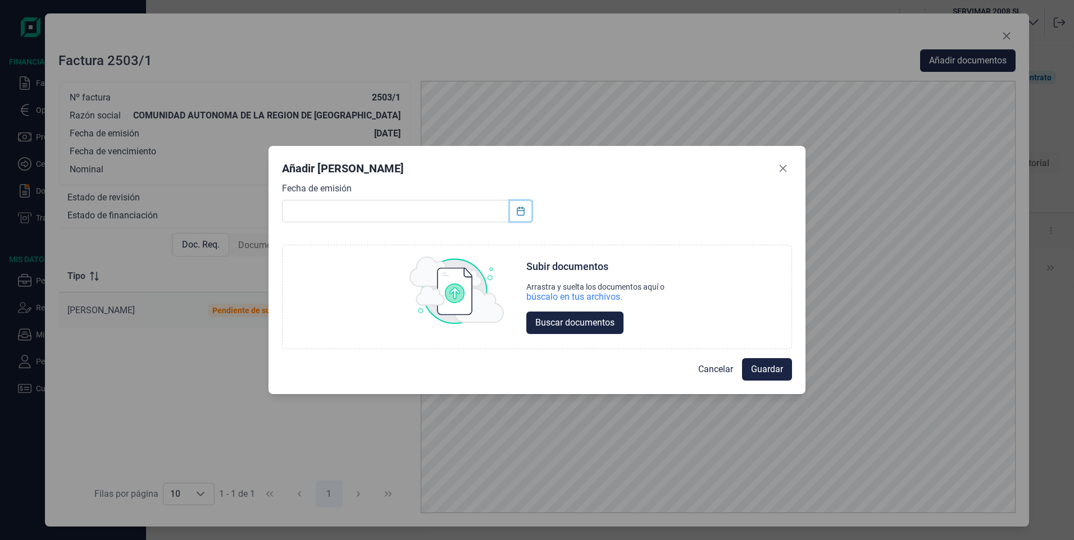
click at [520, 212] on icon "Choose Date" at bounding box center [520, 211] width 9 height 9
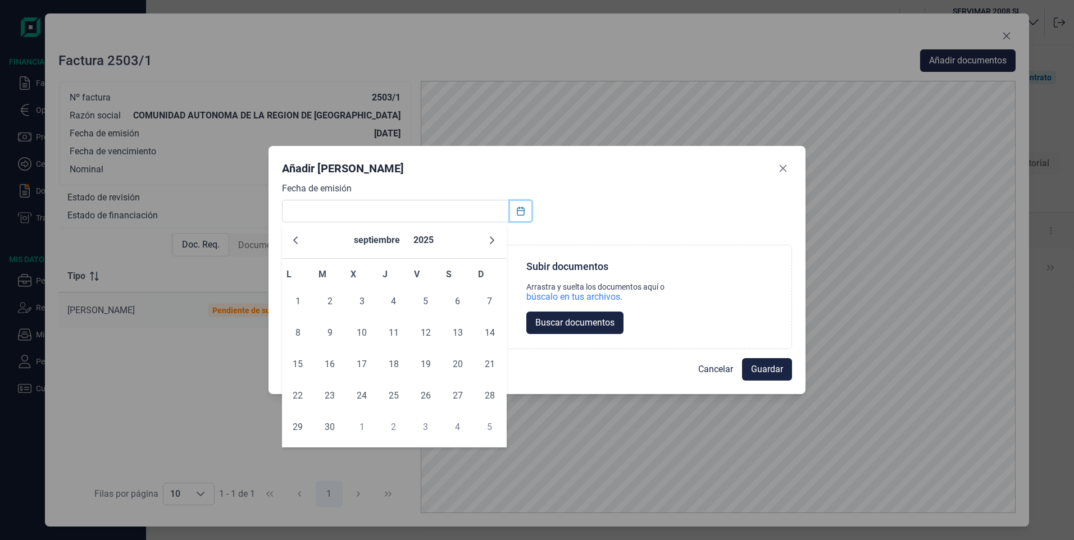
click at [520, 212] on icon "Choose Date" at bounding box center [520, 211] width 9 height 9
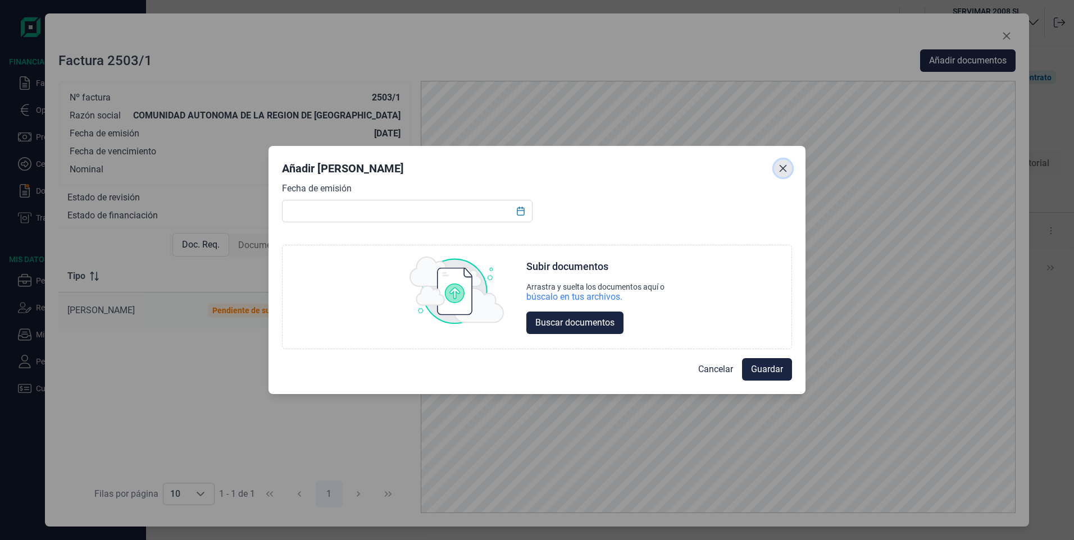
click at [783, 174] on button "Close" at bounding box center [783, 168] width 18 height 18
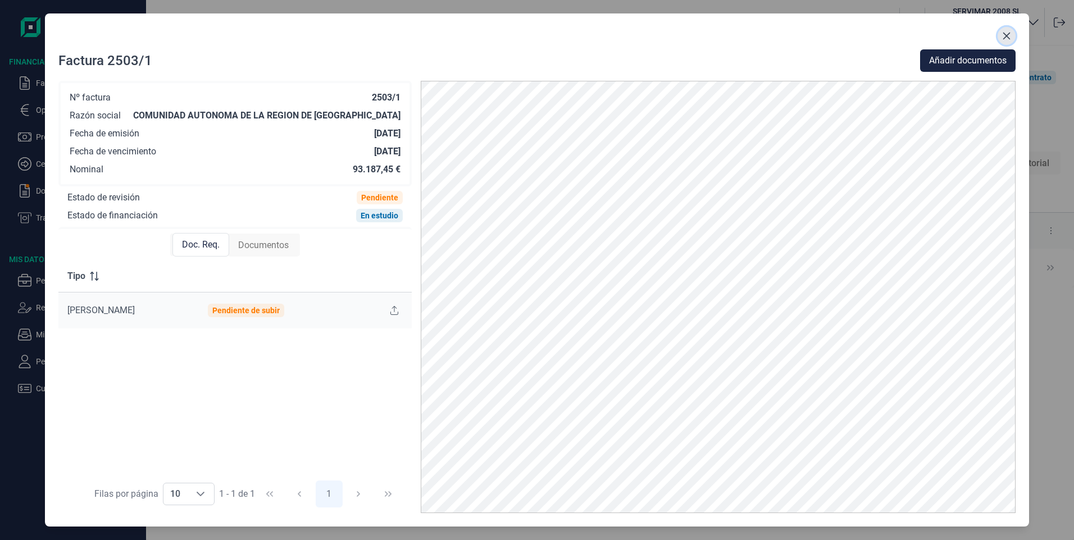
click at [1008, 35] on icon "Close" at bounding box center [1006, 36] width 7 height 7
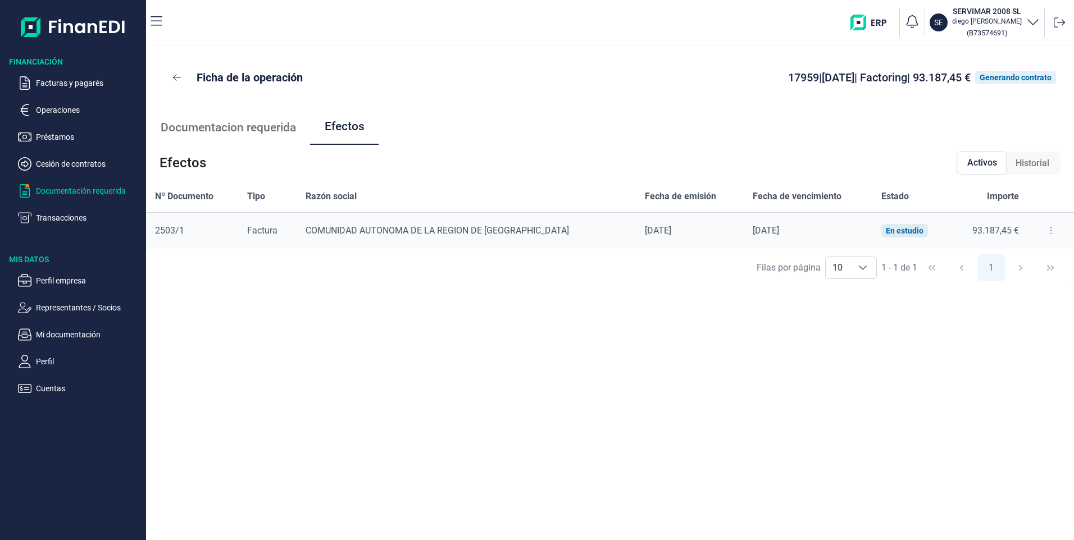
click at [68, 195] on p "Documentación requerida" at bounding box center [89, 190] width 106 height 13
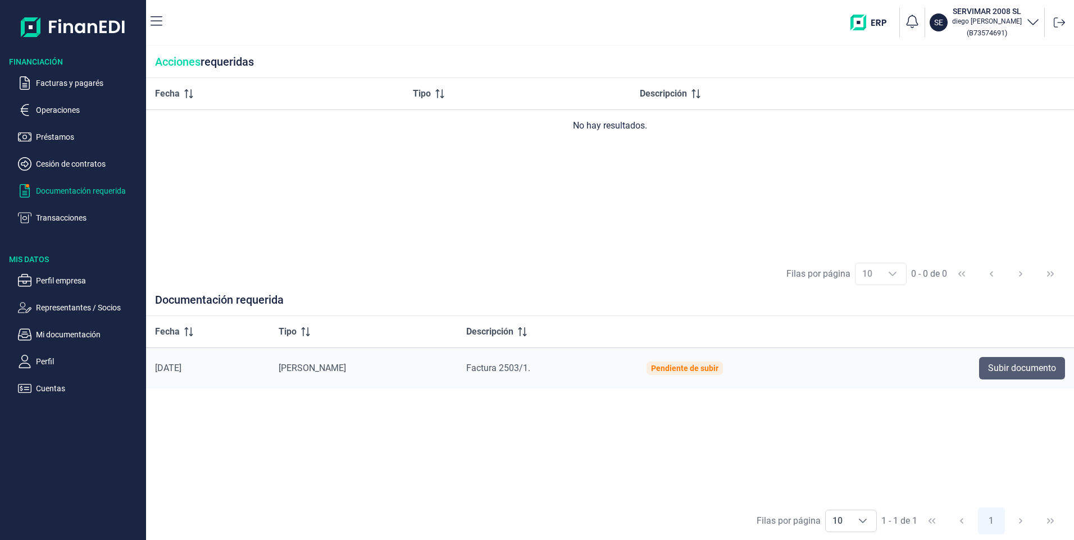
click at [1030, 367] on span "Subir documento" at bounding box center [1022, 368] width 68 height 13
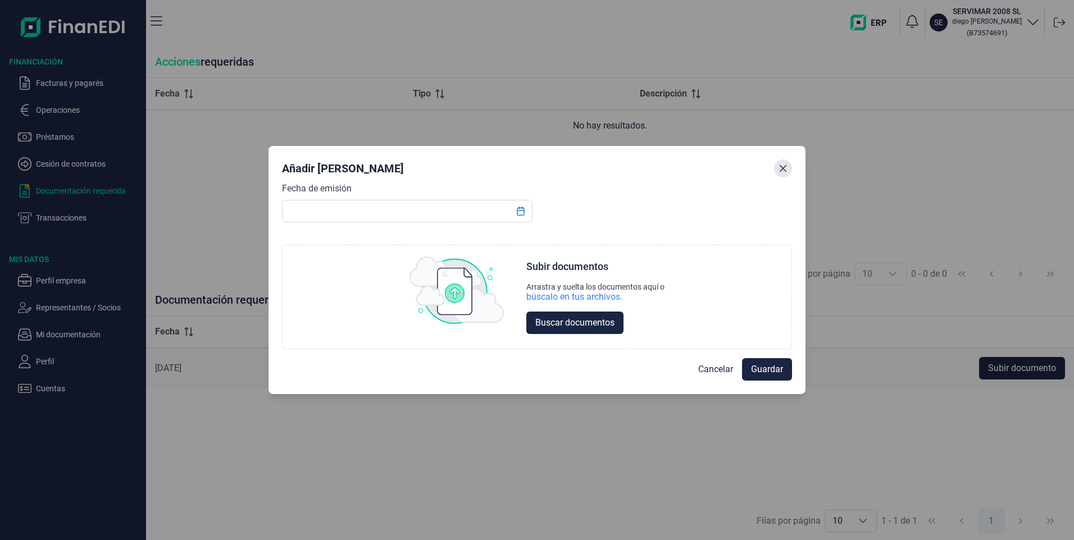
click at [779, 168] on icon "Close" at bounding box center [782, 168] width 9 height 9
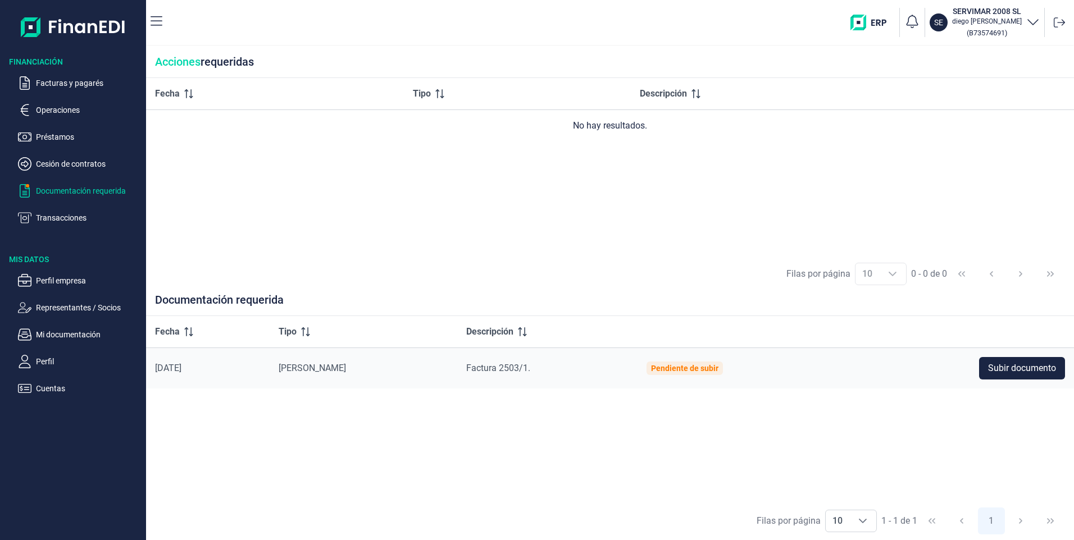
click at [72, 192] on p "Documentación requerida" at bounding box center [89, 190] width 106 height 13
click at [71, 80] on p "Facturas y pagarés" at bounding box center [89, 82] width 106 height 13
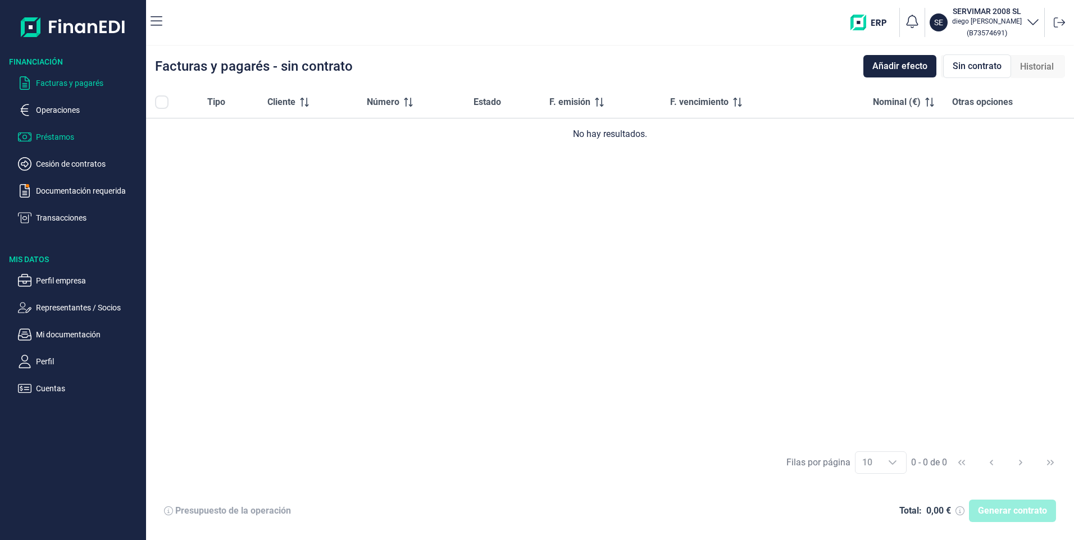
click at [61, 134] on p "Préstamos" at bounding box center [89, 136] width 106 height 13
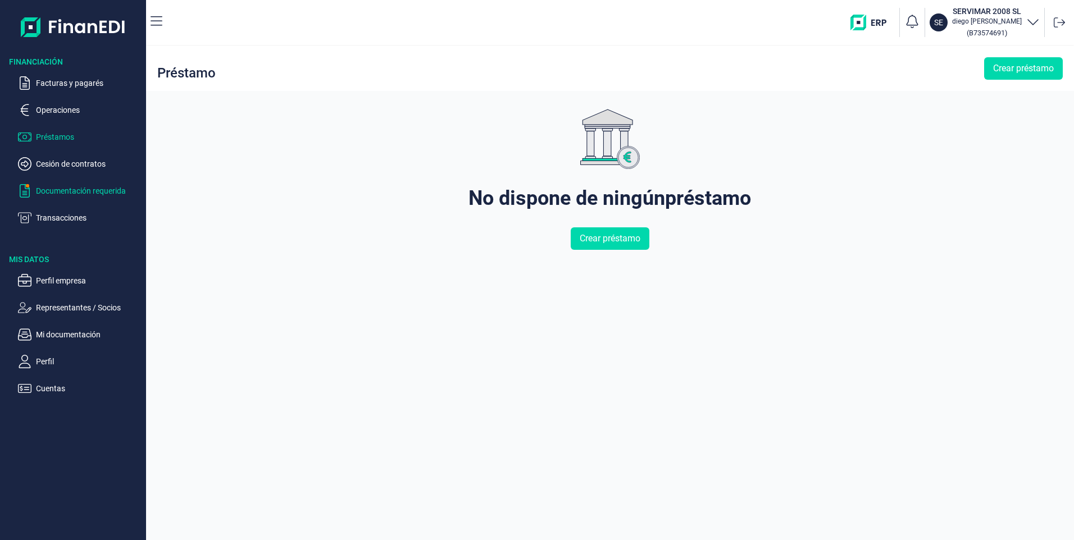
click at [77, 189] on p "Documentación requerida" at bounding box center [89, 190] width 106 height 13
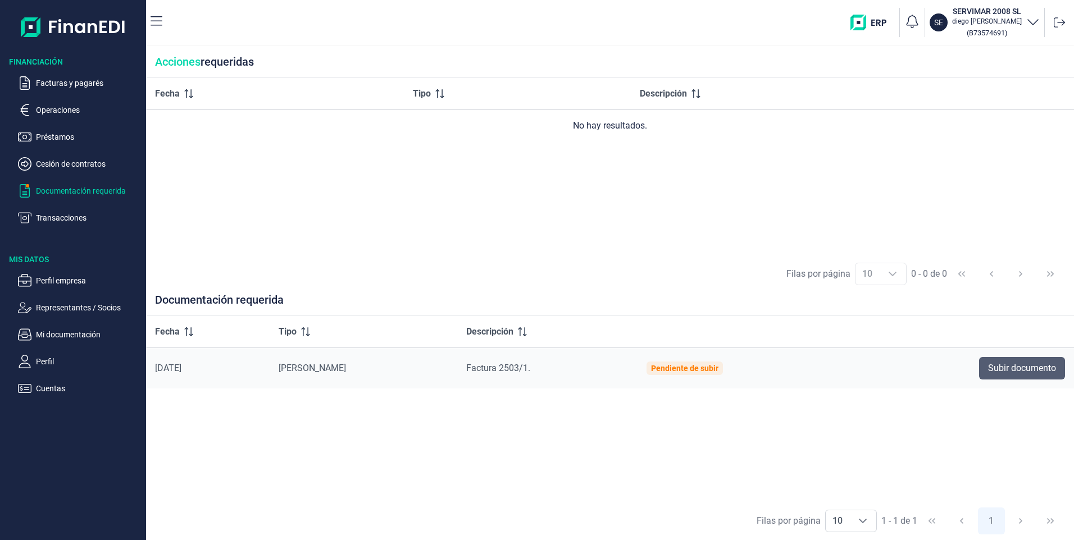
click at [1021, 366] on span "Subir documento" at bounding box center [1022, 368] width 68 height 13
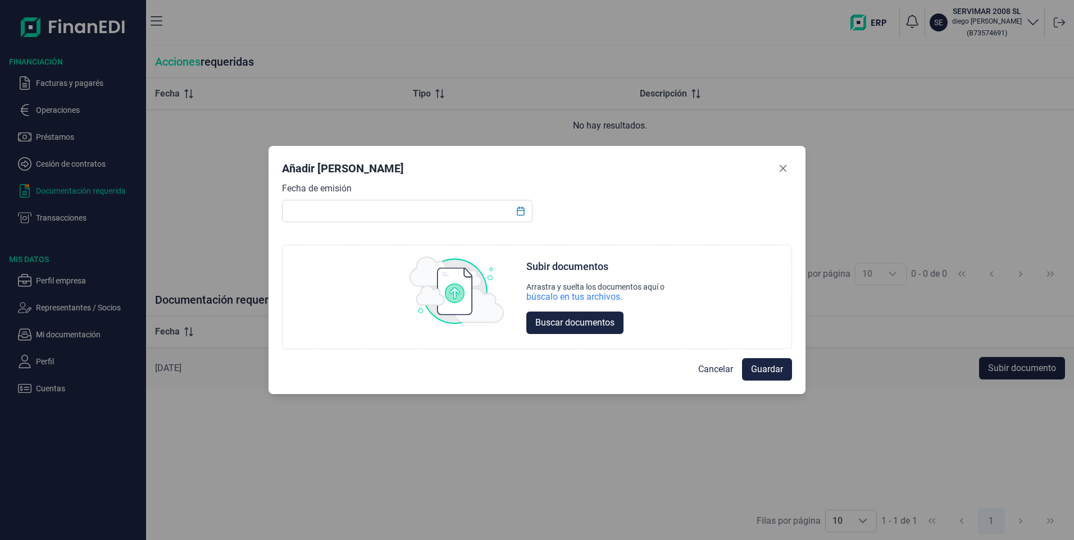
drag, startPoint x: 783, startPoint y: 170, endPoint x: 720, endPoint y: 193, distance: 66.6
click at [782, 170] on icon "Close" at bounding box center [782, 168] width 9 height 9
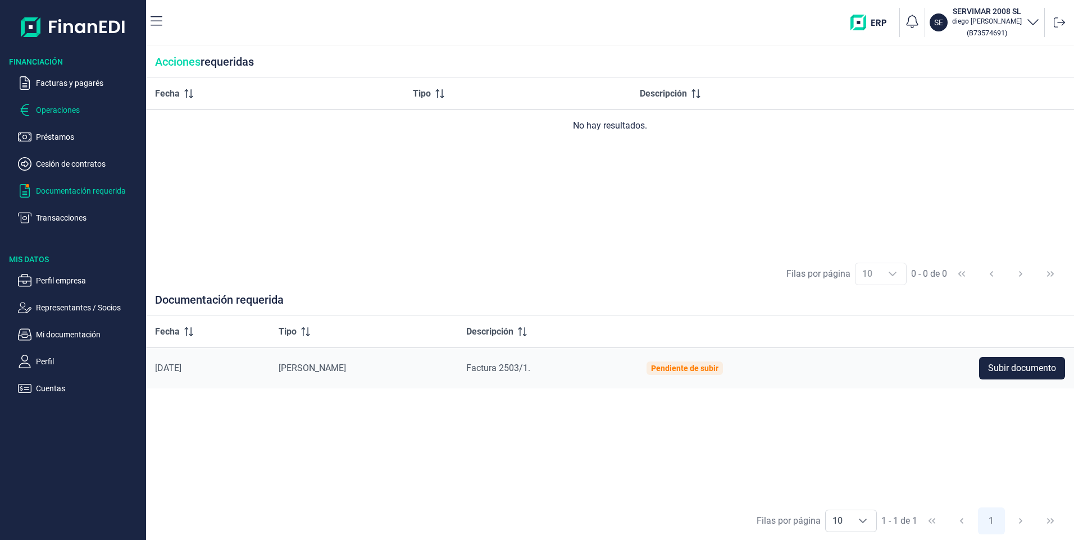
click at [53, 107] on p "Operaciones" at bounding box center [89, 109] width 106 height 13
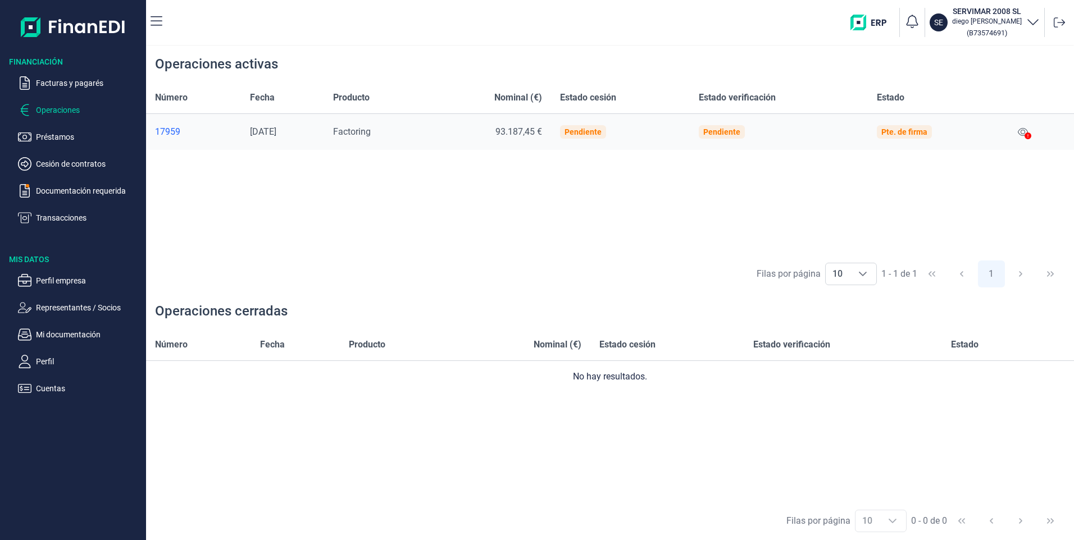
click at [1028, 134] on icon at bounding box center [1027, 136] width 7 height 7
click at [927, 131] on div "Pte. de firma" at bounding box center [904, 131] width 46 height 9
drag, startPoint x: 638, startPoint y: 117, endPoint x: 607, endPoint y: 117, distance: 31.4
click at [623, 117] on td "Pendiente" at bounding box center [620, 132] width 139 height 36
drag, startPoint x: 533, startPoint y: 124, endPoint x: 459, endPoint y: 145, distance: 77.7
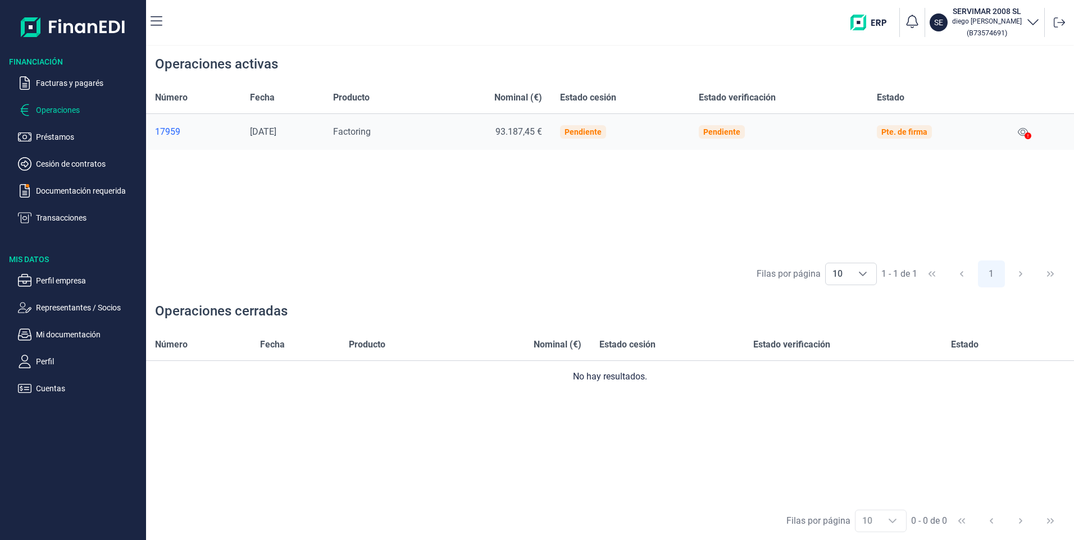
click at [533, 125] on td "93.187,45 €" at bounding box center [489, 132] width 123 height 36
click at [170, 130] on div "17959" at bounding box center [193, 131] width 77 height 11
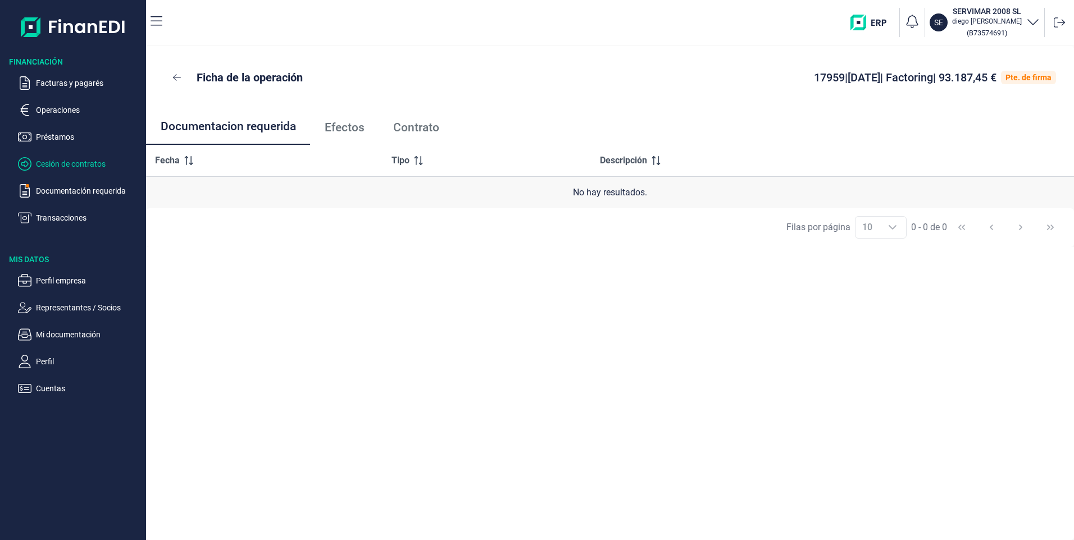
click at [67, 165] on p "Cesión de contratos" at bounding box center [89, 163] width 106 height 13
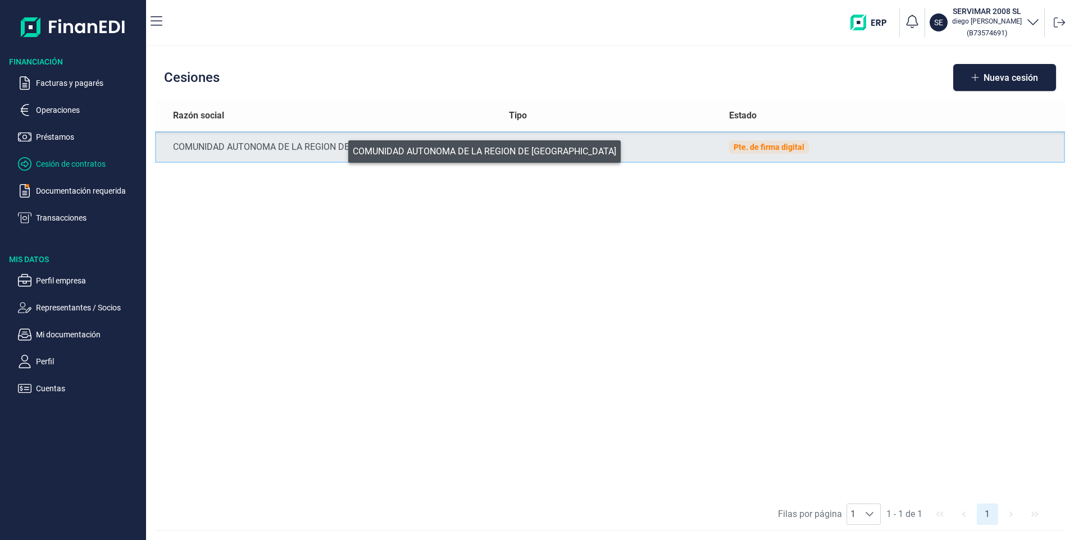
click at [340, 149] on div "COMUNIDAD AUTONOMA DE LA REGION DE [GEOGRAPHIC_DATA]" at bounding box center [331, 146] width 317 height 13
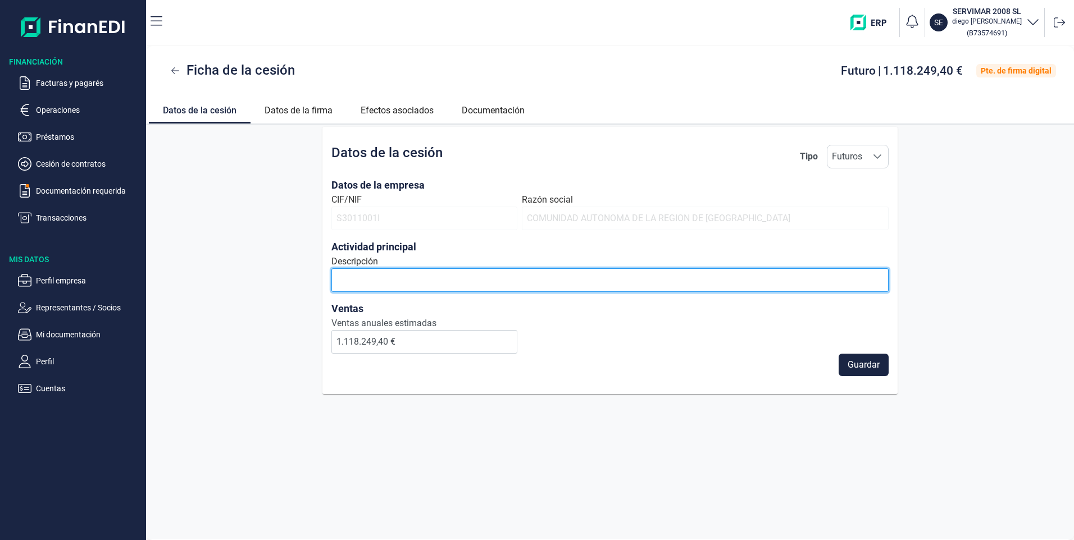
click at [404, 281] on input "Descripción" at bounding box center [609, 280] width 557 height 24
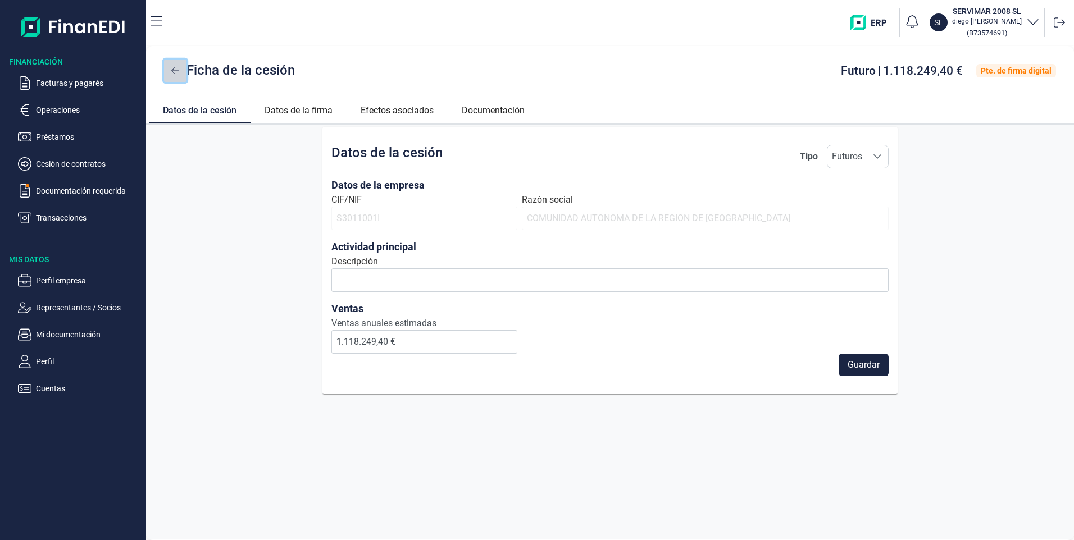
click at [170, 67] on button at bounding box center [175, 71] width 22 height 22
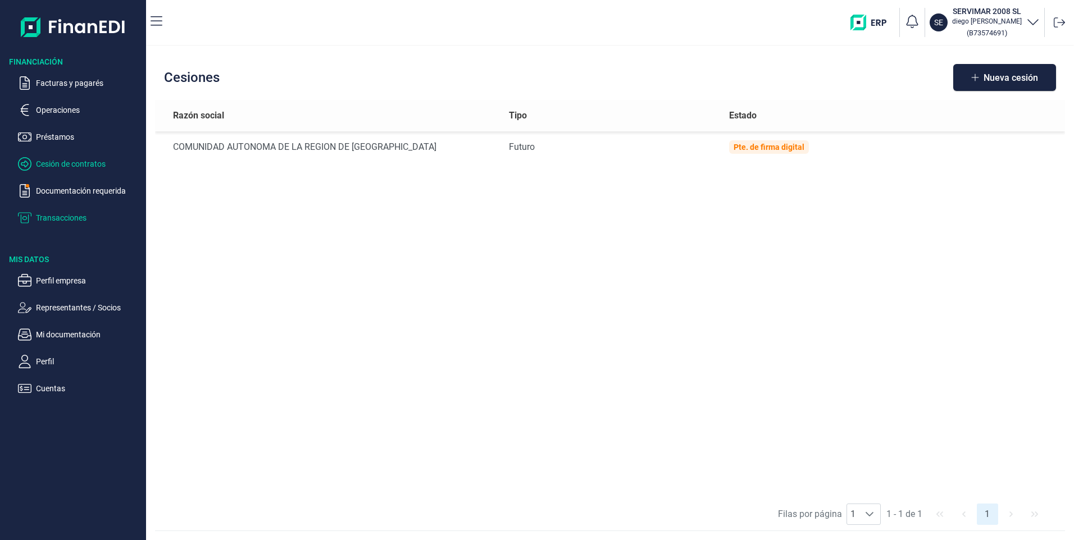
click at [66, 216] on p "Transacciones" at bounding box center [89, 217] width 106 height 13
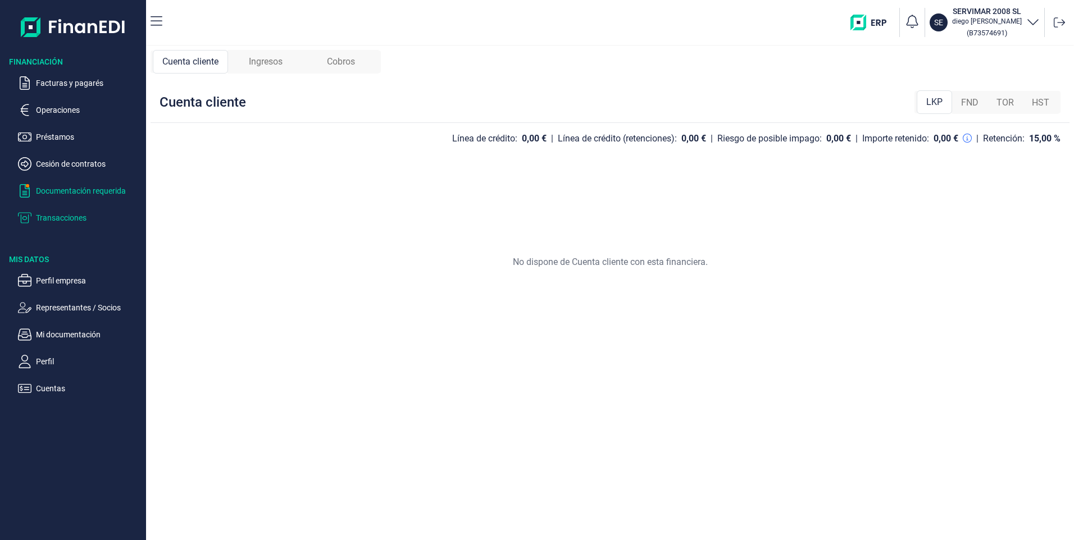
click at [71, 186] on p "Documentación requerida" at bounding box center [89, 190] width 106 height 13
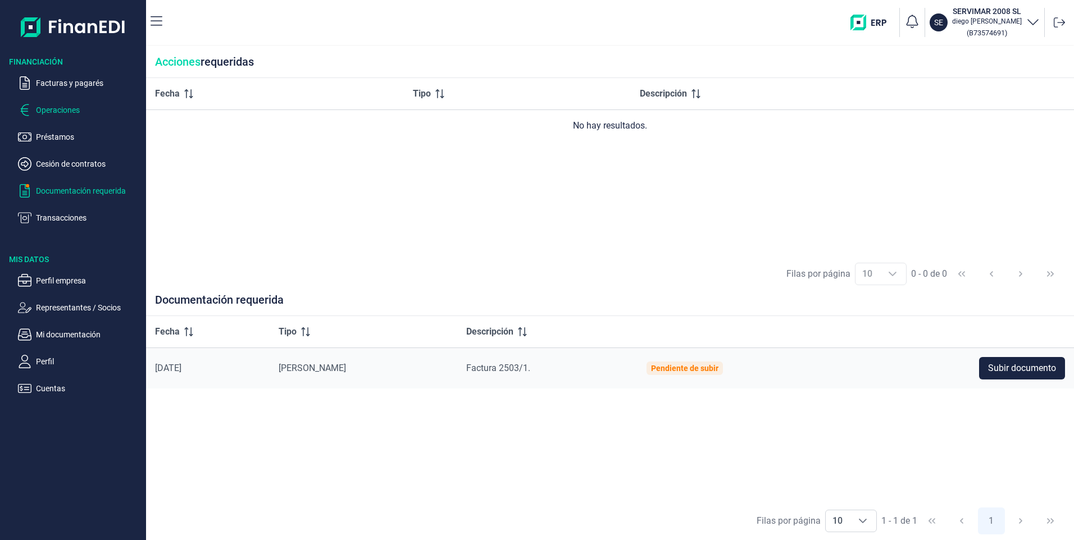
click at [71, 108] on p "Operaciones" at bounding box center [89, 109] width 106 height 13
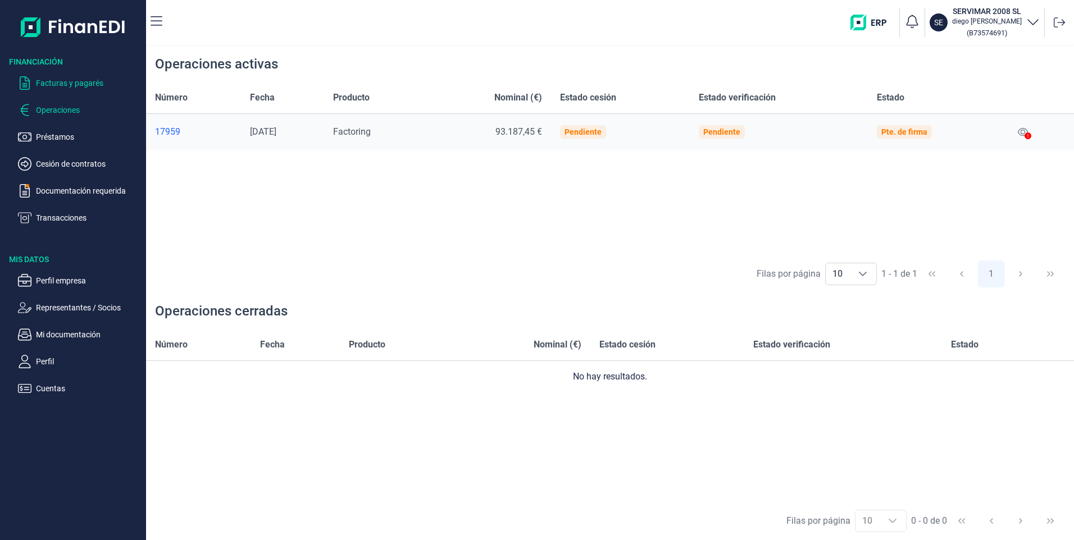
click at [68, 82] on p "Facturas y pagarés" at bounding box center [89, 82] width 106 height 13
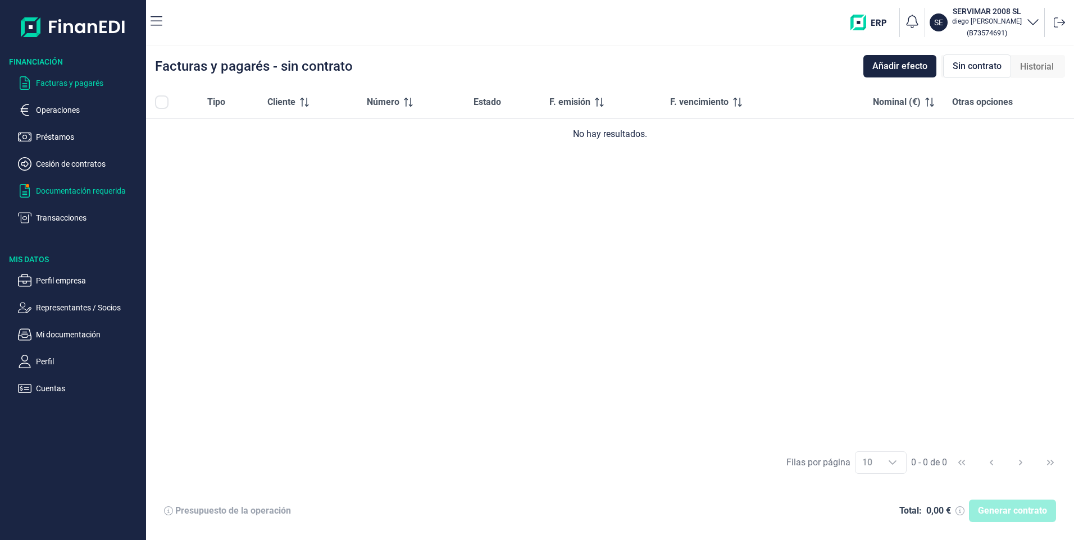
click at [64, 188] on p "Documentación requerida" at bounding box center [89, 190] width 106 height 13
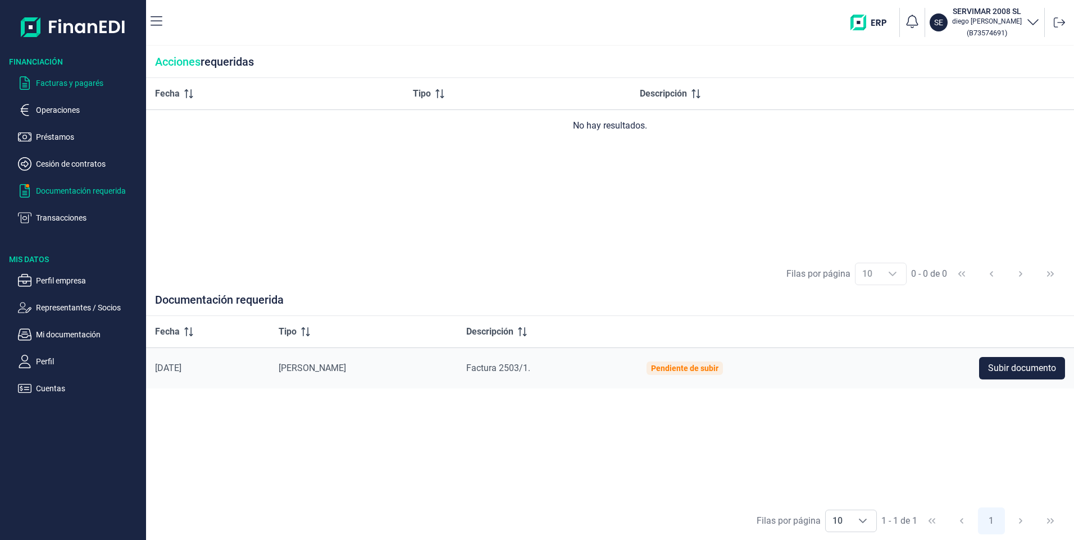
click at [71, 81] on p "Facturas y pagarés" at bounding box center [89, 82] width 106 height 13
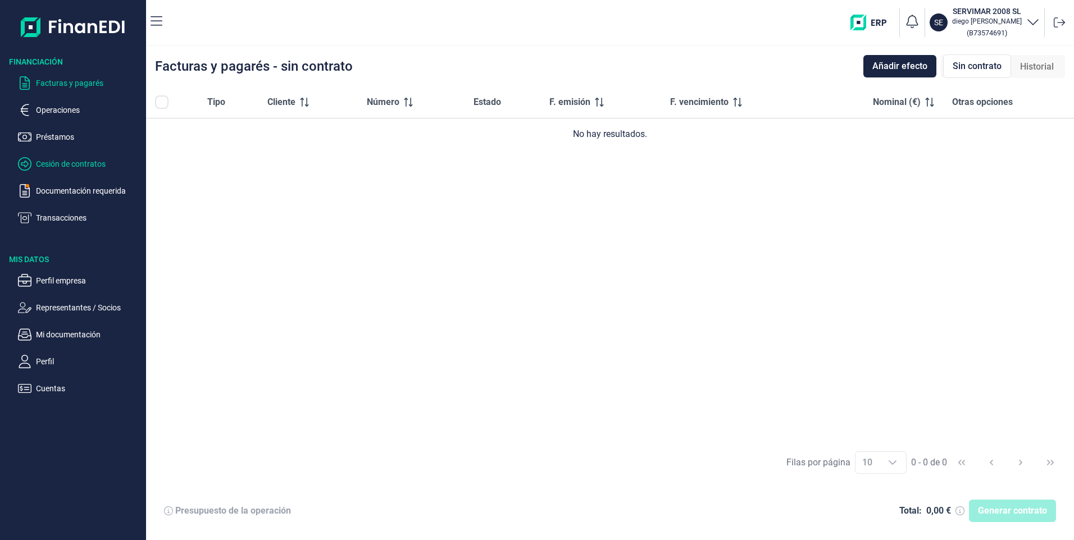
click at [66, 162] on p "Cesión de contratos" at bounding box center [89, 163] width 106 height 13
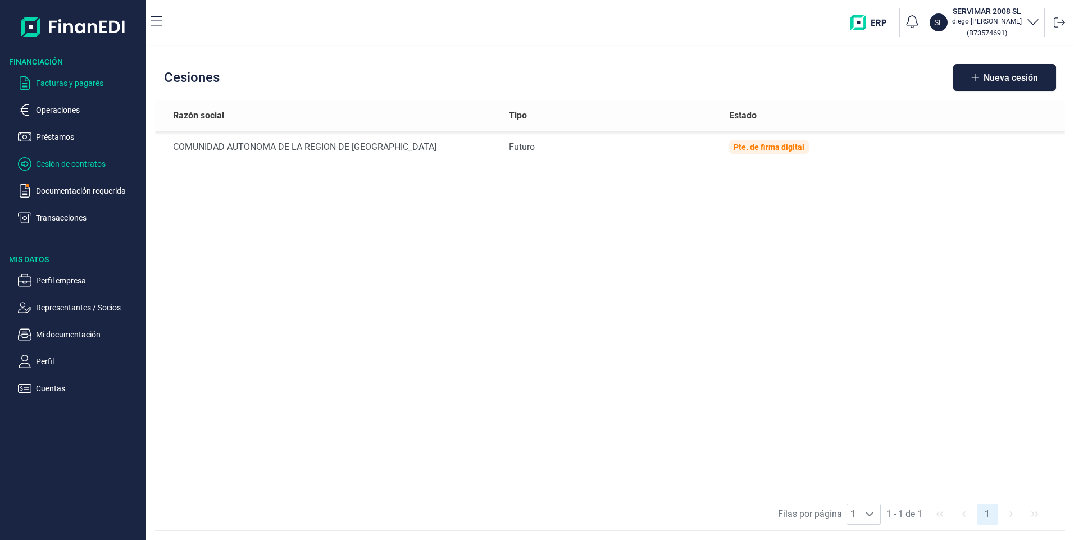
click at [72, 81] on p "Facturas y pagarés" at bounding box center [89, 82] width 106 height 13
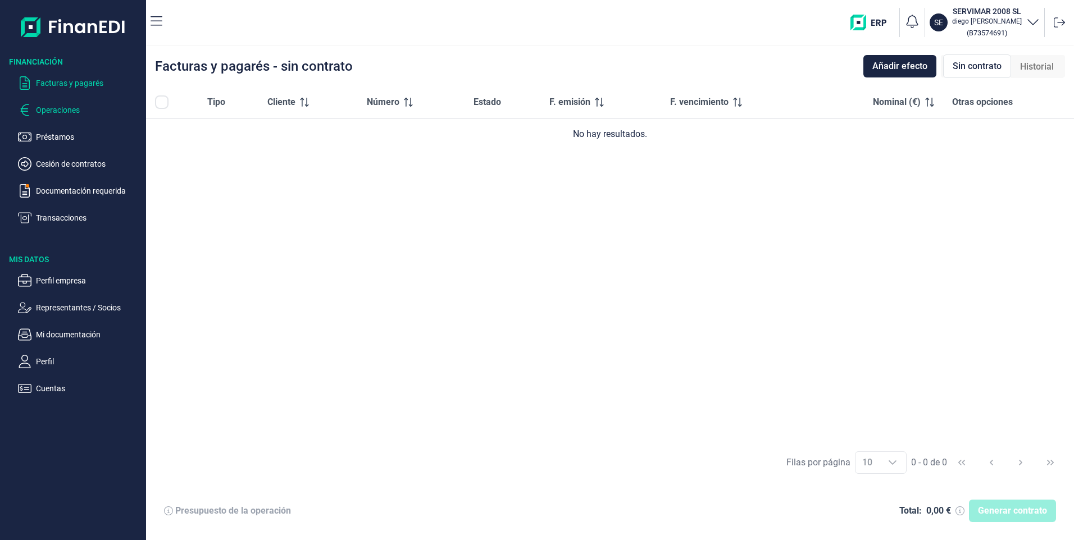
click at [61, 104] on p "Operaciones" at bounding box center [89, 109] width 106 height 13
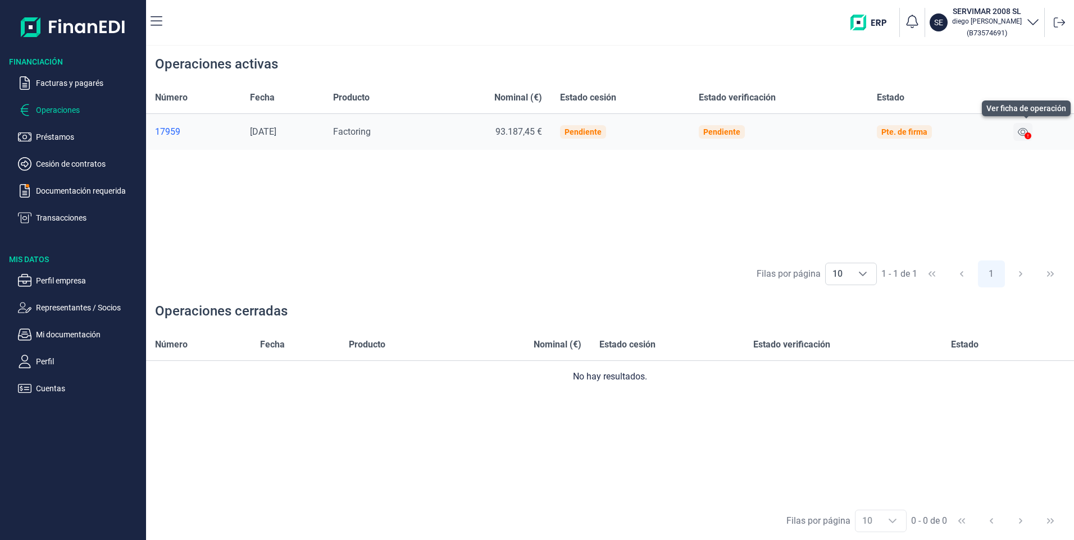
click at [1024, 130] on icon at bounding box center [1022, 131] width 10 height 9
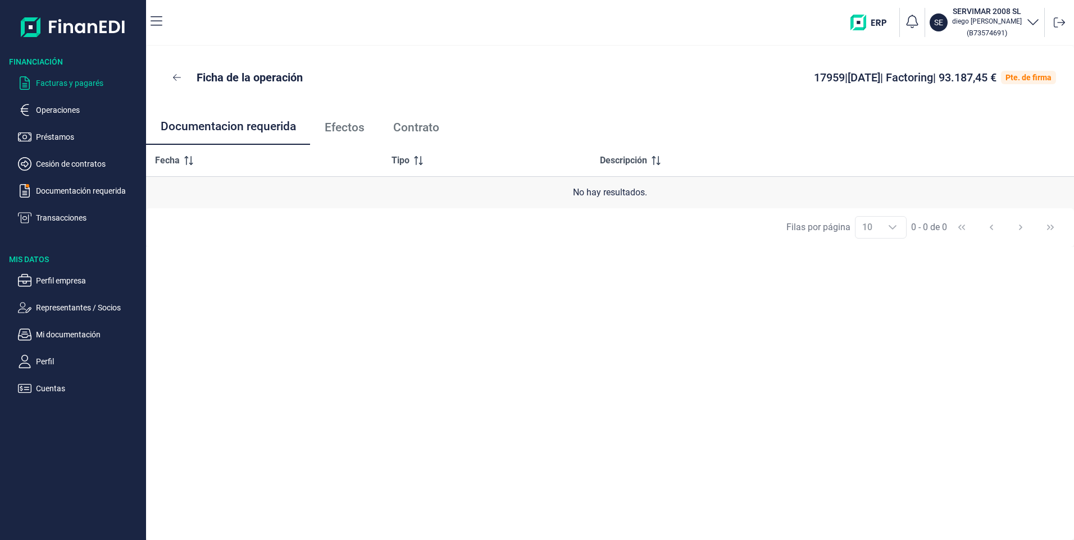
click at [56, 77] on p "Facturas y pagarés" at bounding box center [89, 82] width 106 height 13
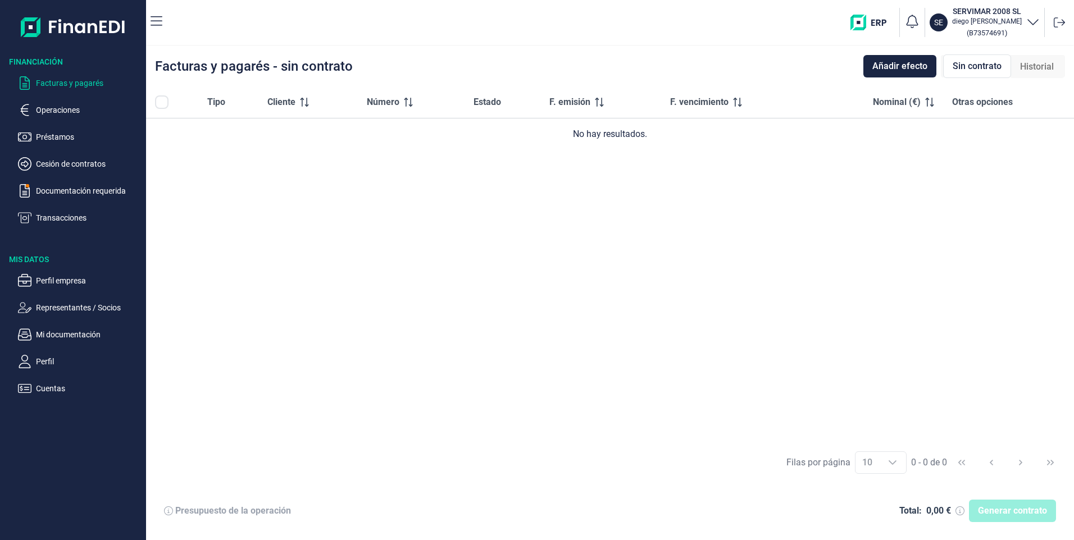
click at [50, 154] on ul "Facturas y pagarés Operaciones Préstamos Cesión de contratos Documentación requ…" at bounding box center [73, 145] width 146 height 157
click at [54, 164] on p "Cesión de contratos" at bounding box center [89, 163] width 106 height 13
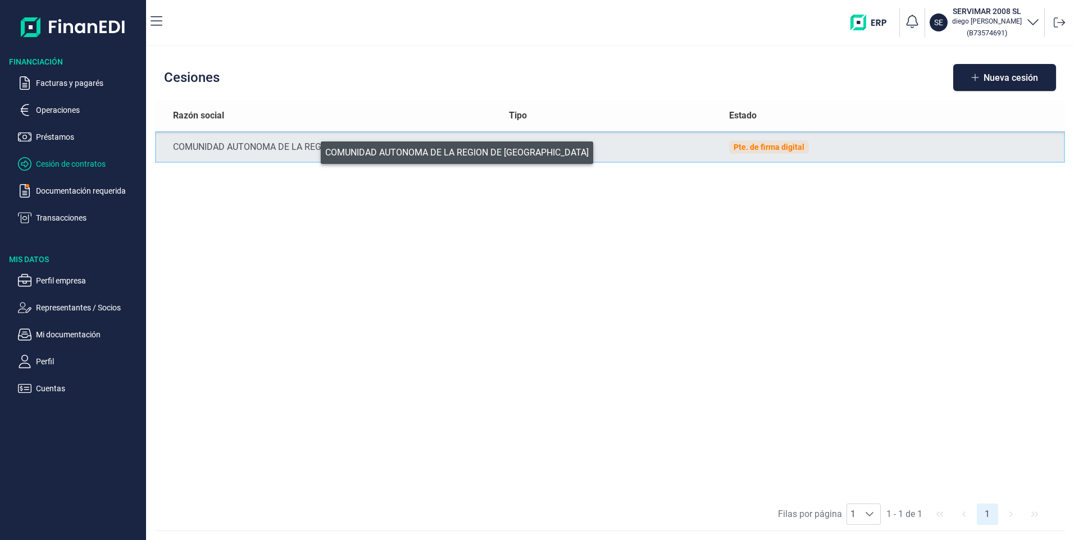
click at [313, 150] on div "COMUNIDAD AUTONOMA DE LA REGION DE [GEOGRAPHIC_DATA]" at bounding box center [331, 146] width 317 height 13
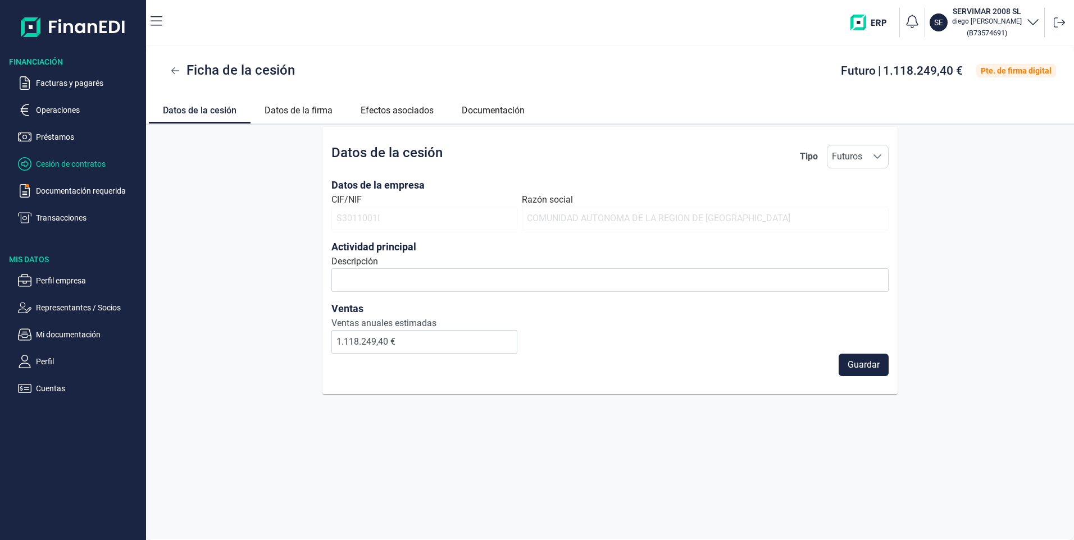
click at [62, 162] on p "Cesión de contratos" at bounding box center [89, 163] width 106 height 13
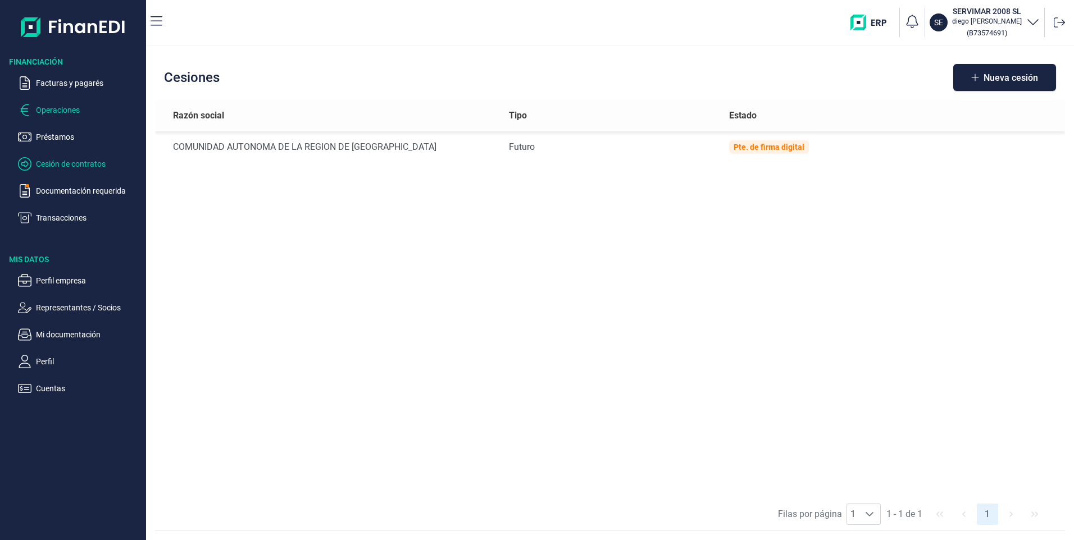
click at [58, 112] on p "Operaciones" at bounding box center [89, 109] width 106 height 13
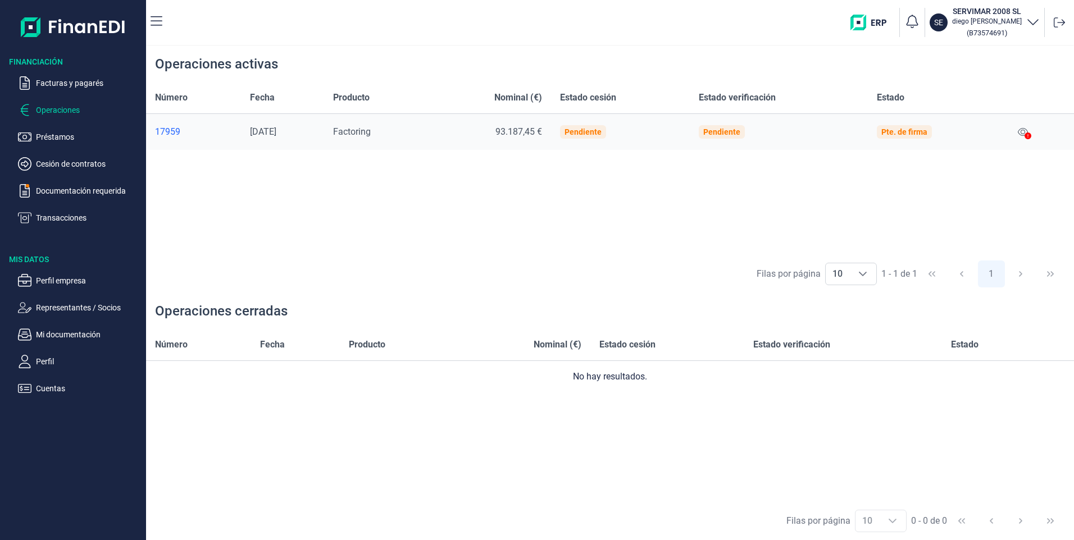
click at [56, 184] on ul "Facturas y pagarés Operaciones Préstamos Cesión de contratos Documentación requ…" at bounding box center [73, 145] width 146 height 157
click at [95, 195] on p "Documentación requerida" at bounding box center [89, 190] width 106 height 13
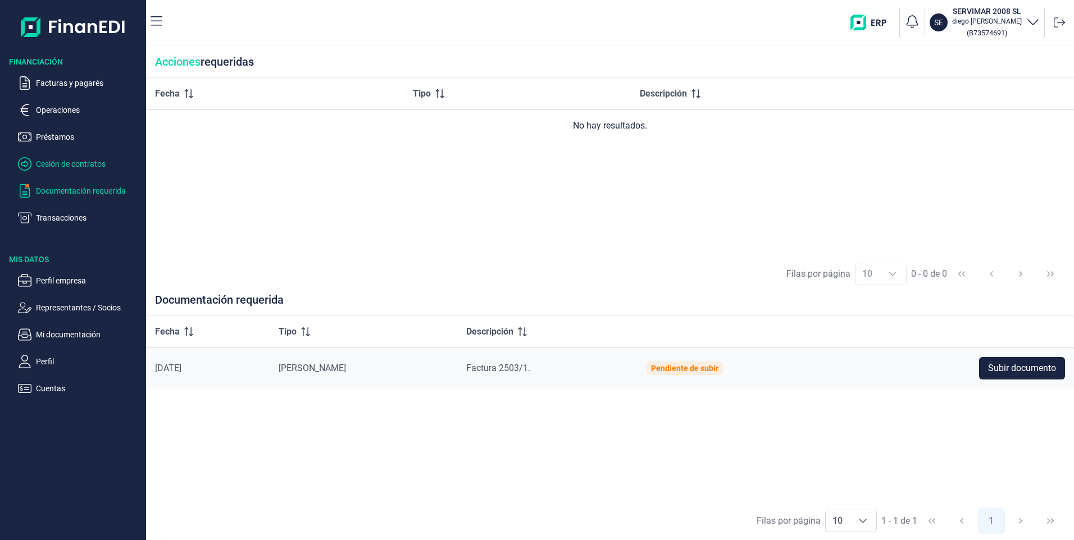
click at [66, 162] on p "Cesión de contratos" at bounding box center [89, 163] width 106 height 13
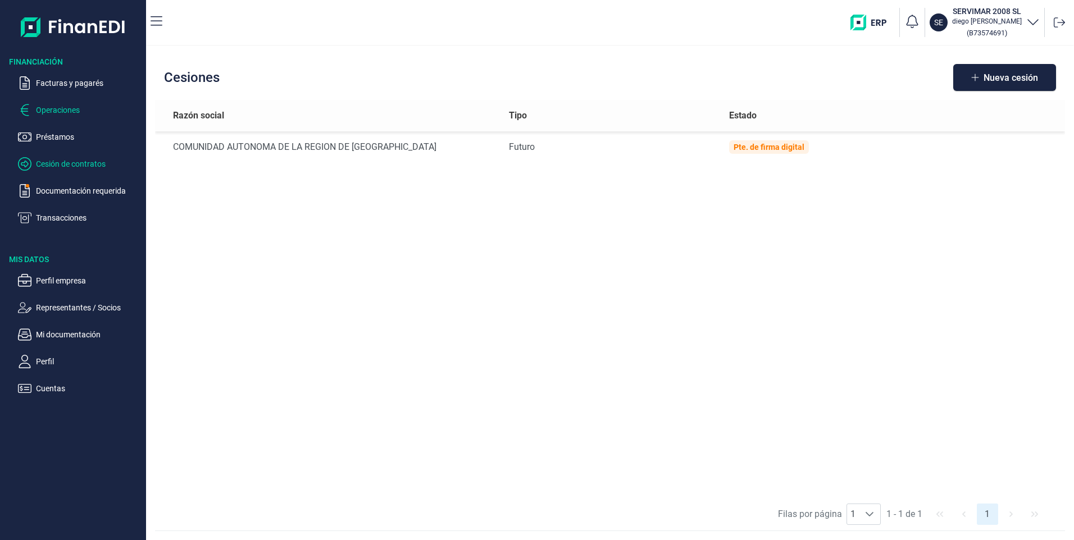
click at [57, 111] on p "Operaciones" at bounding box center [89, 109] width 106 height 13
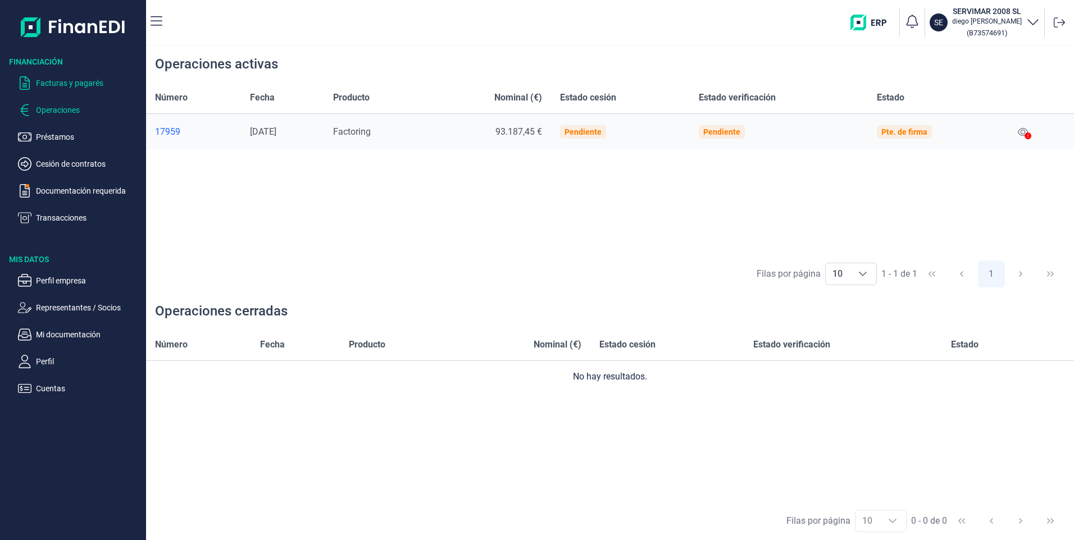
click at [76, 82] on p "Facturas y pagarés" at bounding box center [89, 82] width 106 height 13
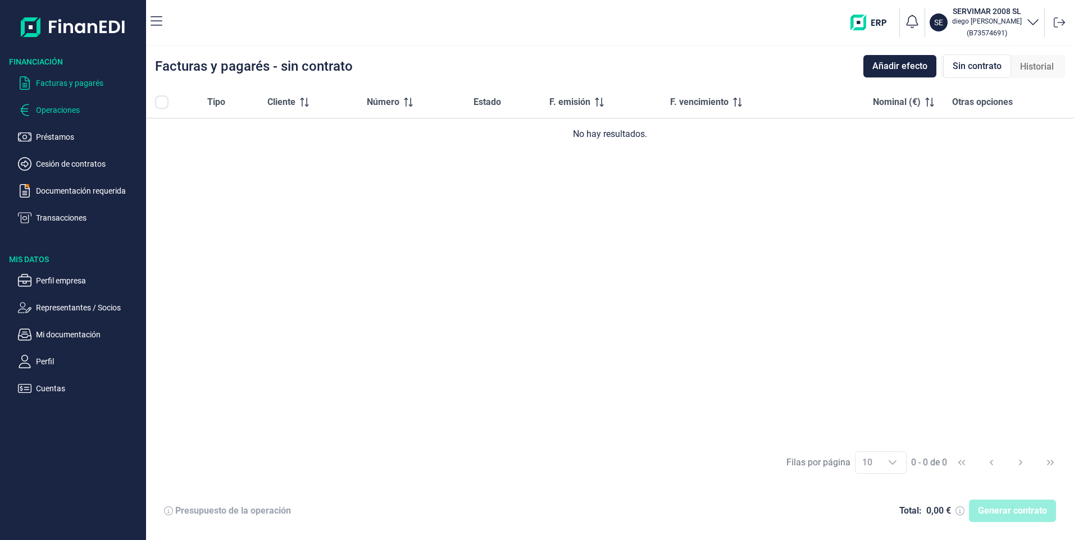
click at [60, 110] on p "Operaciones" at bounding box center [89, 109] width 106 height 13
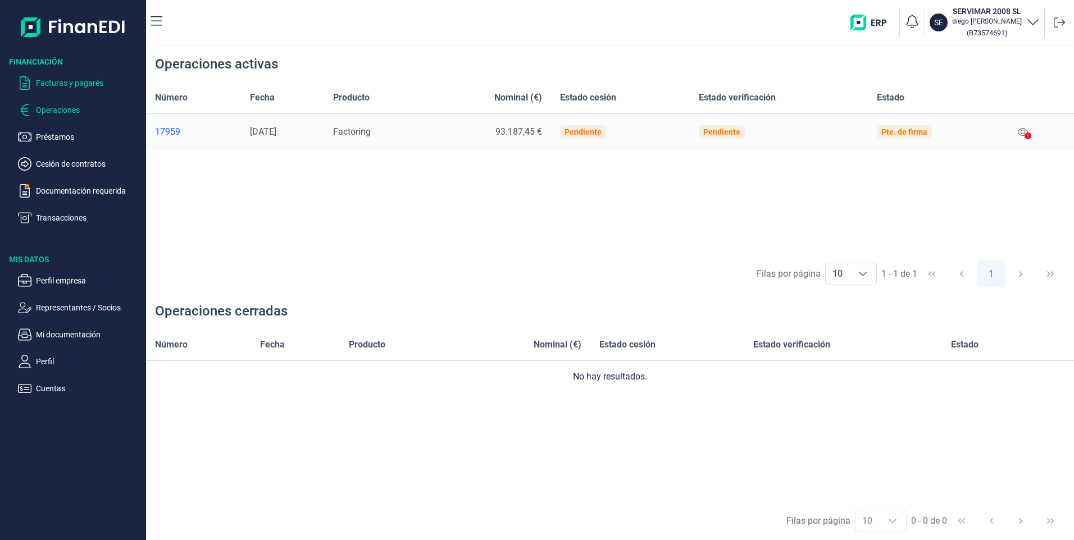
click at [88, 83] on p "Facturas y pagarés" at bounding box center [89, 82] width 106 height 13
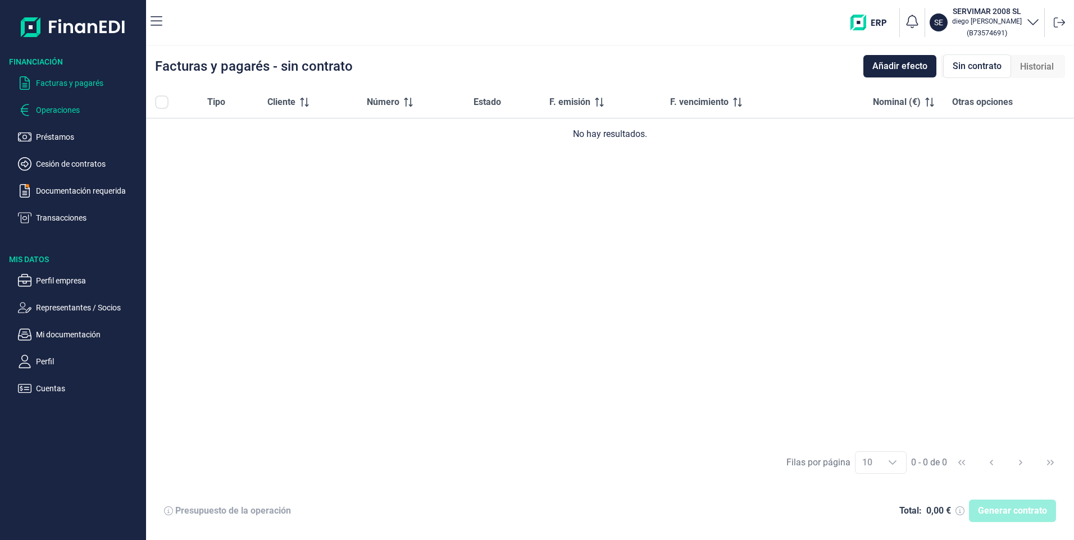
click at [57, 108] on p "Operaciones" at bounding box center [89, 109] width 106 height 13
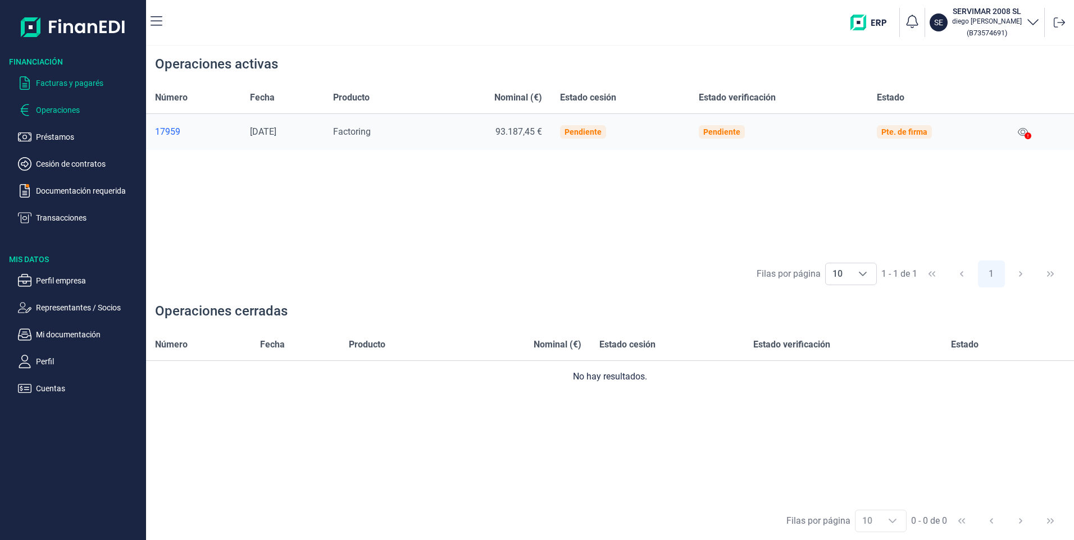
click at [78, 86] on p "Facturas y pagarés" at bounding box center [89, 82] width 106 height 13
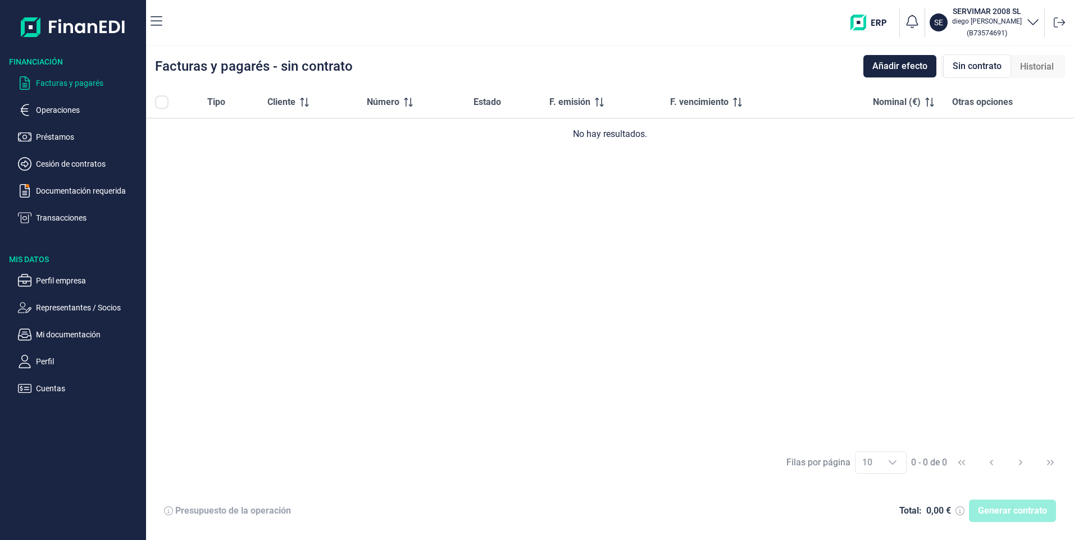
click at [71, 84] on p "Facturas y pagarés" at bounding box center [89, 82] width 106 height 13
click at [43, 184] on p "Documentación requerida" at bounding box center [89, 190] width 106 height 13
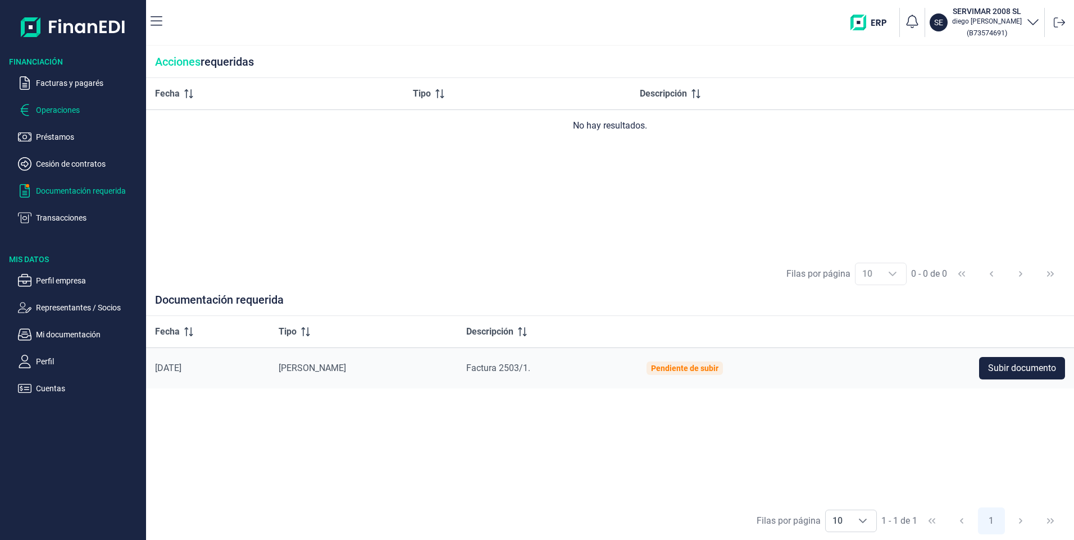
click at [65, 108] on p "Operaciones" at bounding box center [89, 109] width 106 height 13
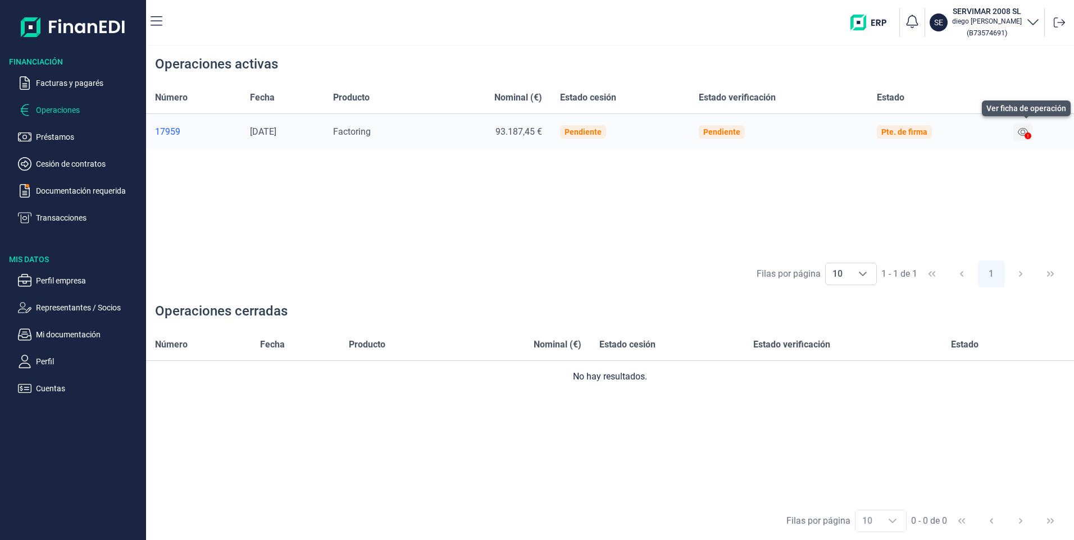
click at [1026, 131] on icon at bounding box center [1022, 131] width 10 height 9
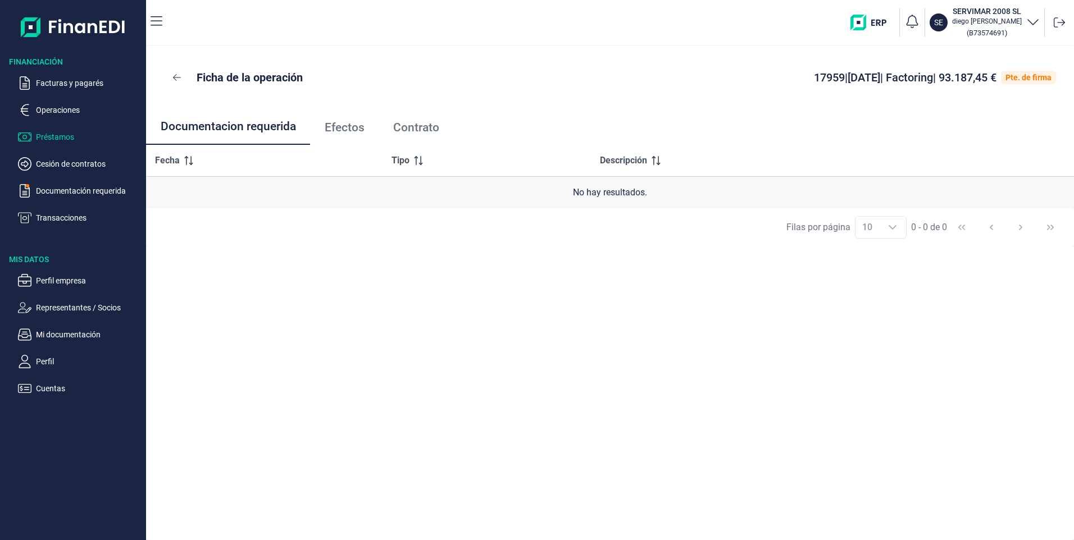
click at [52, 137] on p "Préstamos" at bounding box center [89, 136] width 106 height 13
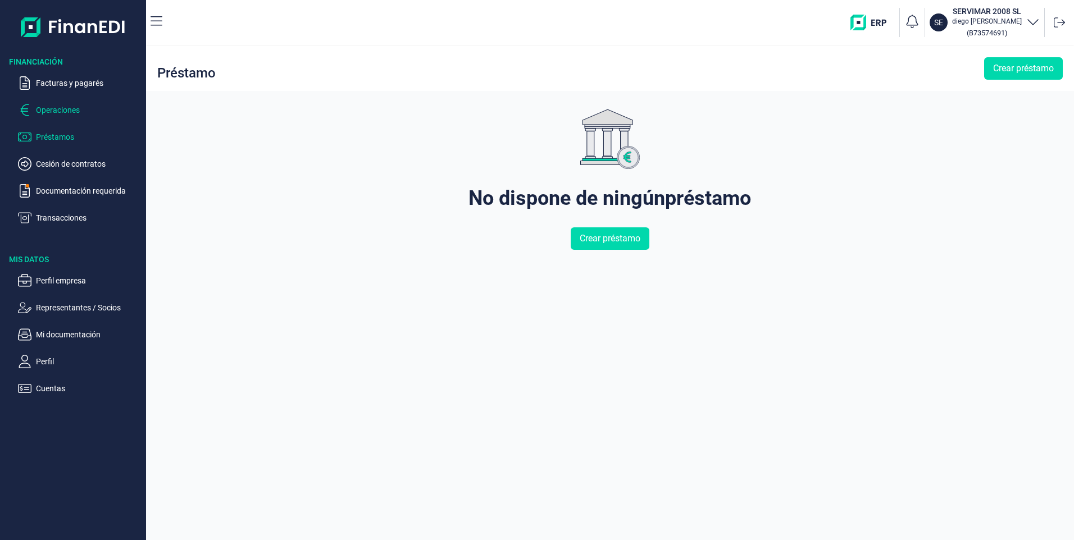
click at [74, 107] on p "Operaciones" at bounding box center [89, 109] width 106 height 13
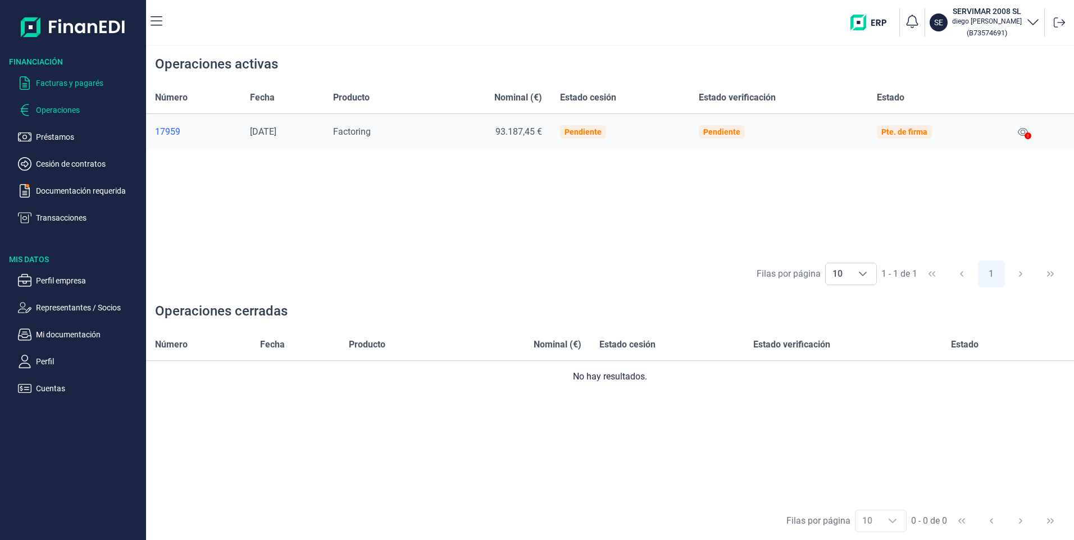
click at [58, 84] on p "Facturas y pagarés" at bounding box center [89, 82] width 106 height 13
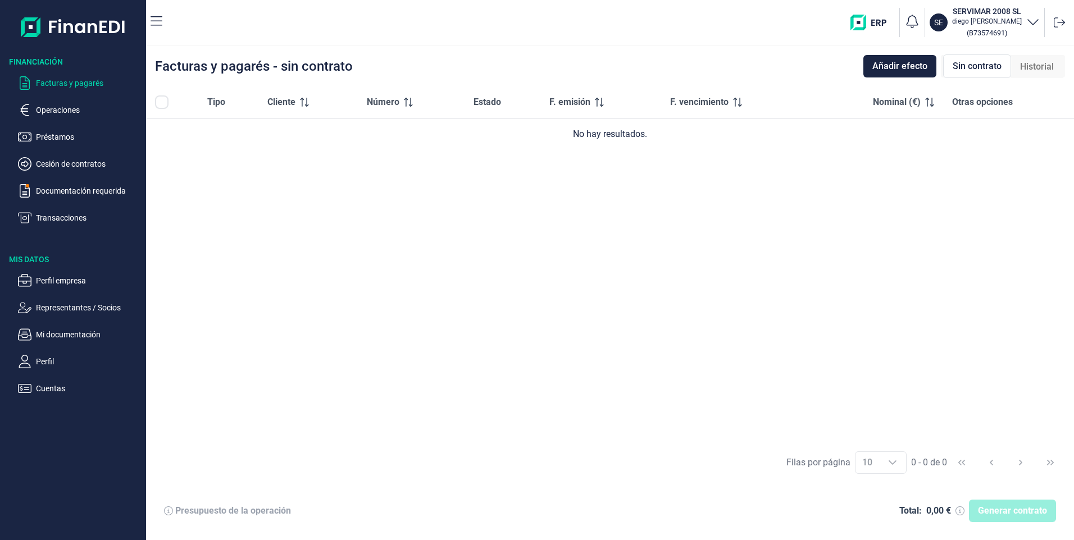
click at [57, 81] on p "Facturas y pagarés" at bounding box center [89, 82] width 106 height 13
